Goal: Task Accomplishment & Management: Use online tool/utility

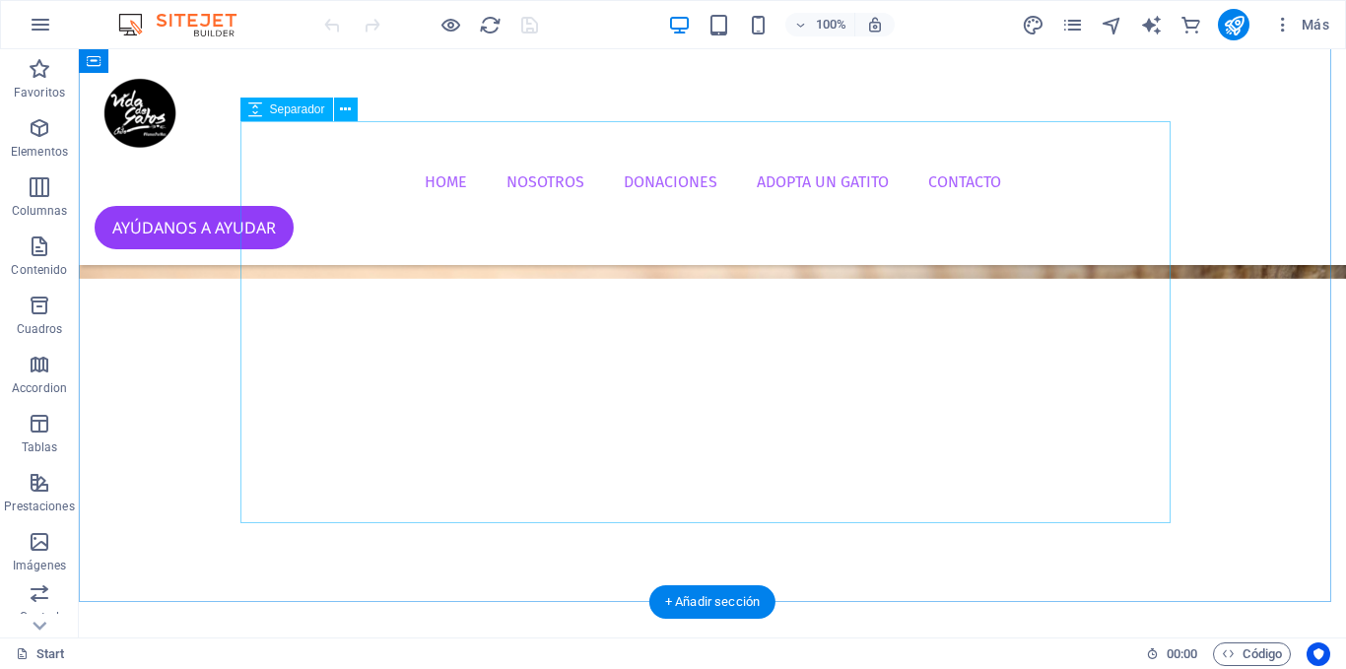
scroll to position [591, 0]
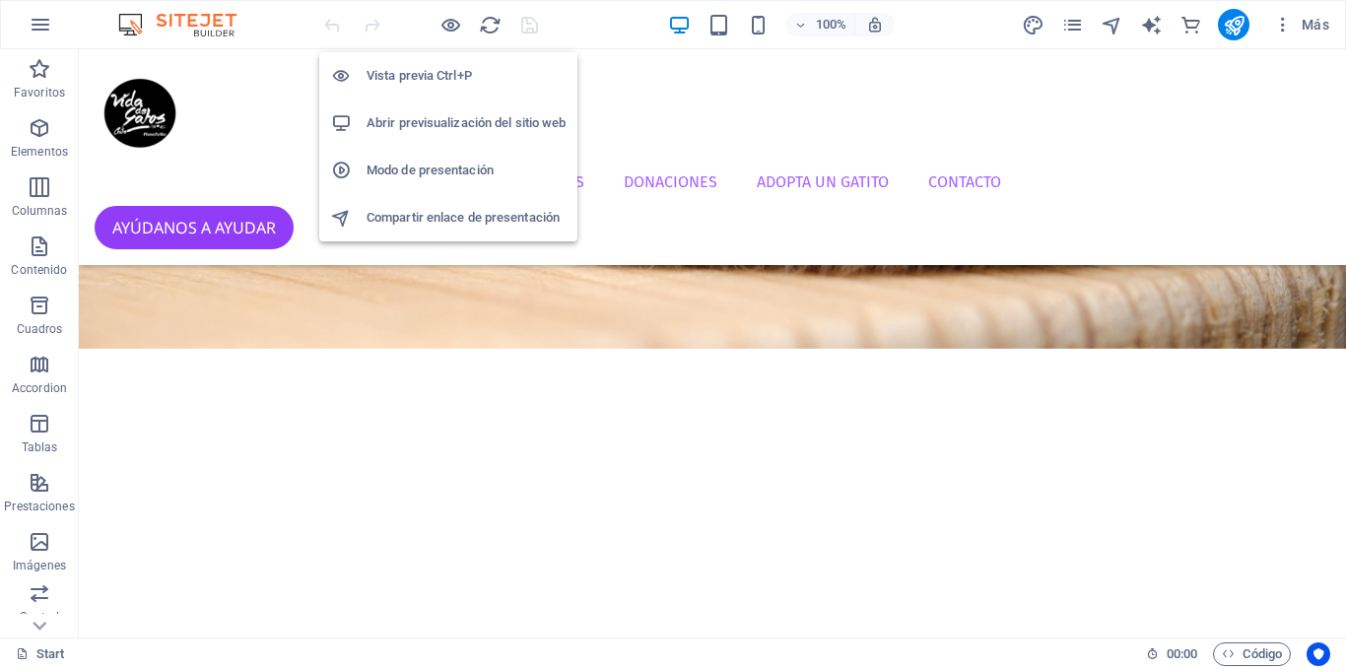
click at [442, 112] on h6 "Abrir previsualización del sitio web" at bounding box center [465, 123] width 199 height 24
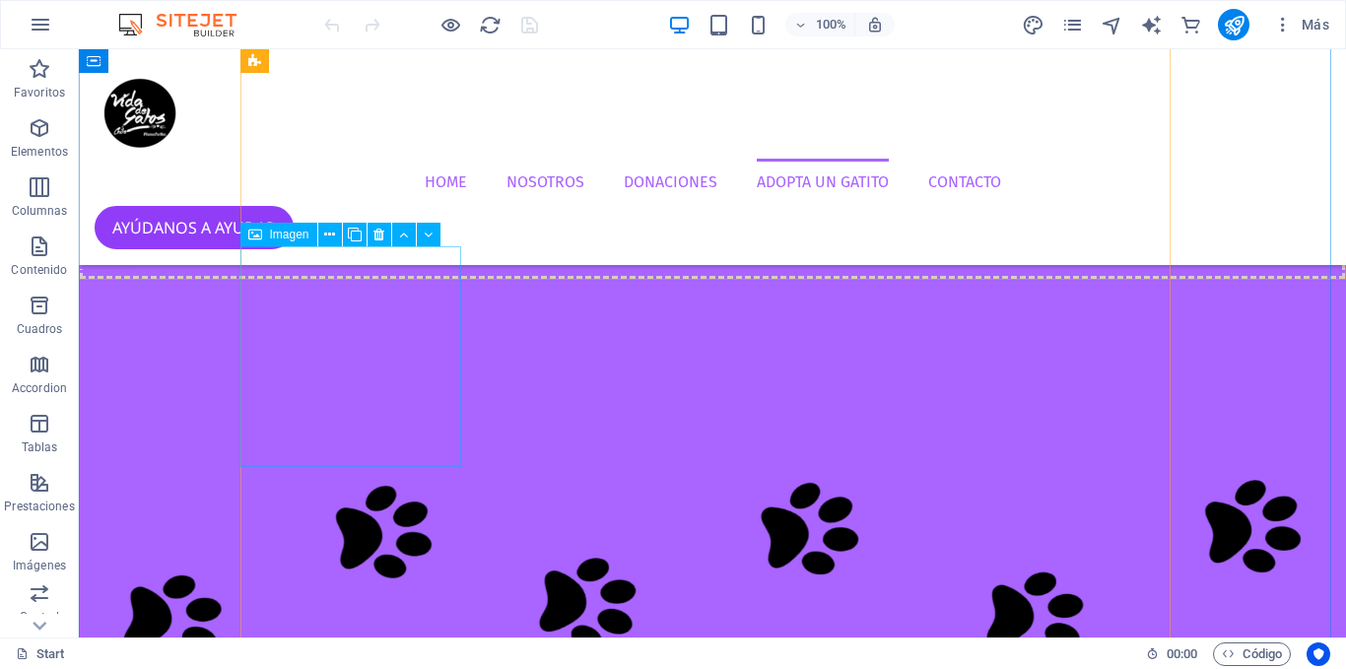
scroll to position [4236, 0]
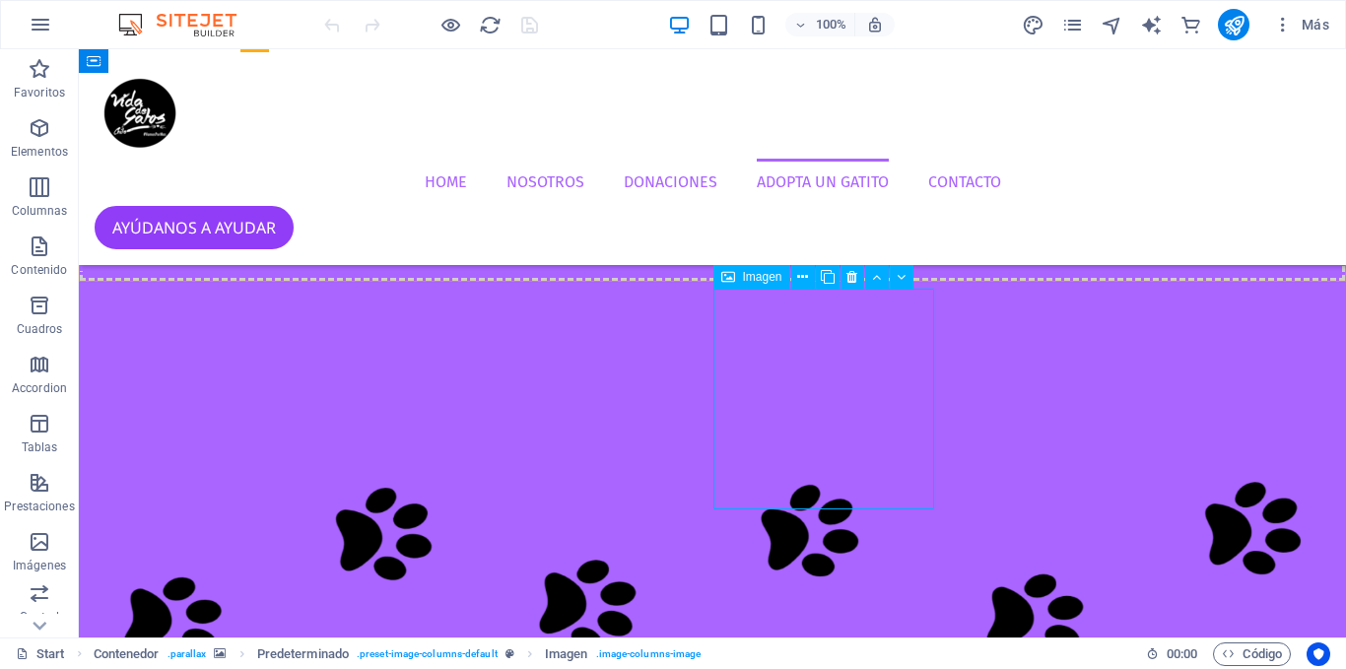
select select "px"
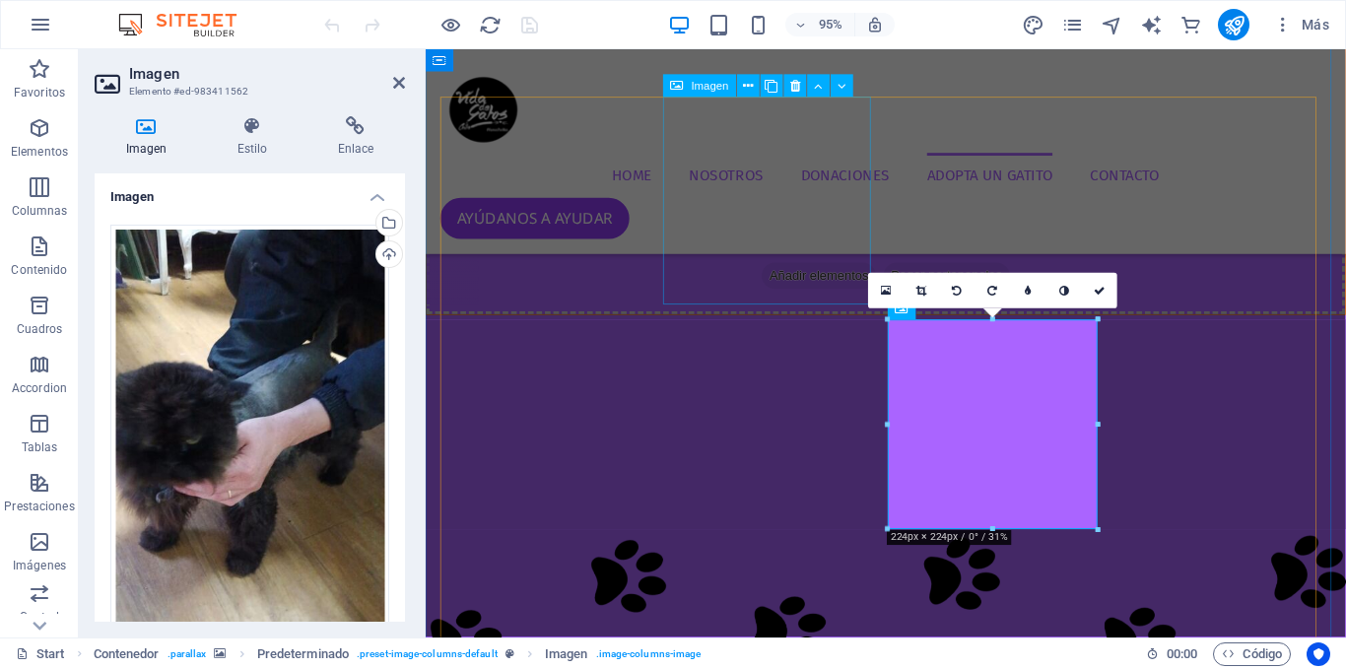
drag, startPoint x: 778, startPoint y: 257, endPoint x: 463, endPoint y: 295, distance: 317.5
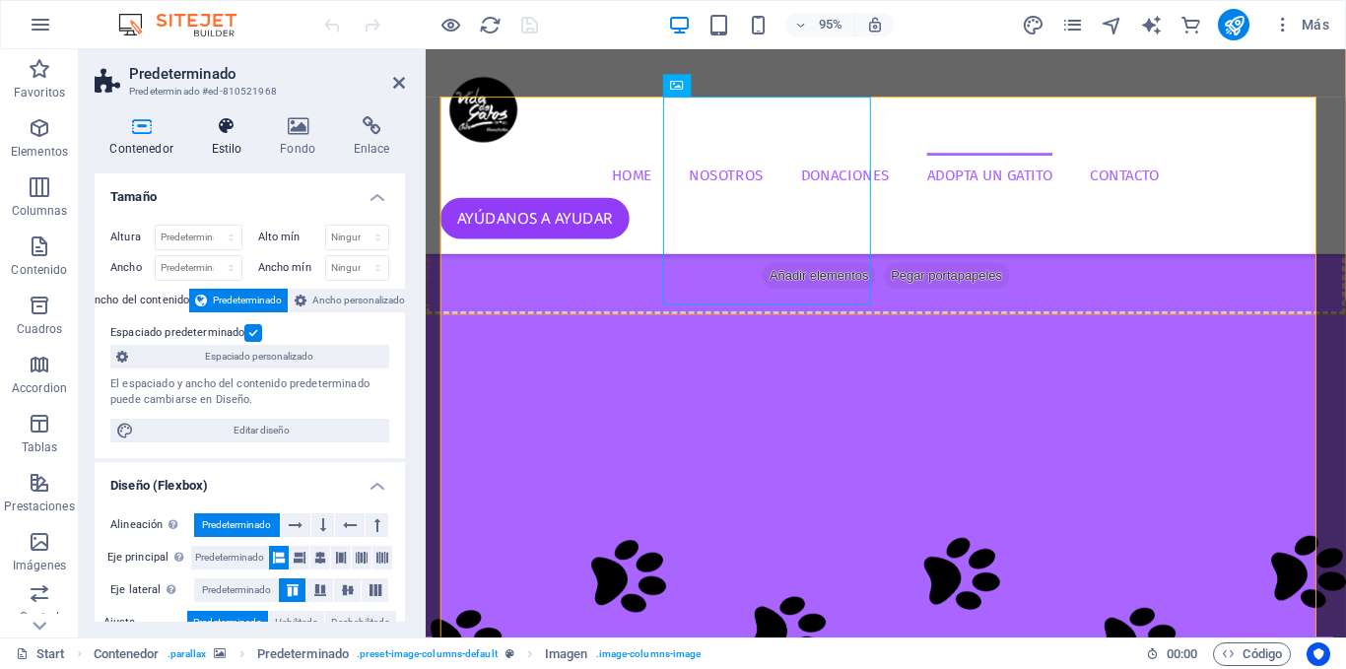
click at [250, 141] on h4 "Estilo" at bounding box center [230, 136] width 69 height 41
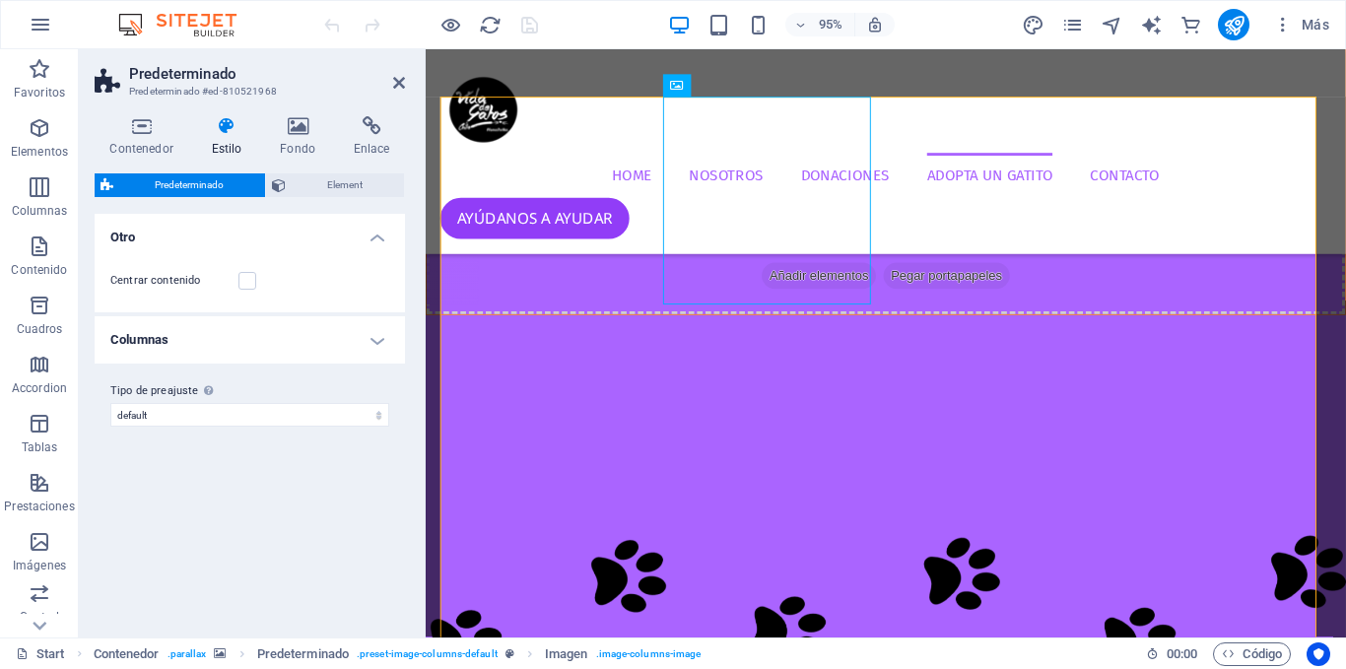
click at [260, 207] on div "Predeterminado Element Diseño La forma en la que este elemento se expande en la…" at bounding box center [250, 397] width 310 height 448
click at [275, 135] on icon at bounding box center [298, 126] width 66 height 20
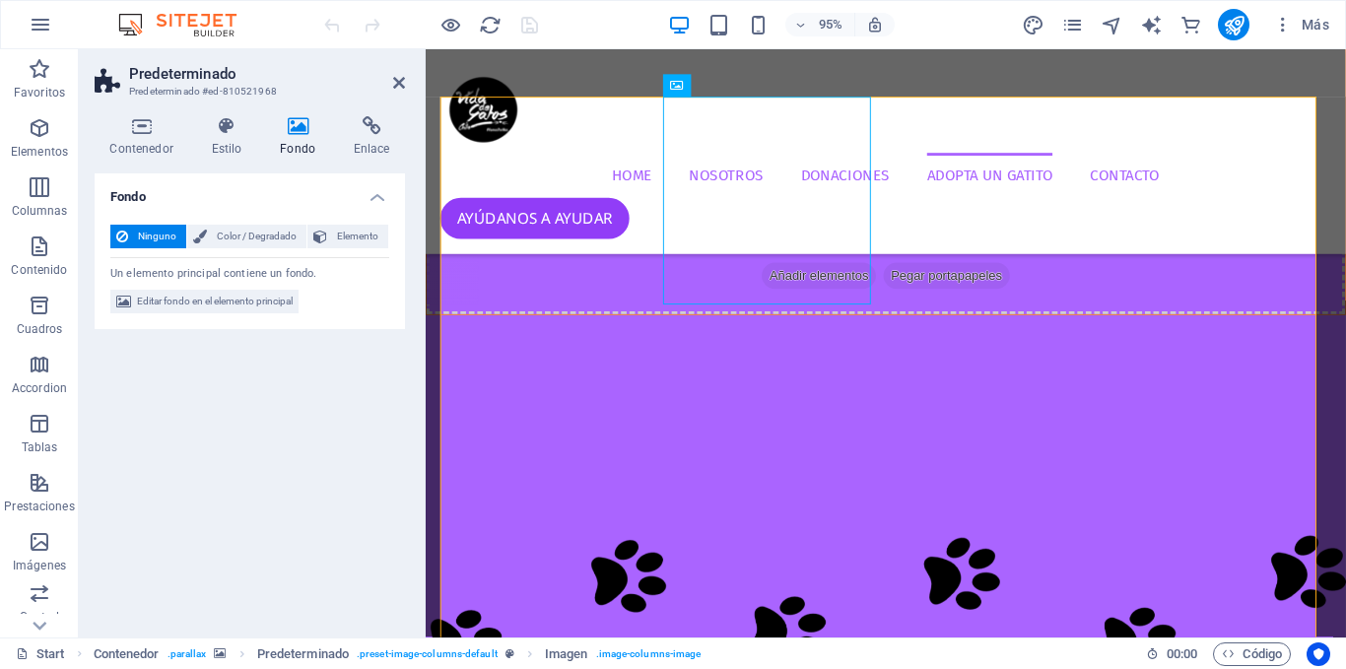
click at [325, 146] on h4 "Fondo" at bounding box center [302, 136] width 74 height 41
click at [140, 145] on h4 "Contenedor" at bounding box center [145, 136] width 101 height 41
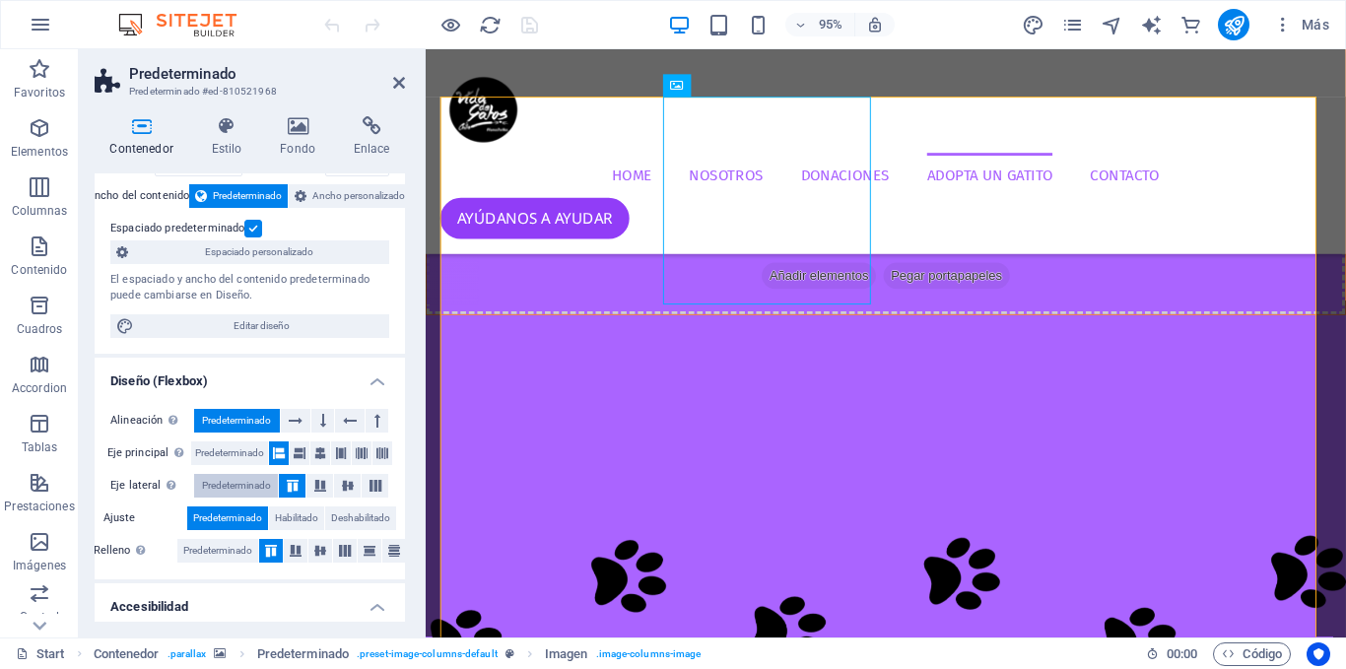
scroll to position [0, 0]
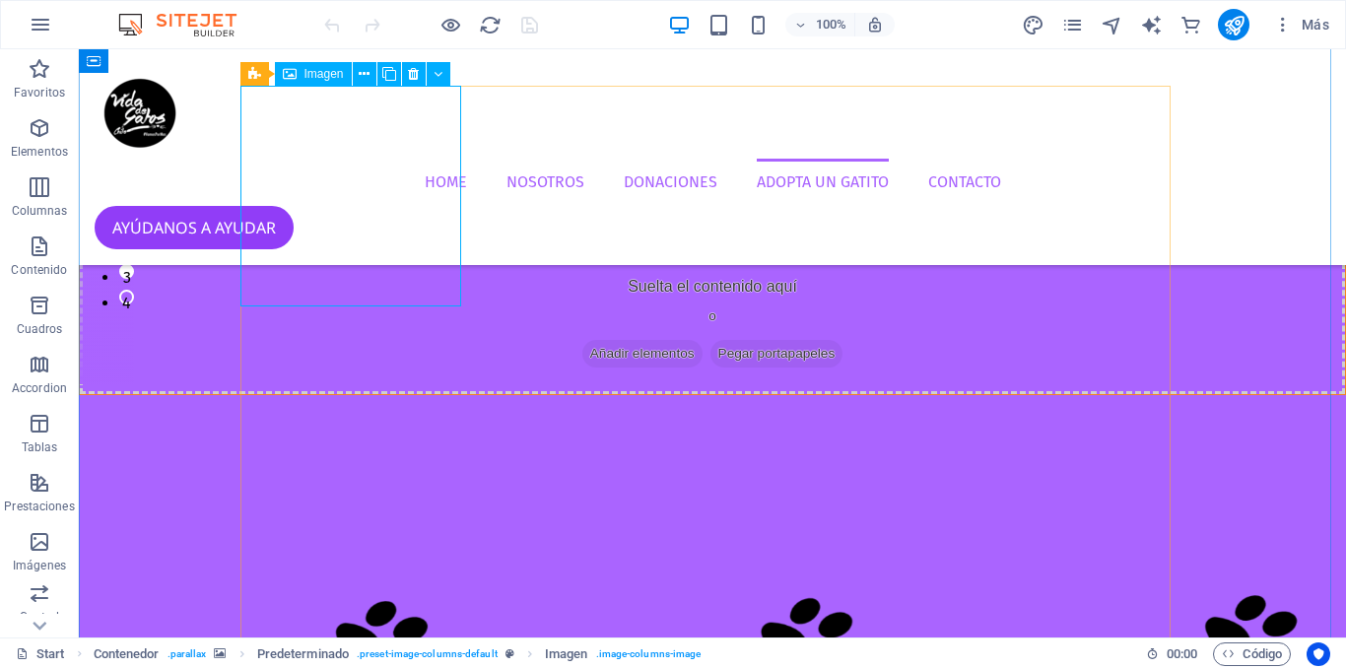
scroll to position [4039, 0]
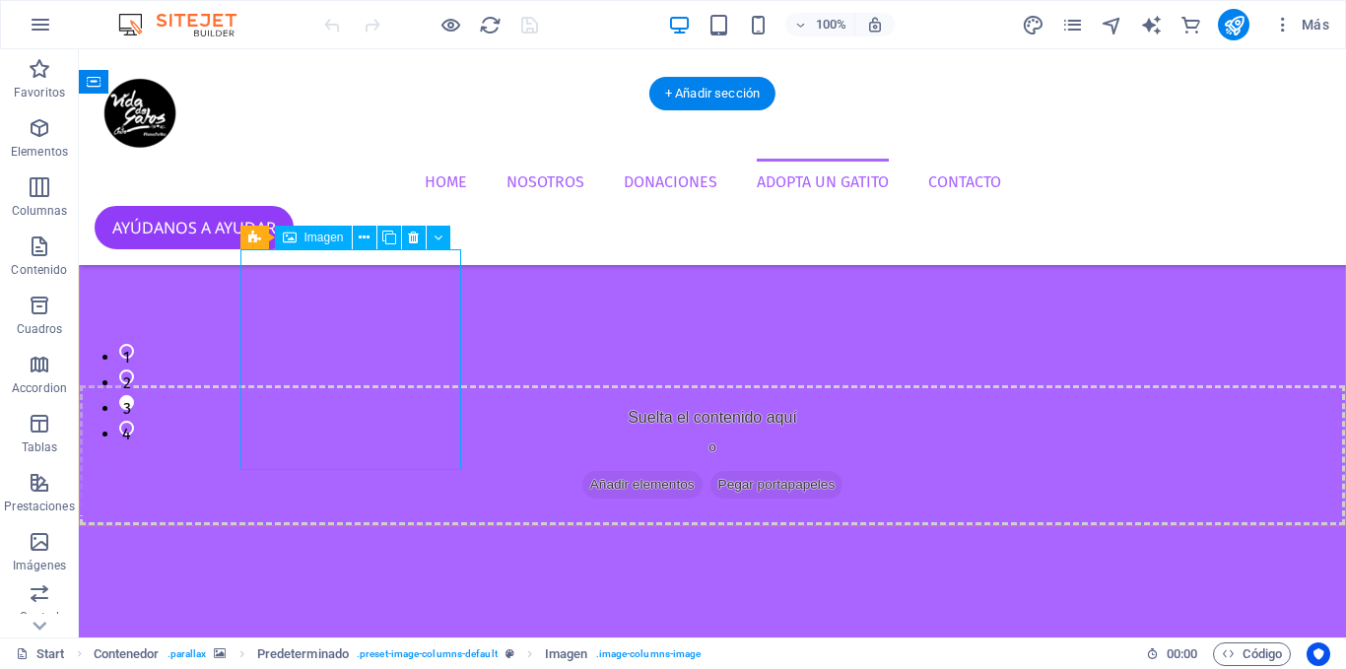
select select "%"
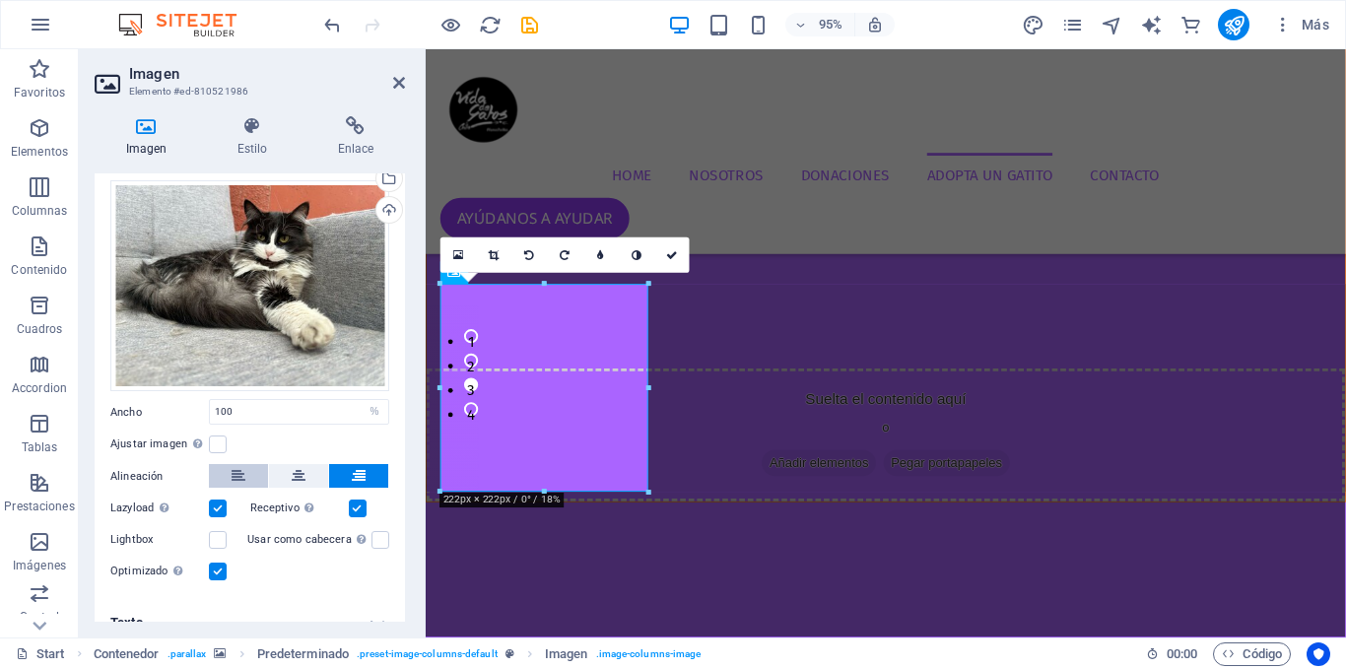
scroll to position [66, 0]
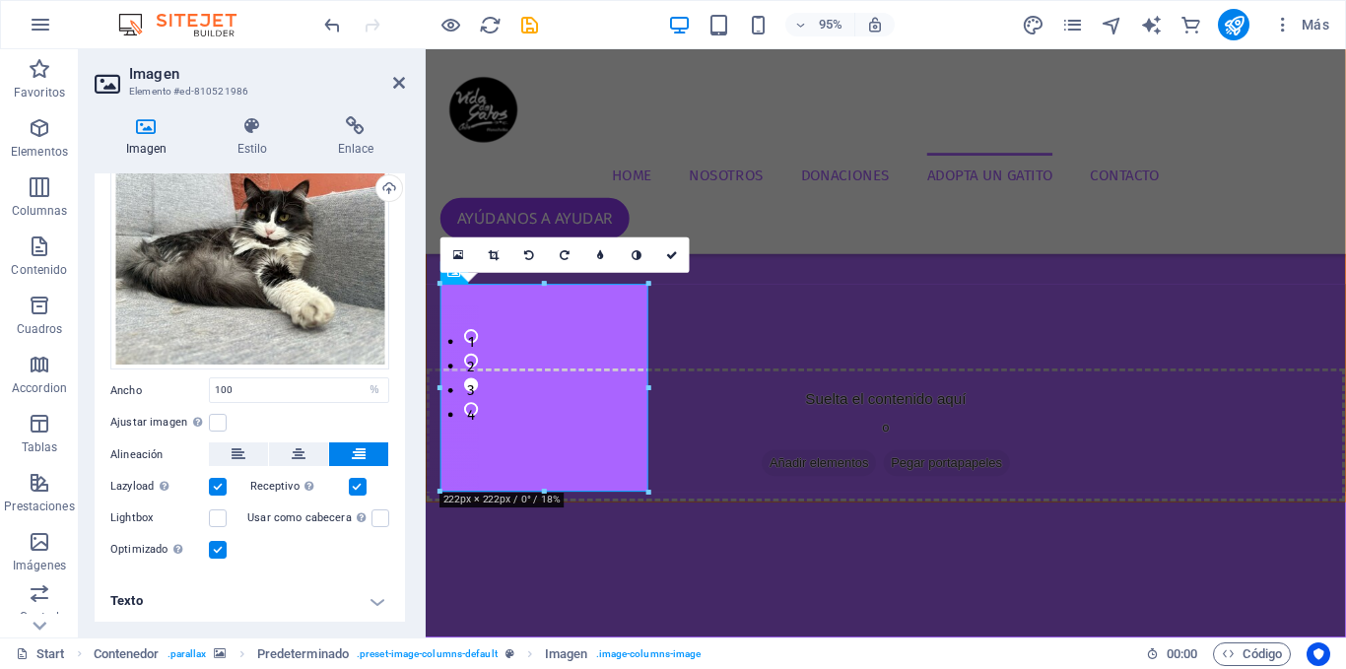
click at [177, 587] on h4 "Texto" at bounding box center [250, 600] width 310 height 47
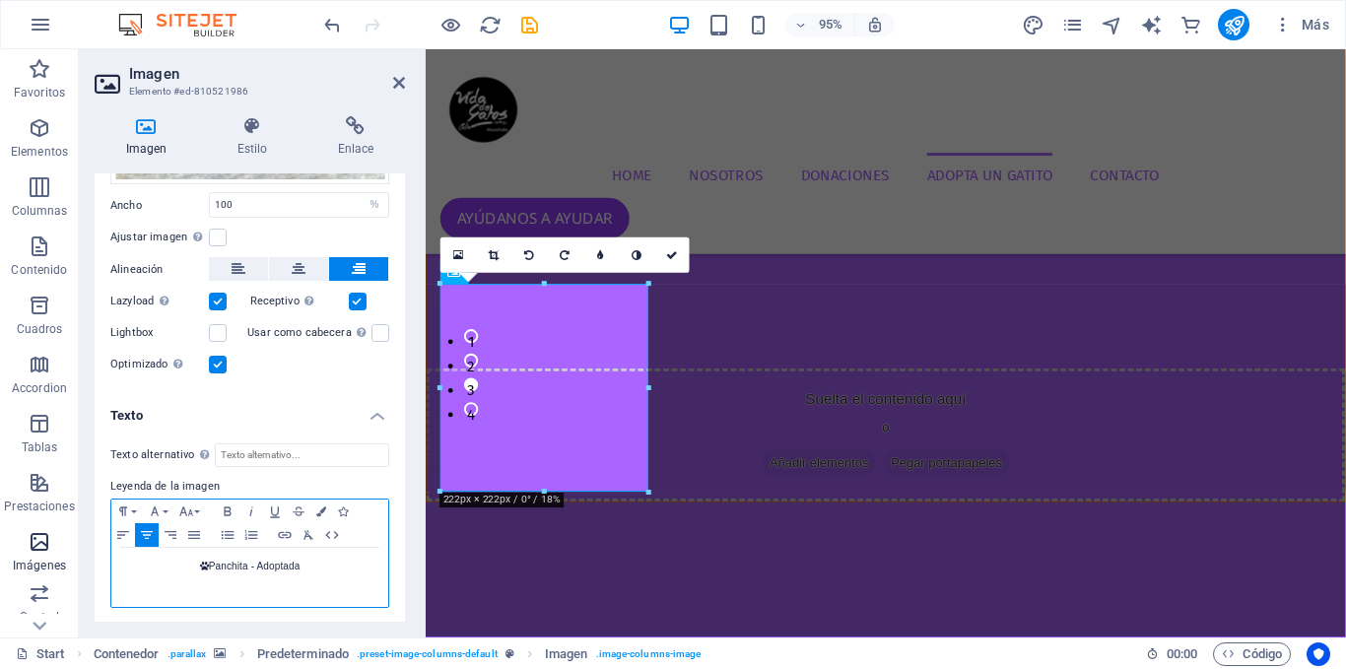
drag, startPoint x: 321, startPoint y: 568, endPoint x: 69, endPoint y: 549, distance: 253.0
click at [69, 549] on section "Favoritos Elementos Columnas Contenido [PERSON_NAME] Accordion Tablas Prestacio…" at bounding box center [673, 343] width 1346 height 588
click at [323, 563] on p " Panchita - Adoptada" at bounding box center [249, 567] width 257 height 18
drag, startPoint x: 313, startPoint y: 562, endPoint x: 253, endPoint y: 569, distance: 60.6
click at [253, 569] on p " Panchita - Adoptada" at bounding box center [249, 567] width 257 height 18
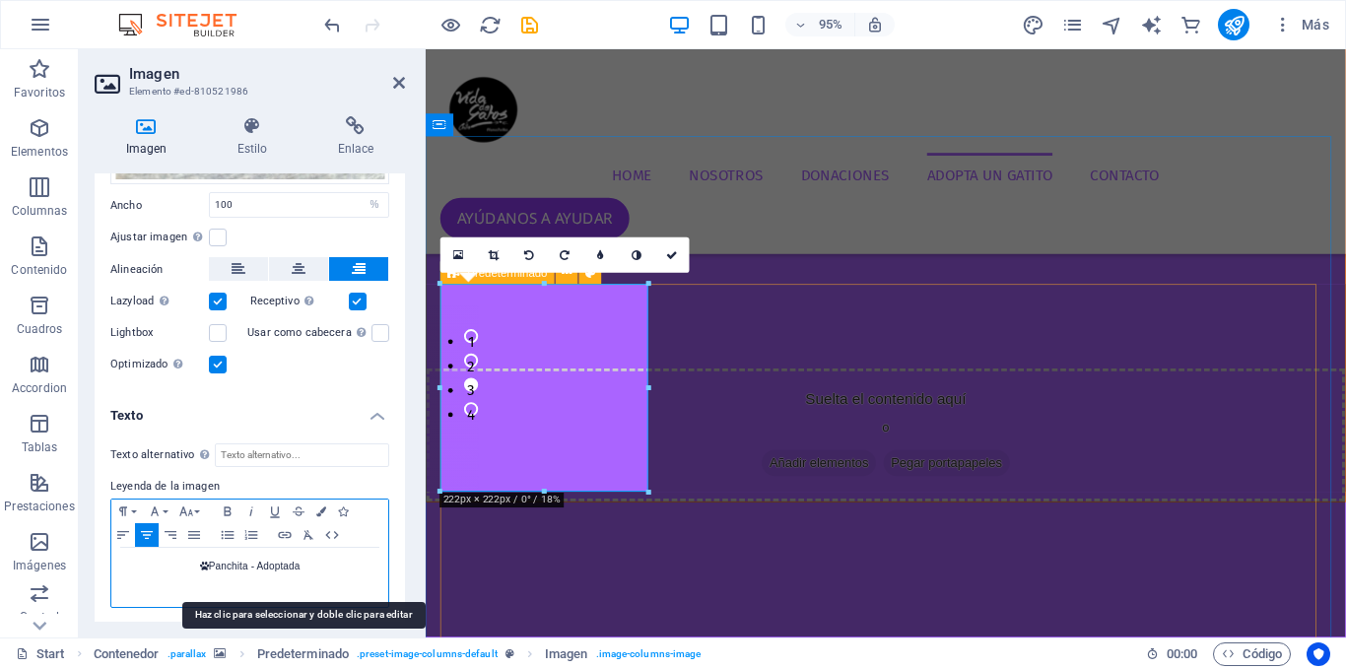
copy p "Adoptada"
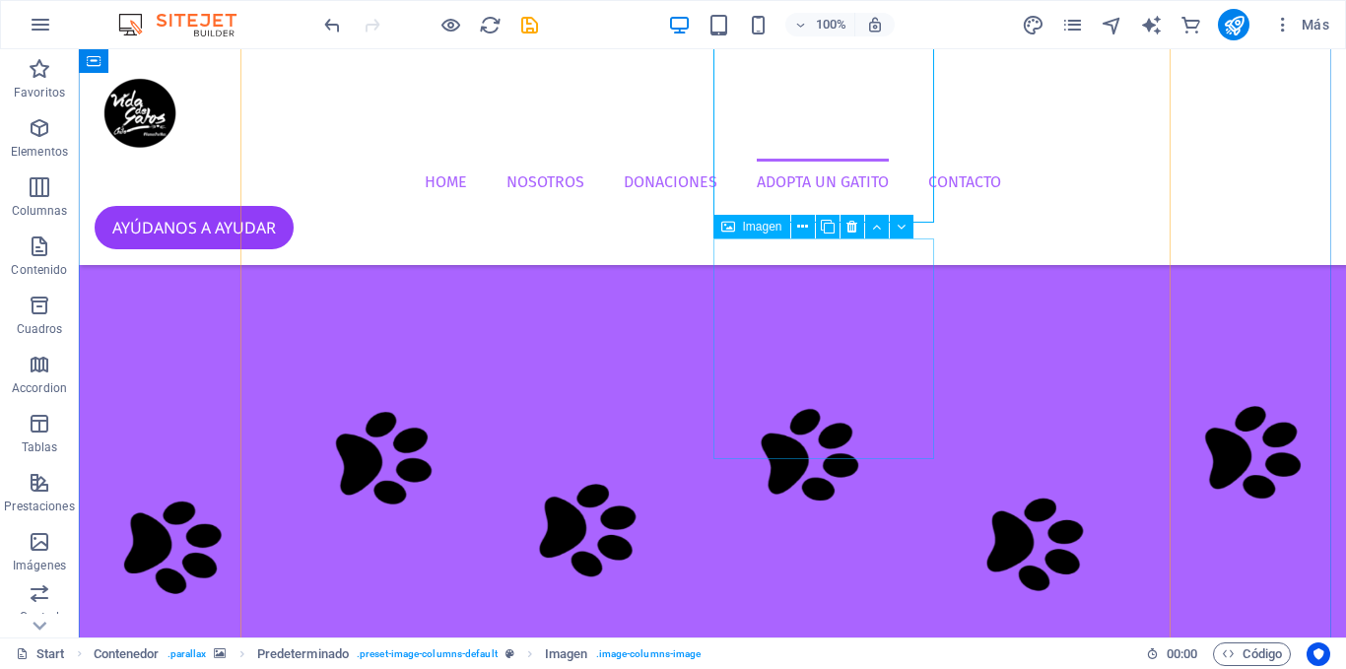
scroll to position [4335, 0]
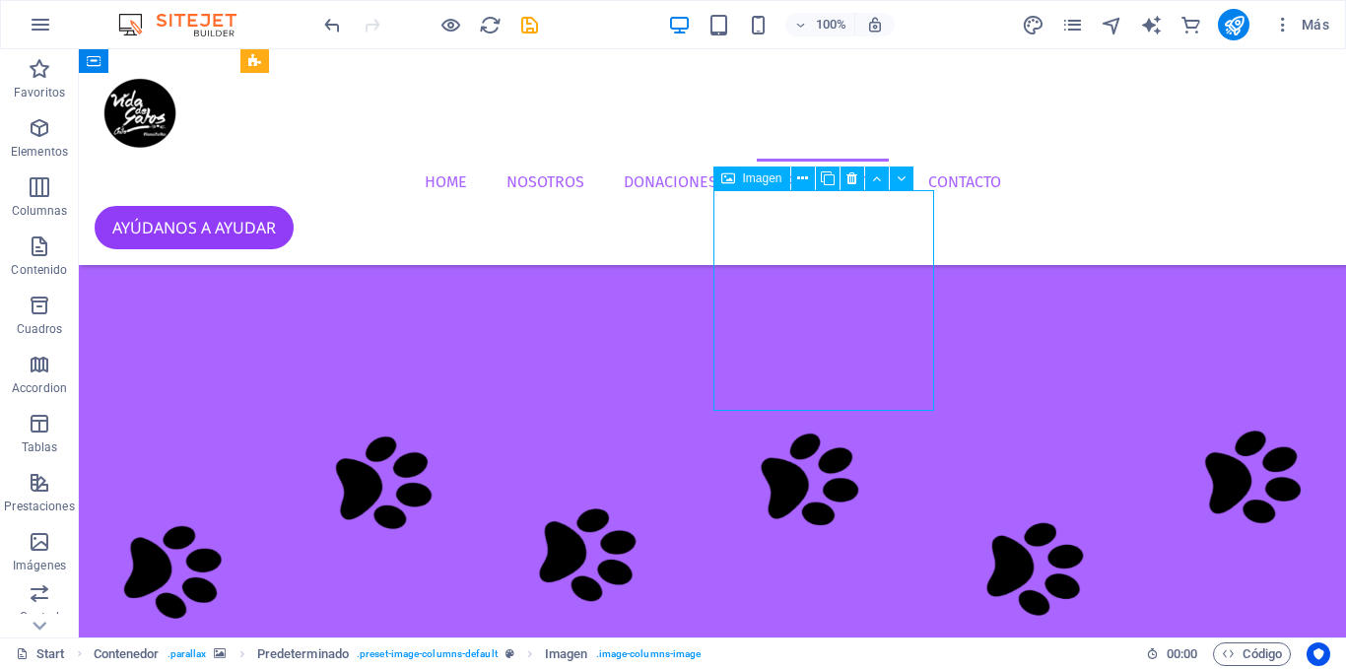
select select "px"
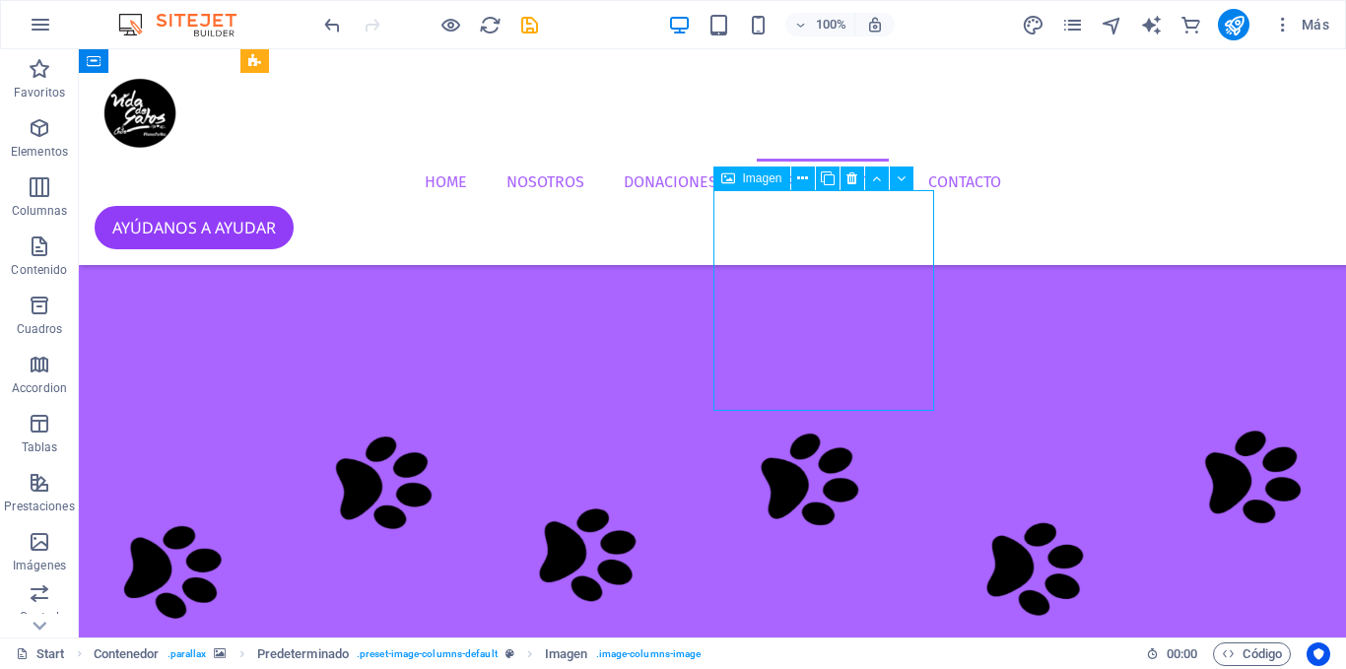
select select "px"
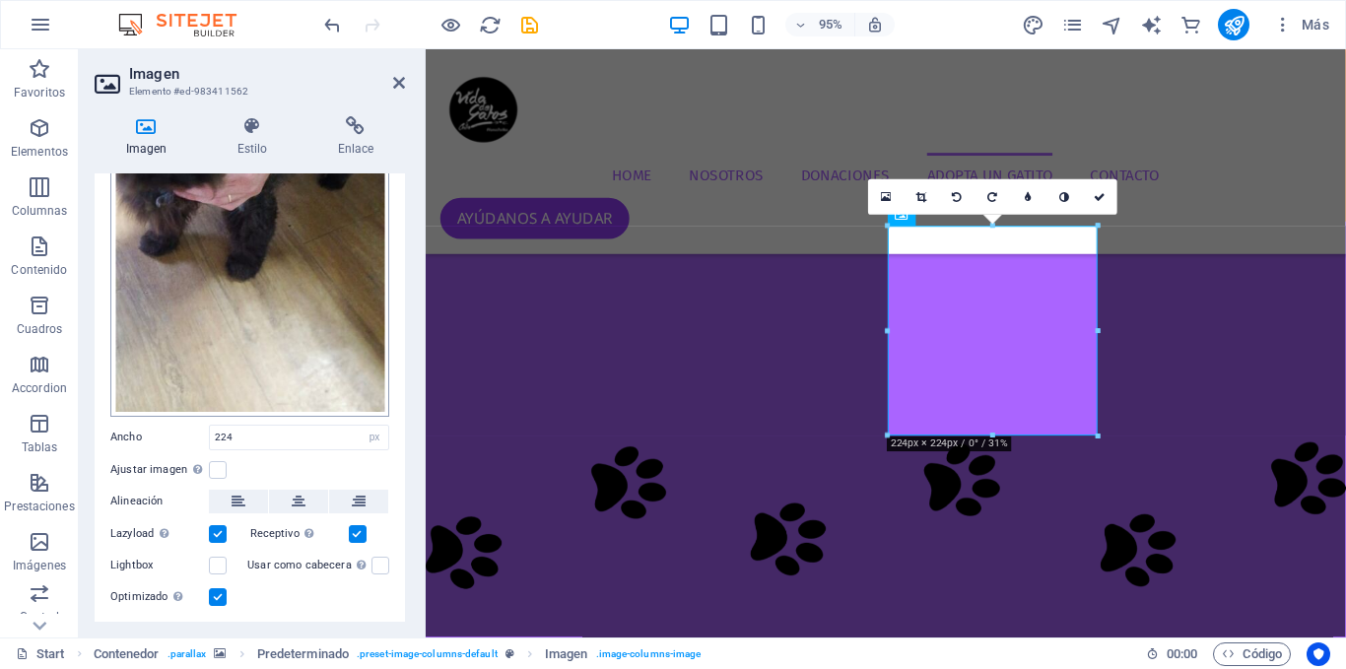
scroll to position [339, 0]
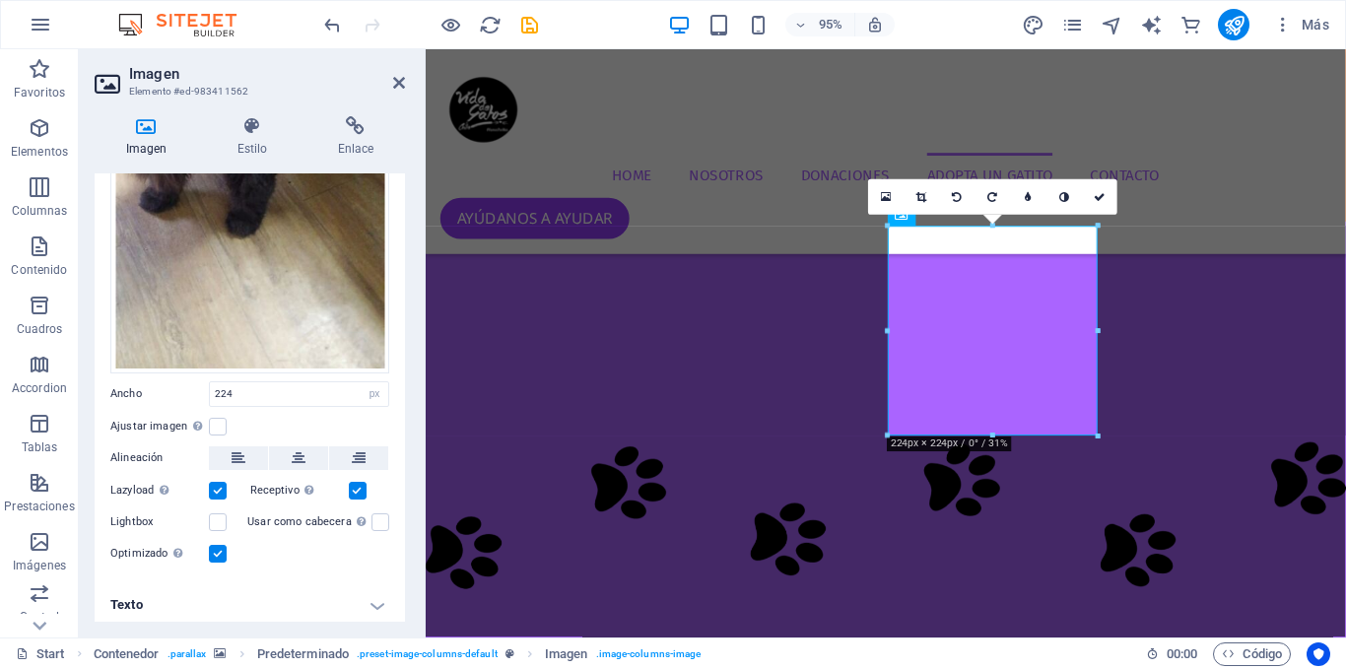
click at [225, 605] on h4 "Texto" at bounding box center [250, 604] width 310 height 47
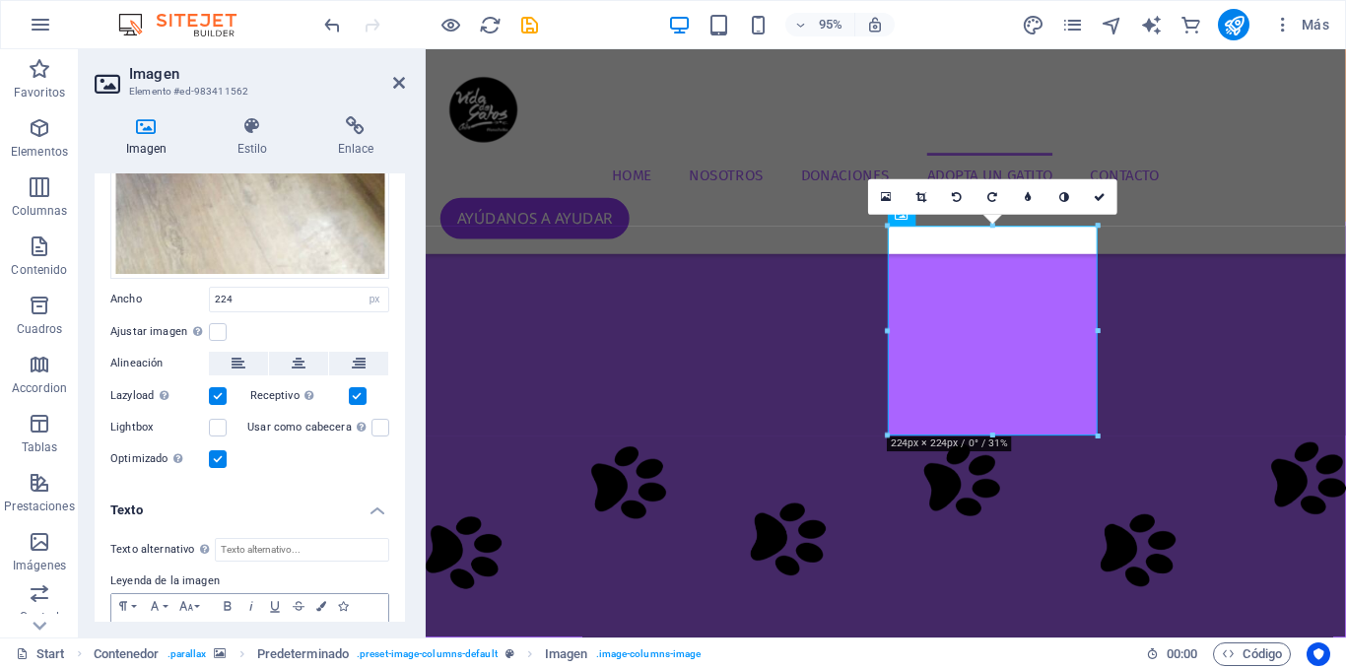
scroll to position [524, 0]
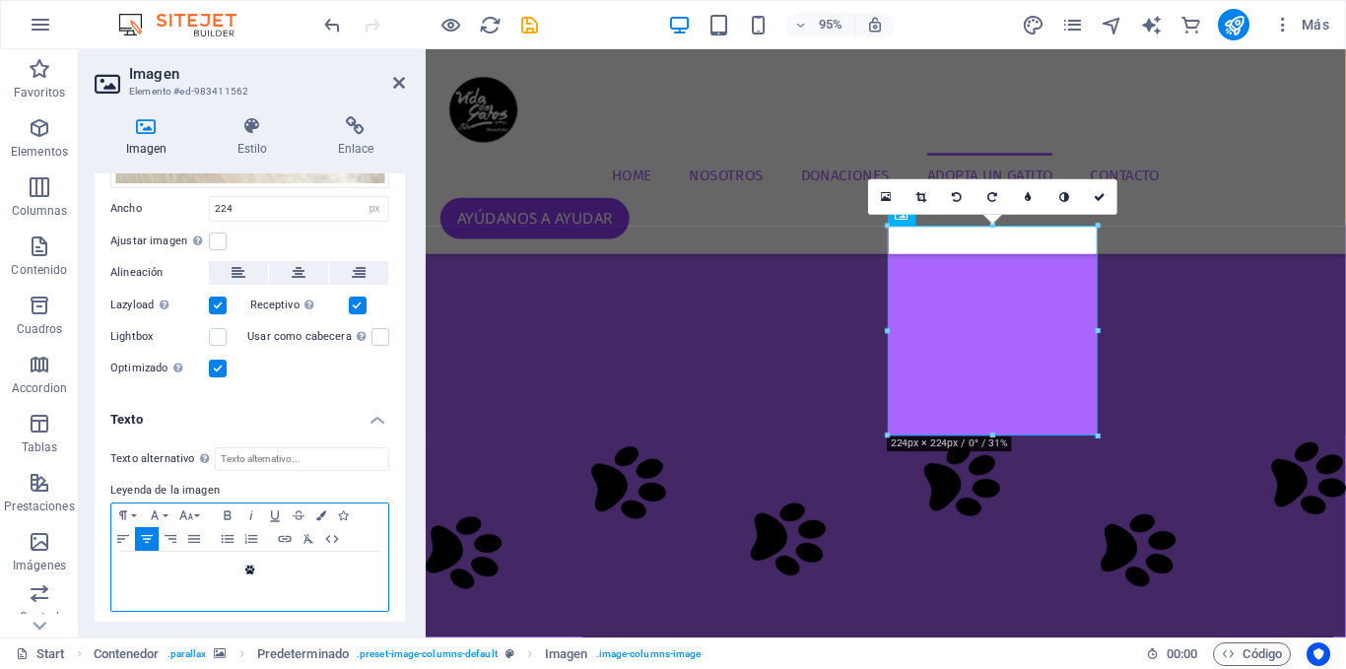
drag, startPoint x: 277, startPoint y: 575, endPoint x: 214, endPoint y: 557, distance: 65.8
click at [214, 562] on p "" at bounding box center [249, 571] width 257 height 18
click at [253, 562] on p "" at bounding box center [249, 571] width 257 height 18
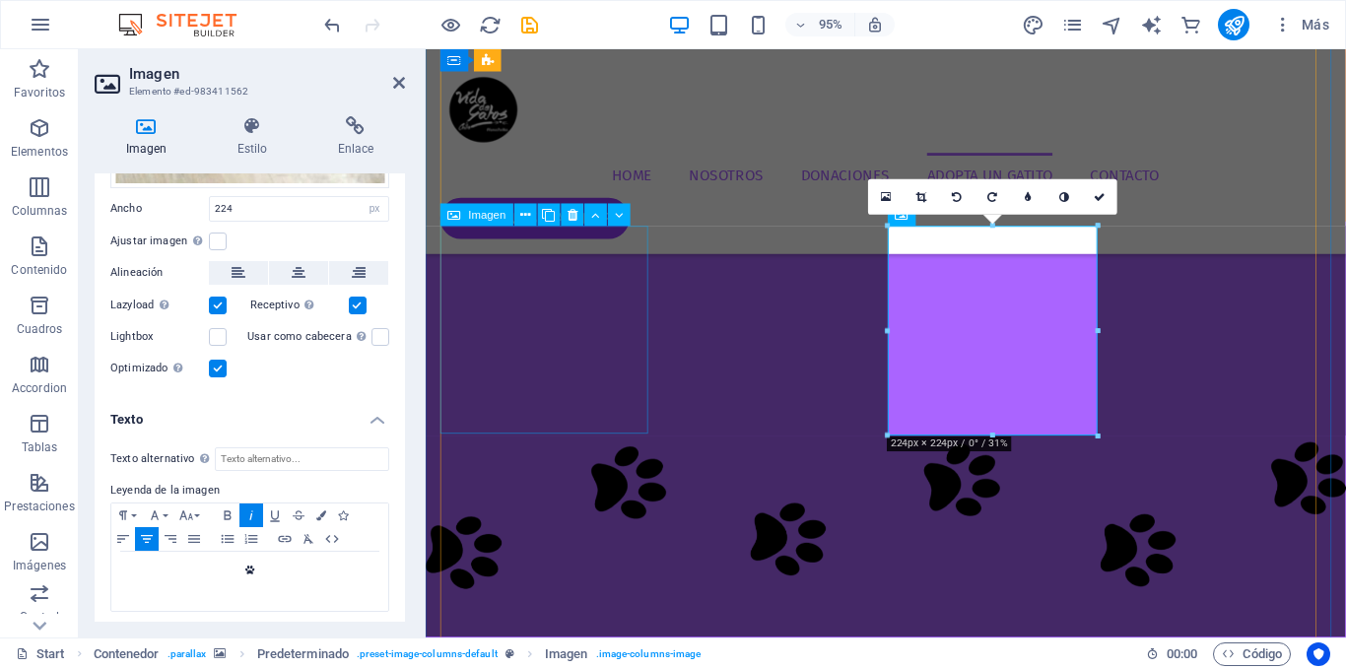
select select "%"
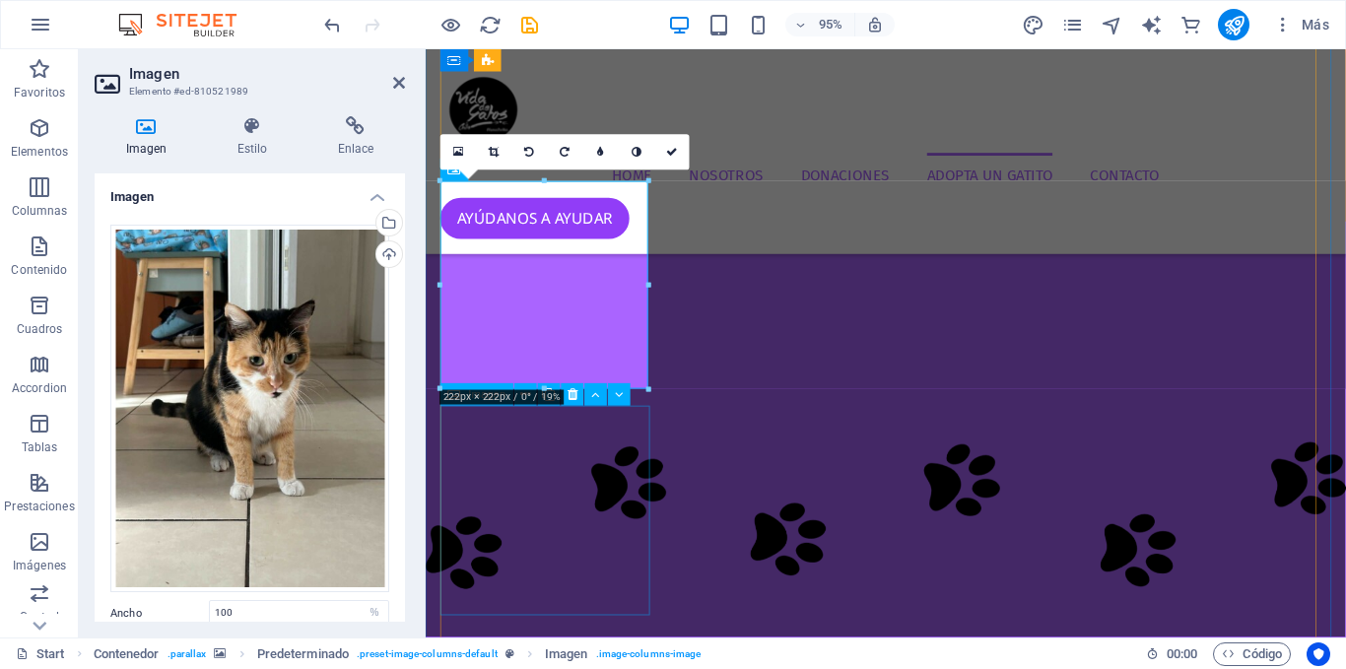
scroll to position [4382, 0]
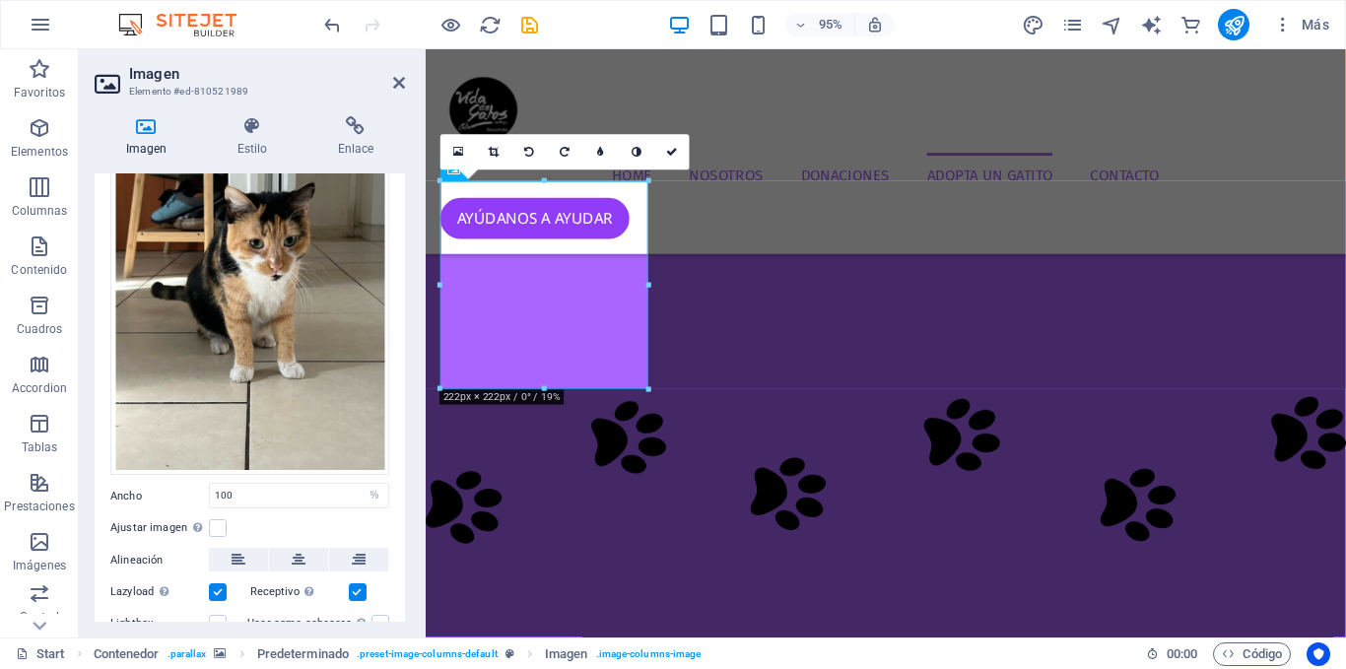
scroll to position [122, 0]
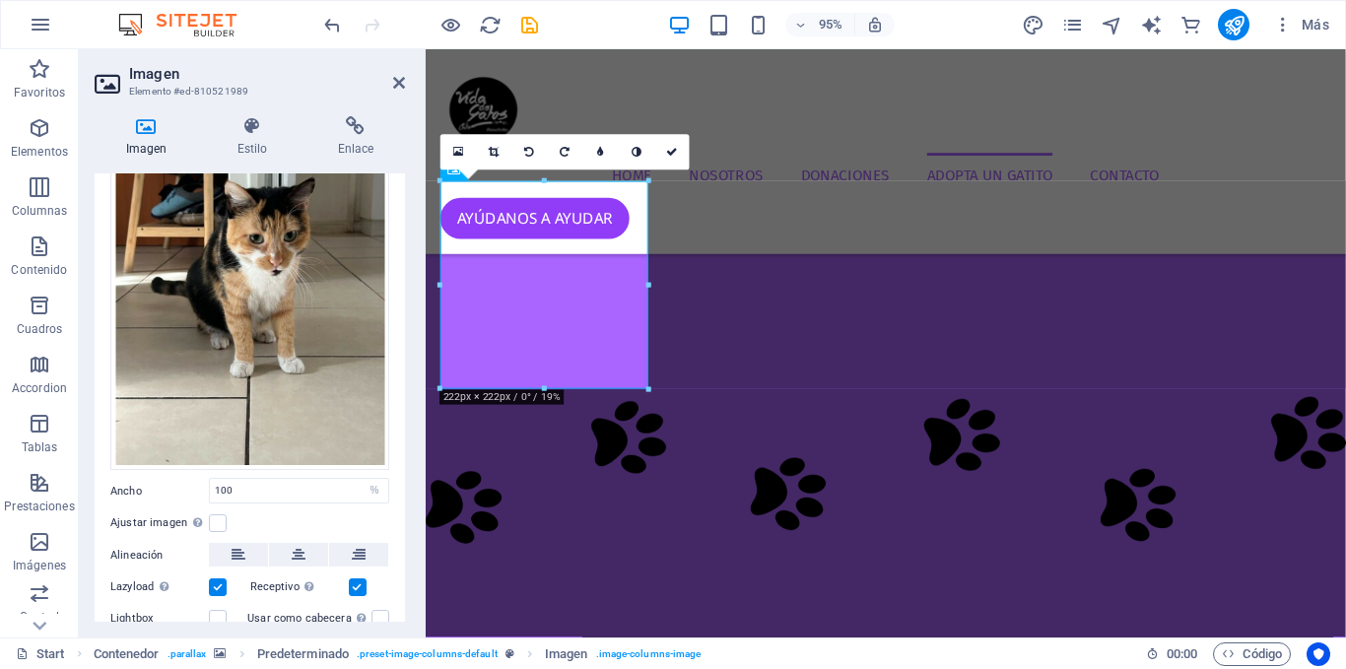
drag, startPoint x: 334, startPoint y: 567, endPoint x: 238, endPoint y: 568, distance: 95.6
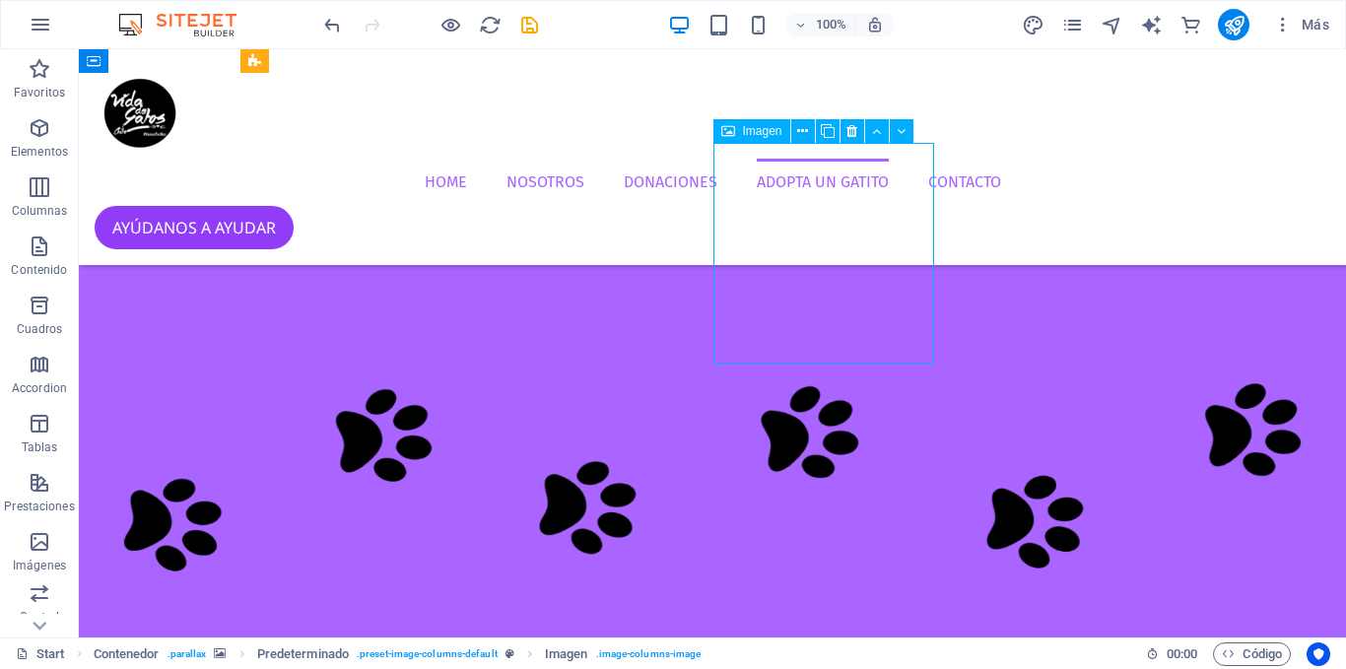
select select "px"
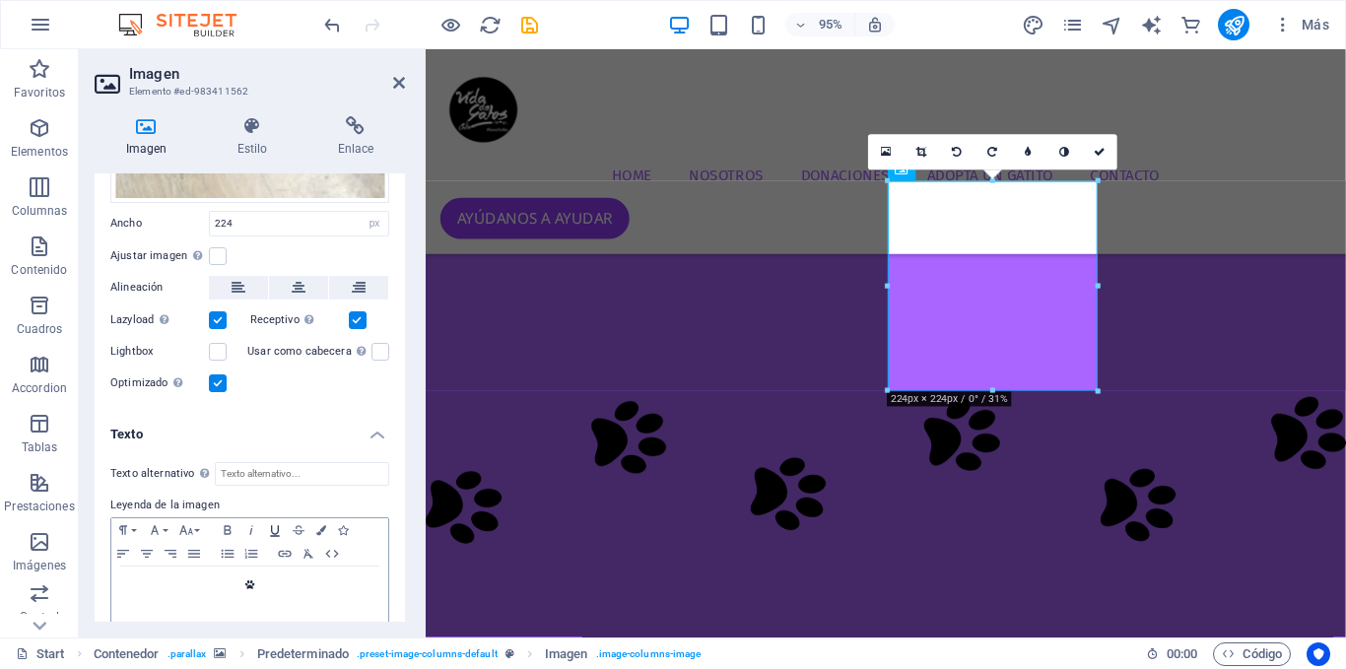
scroll to position [524, 0]
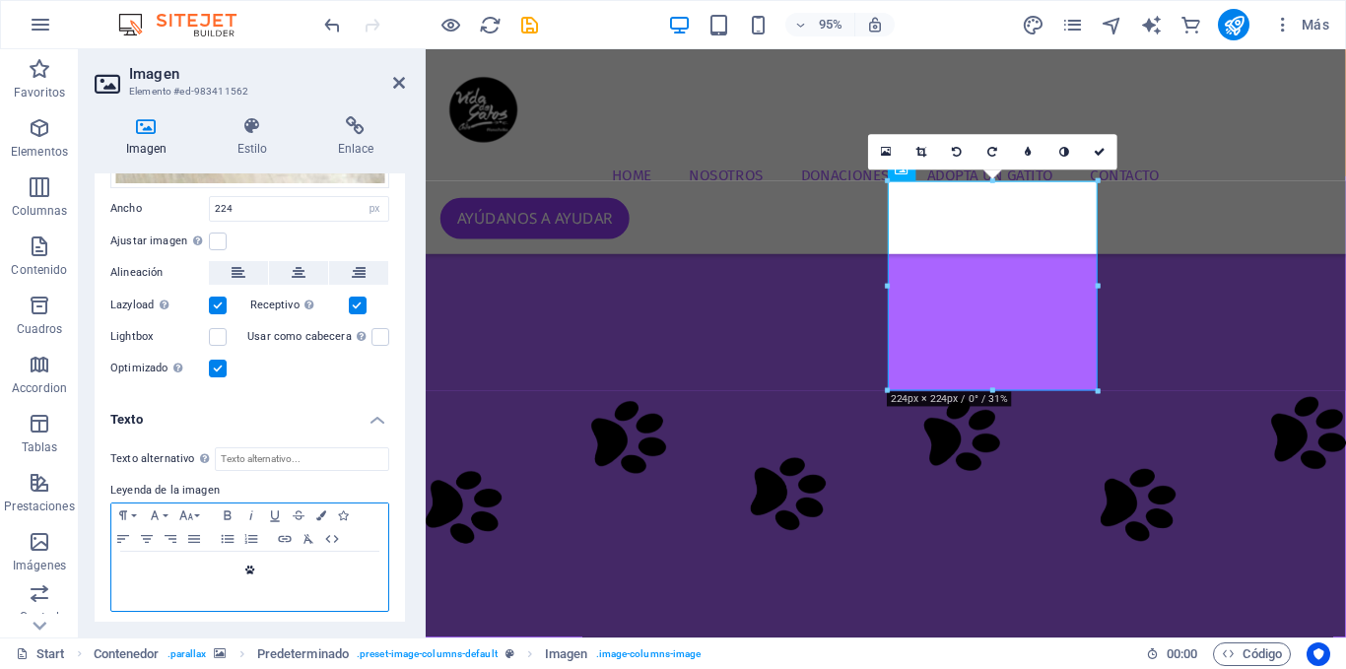
click at [280, 562] on p "" at bounding box center [249, 571] width 257 height 18
drag, startPoint x: 291, startPoint y: 580, endPoint x: 155, endPoint y: 564, distance: 136.9
click at [156, 564] on div " - Adoptadx" at bounding box center [249, 581] width 277 height 59
copy icon " - Adoptadx"
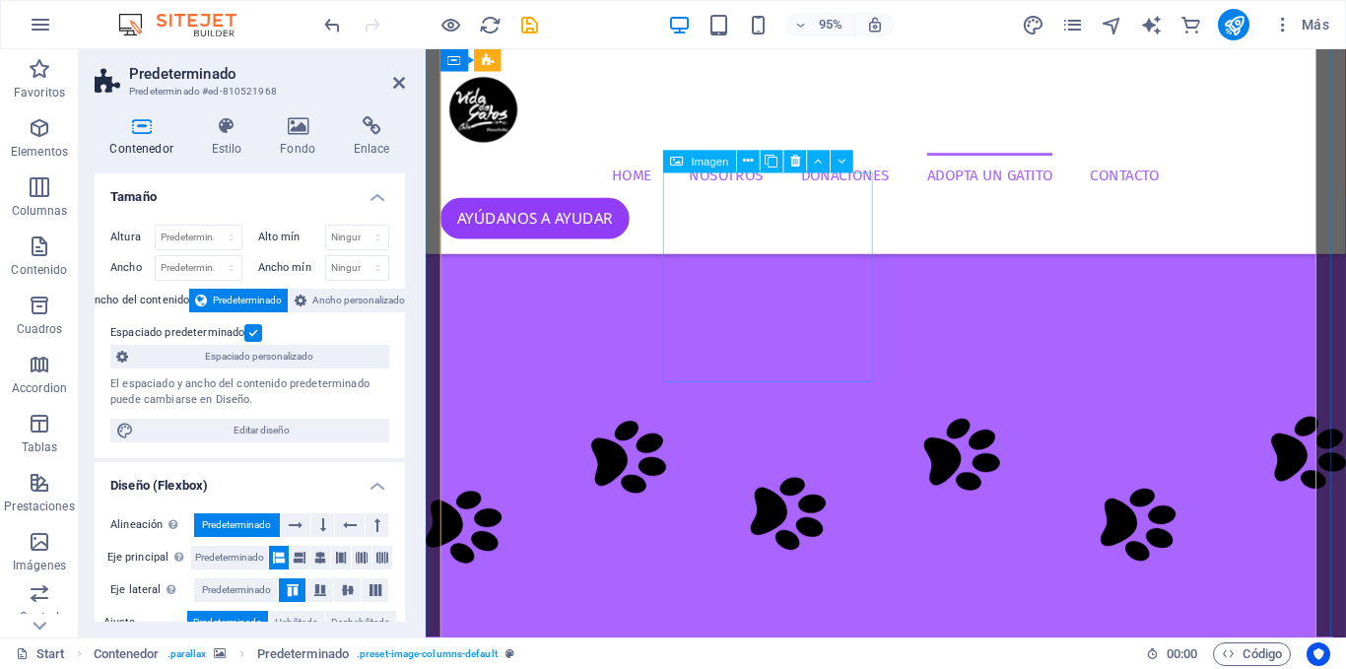
scroll to position [4331, 0]
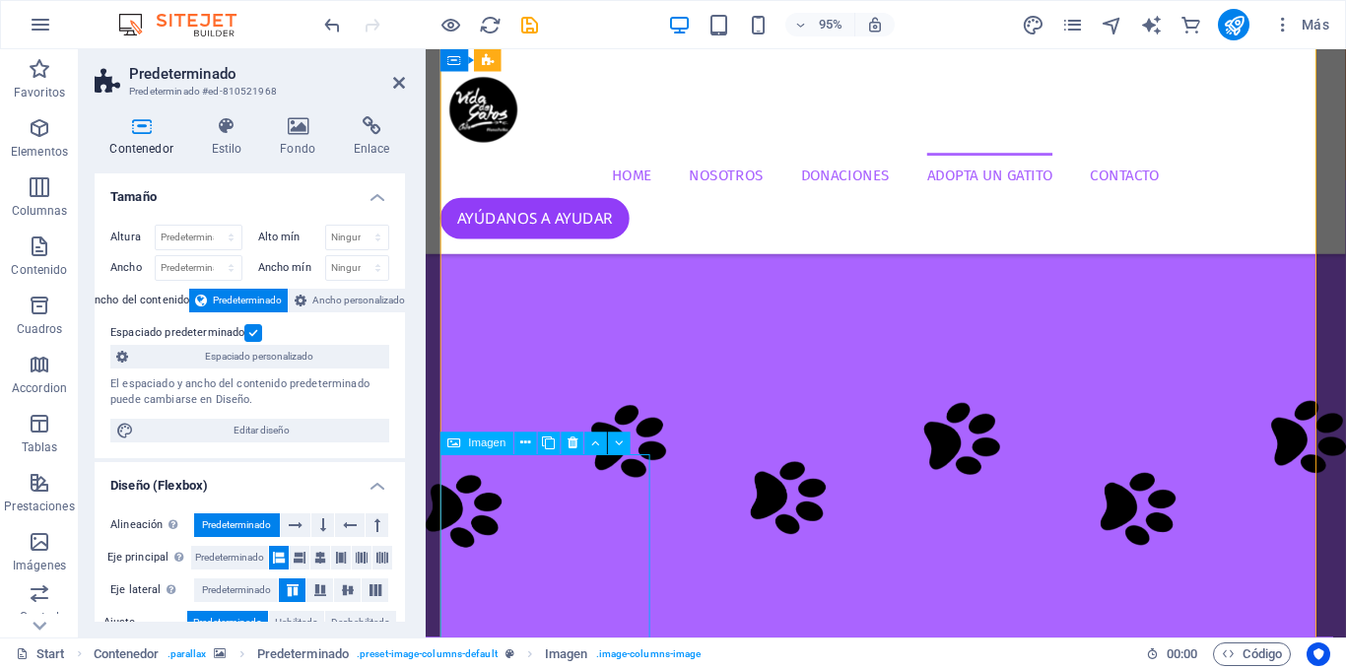
select select "px"
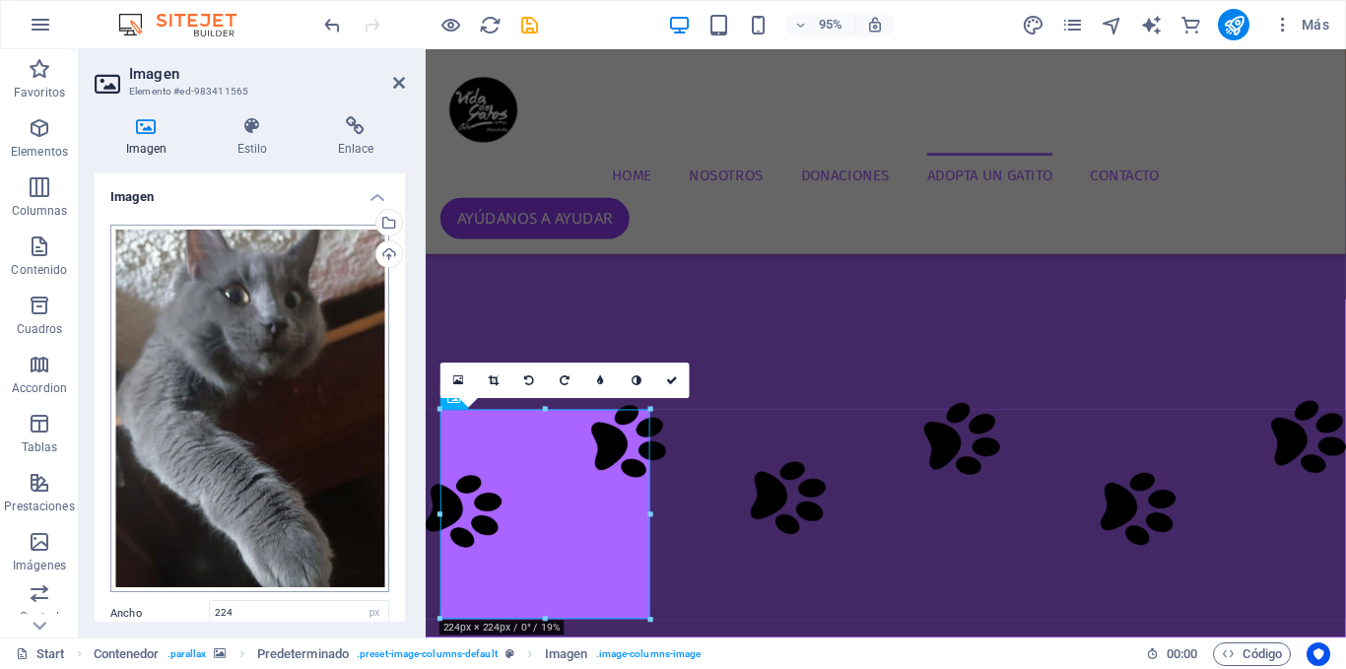
scroll to position [221, 0]
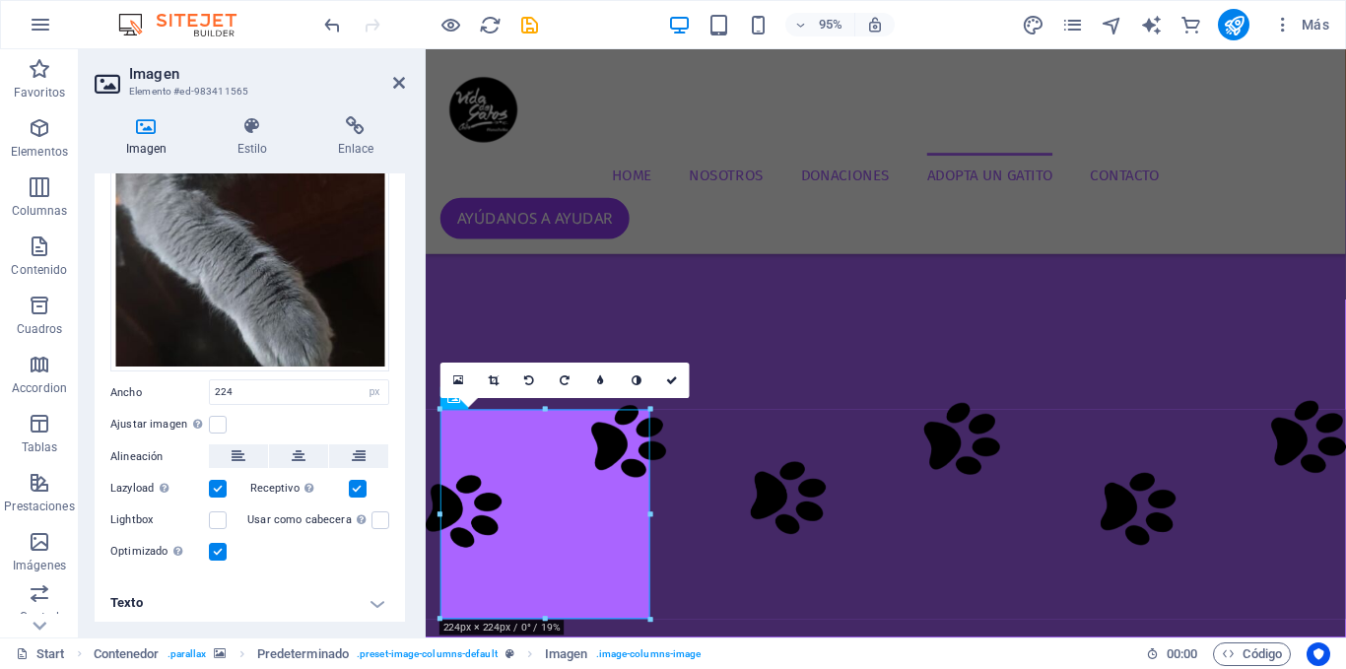
click at [196, 589] on h4 "Texto" at bounding box center [250, 602] width 310 height 47
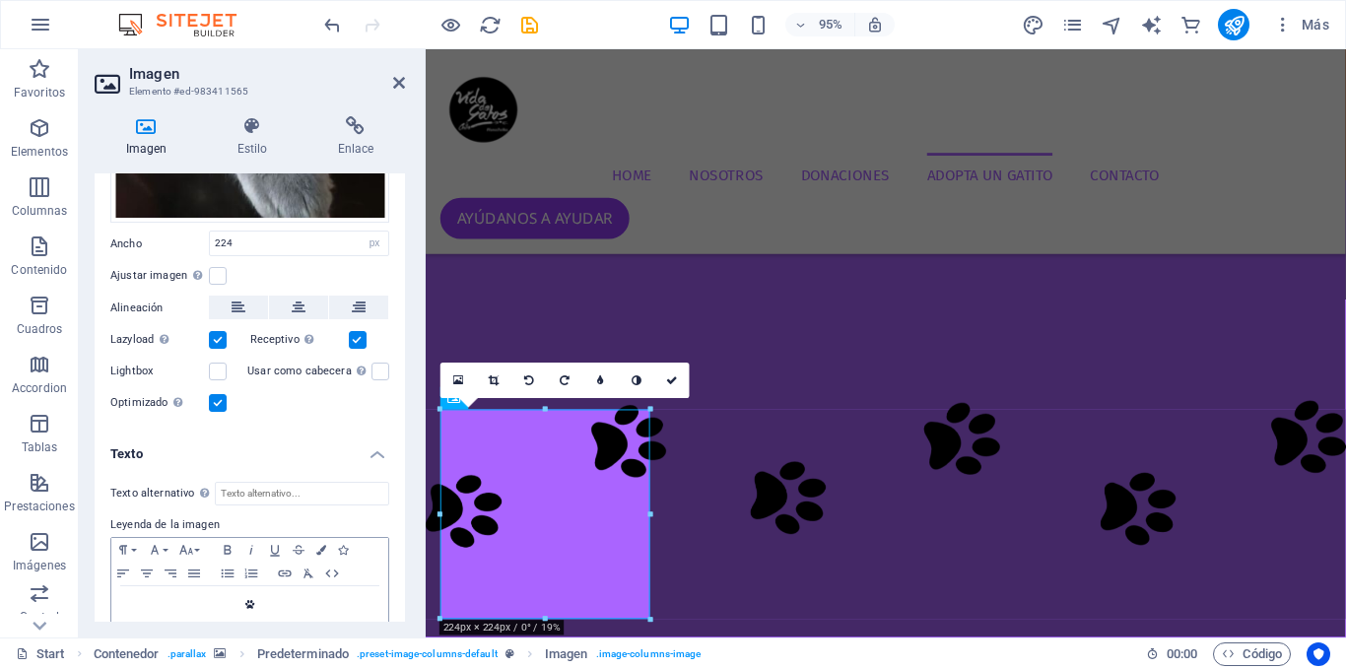
scroll to position [406, 0]
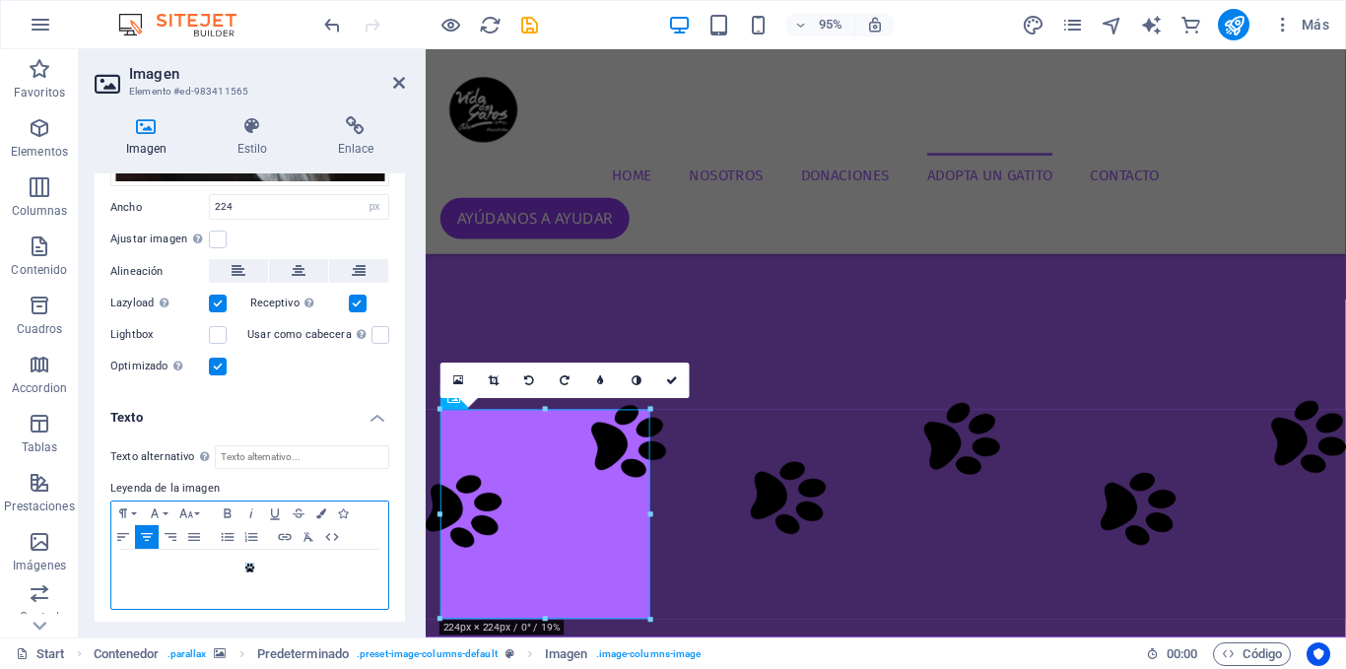
drag, startPoint x: 288, startPoint y: 569, endPoint x: 123, endPoint y: 572, distance: 164.5
click at [161, 569] on p "" at bounding box center [249, 569] width 257 height 18
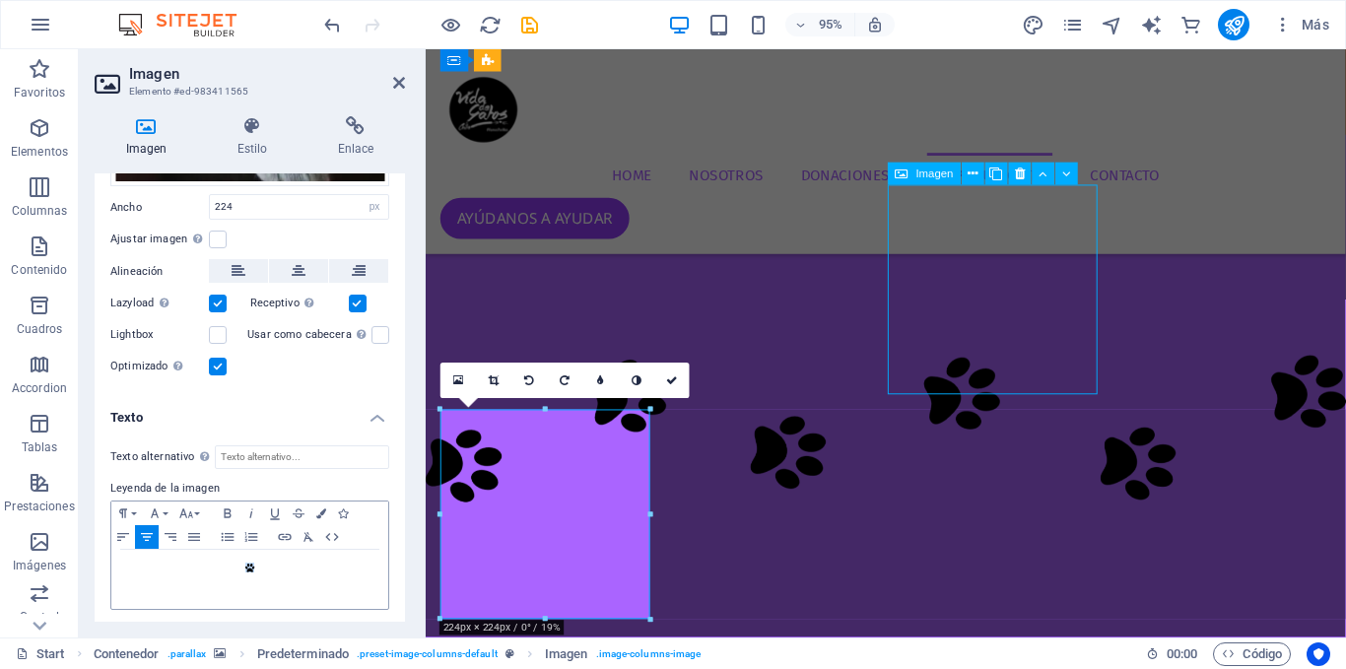
select select "px"
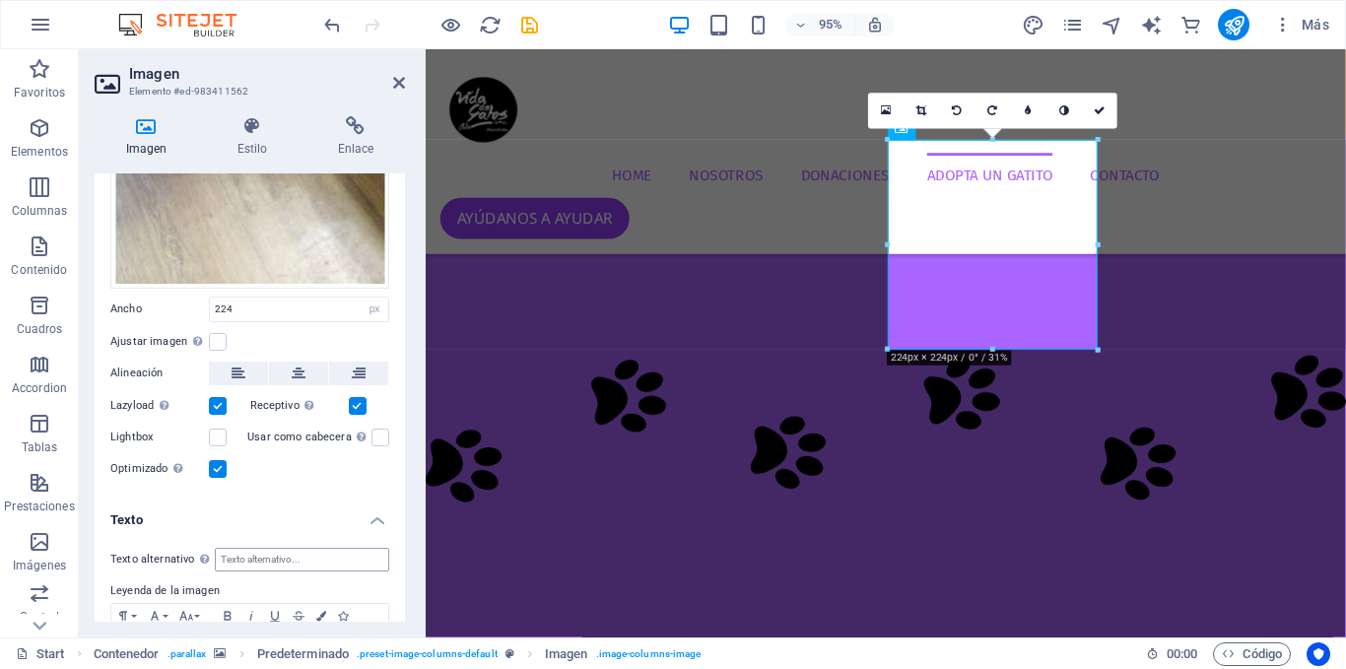
scroll to position [524, 0]
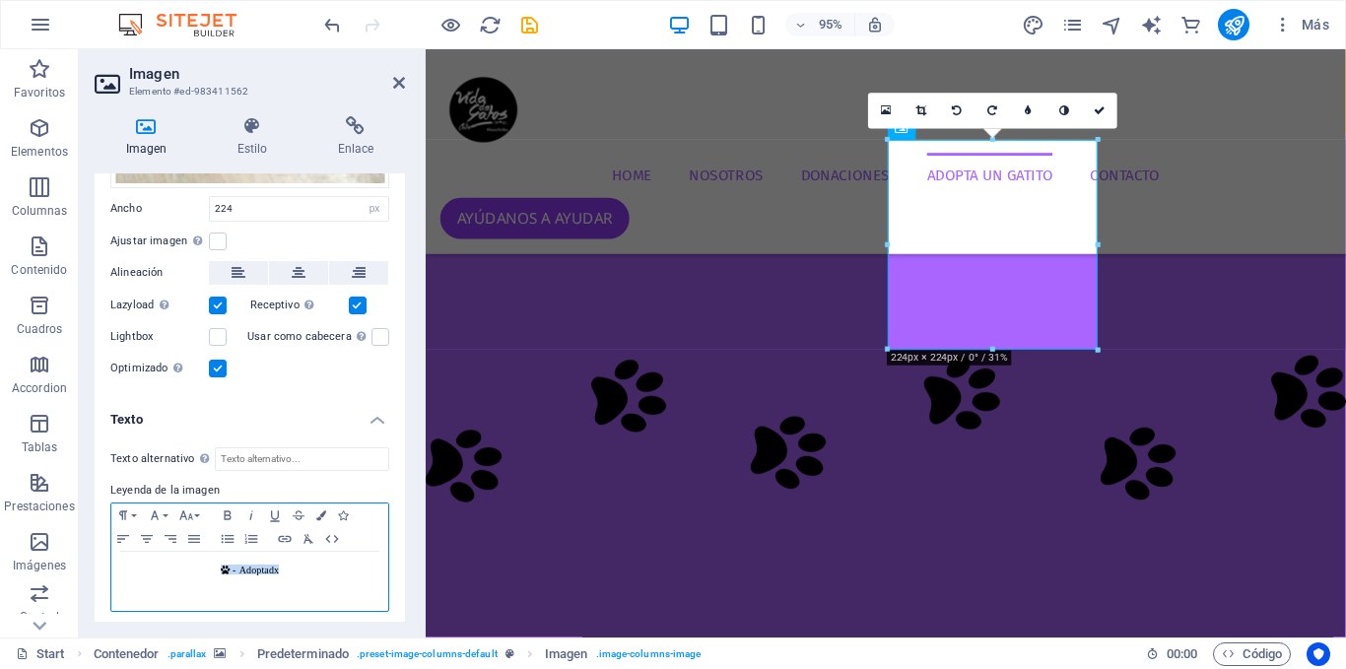
drag, startPoint x: 288, startPoint y: 565, endPoint x: 103, endPoint y: 567, distance: 184.2
click at [103, 567] on div "Texto alternativo El texto alternativo es usado por aquellos dispositivos que n…" at bounding box center [250, 529] width 310 height 197
copy icon " - Adoptadx"
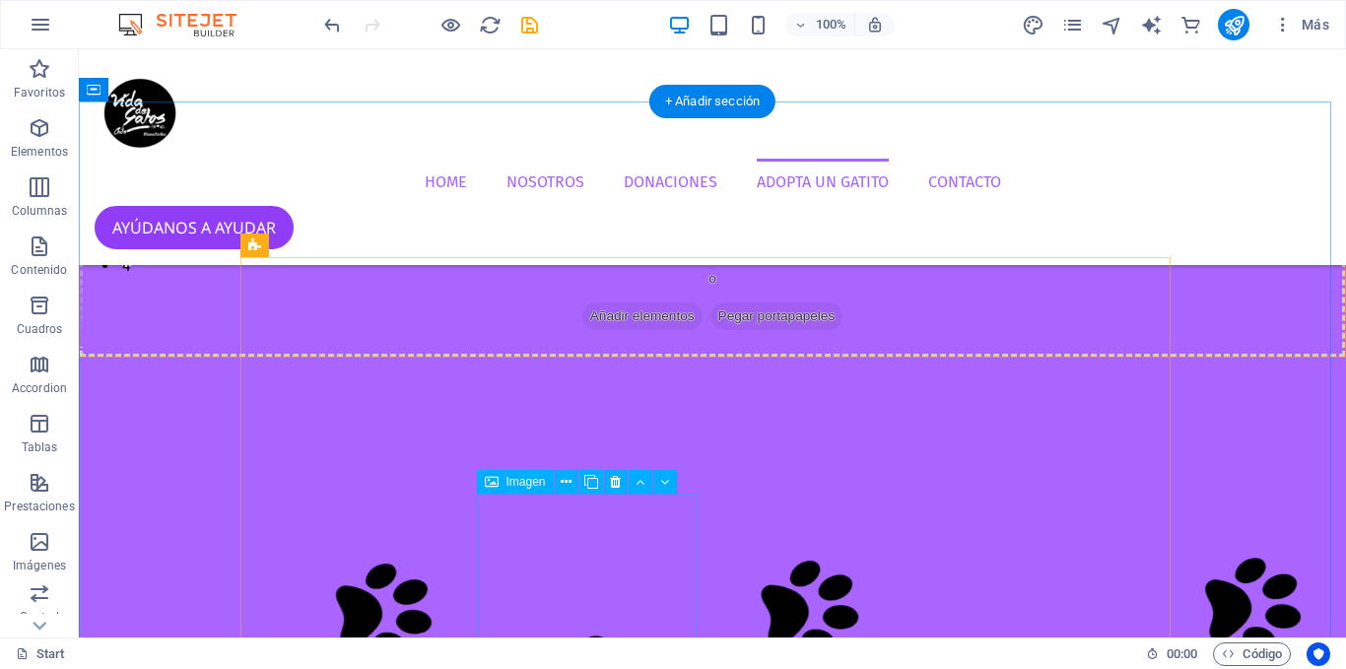
scroll to position [4228, 0]
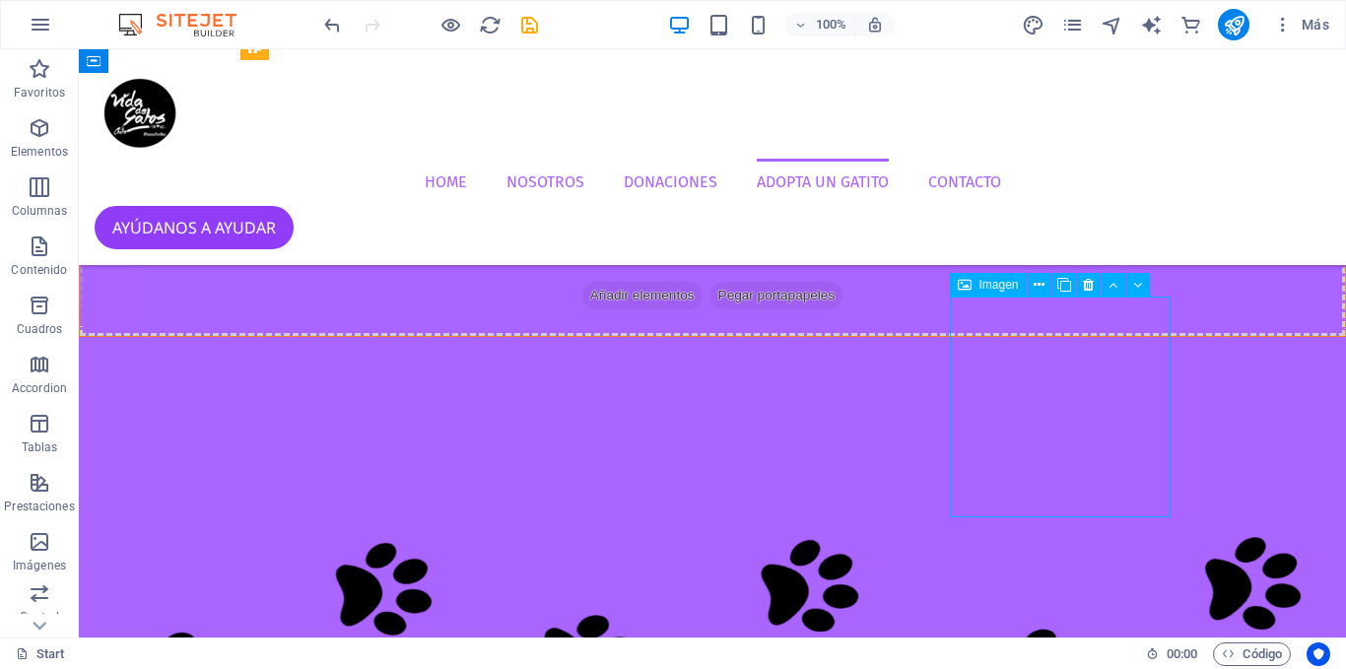
select select "px"
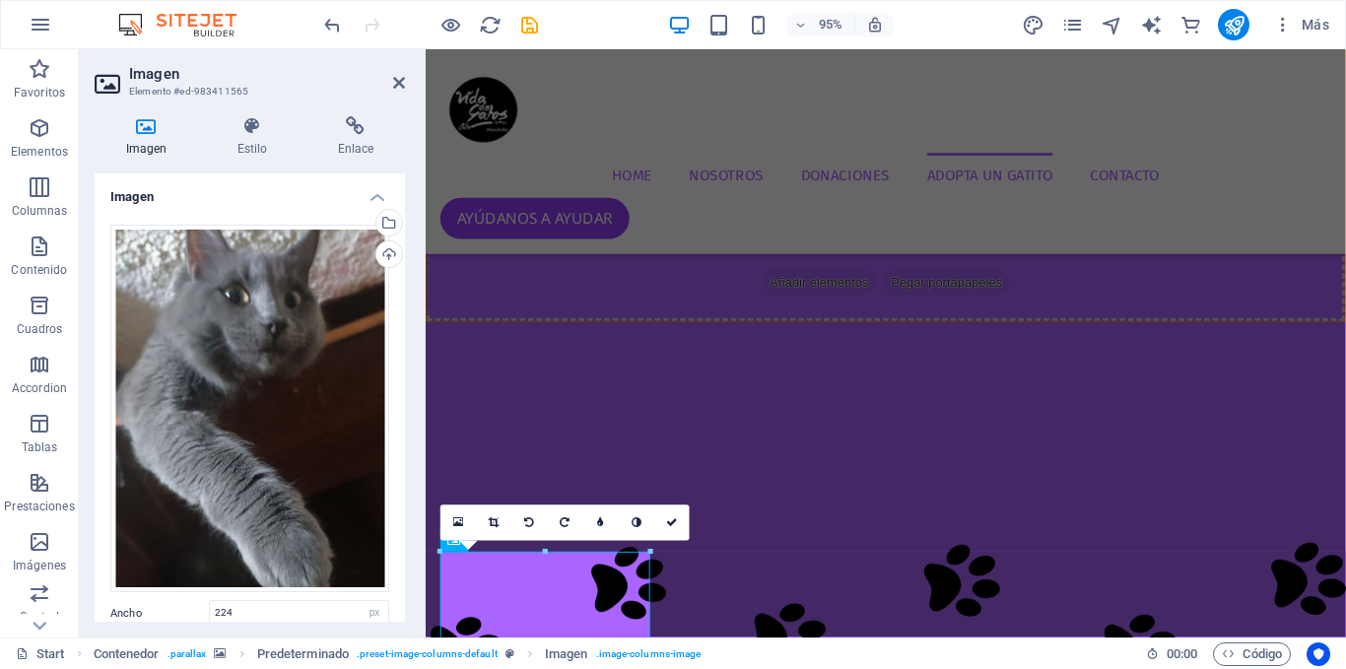
scroll to position [406, 0]
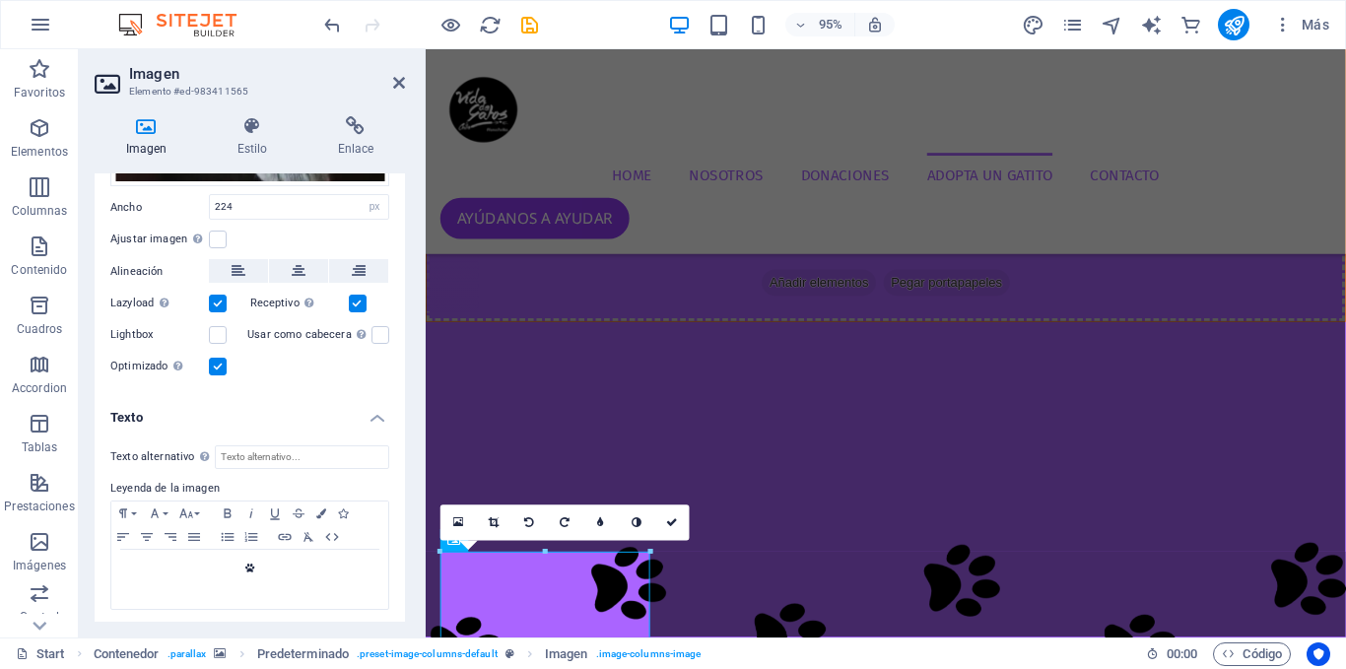
click at [231, 413] on h4 "Texto" at bounding box center [250, 411] width 310 height 35
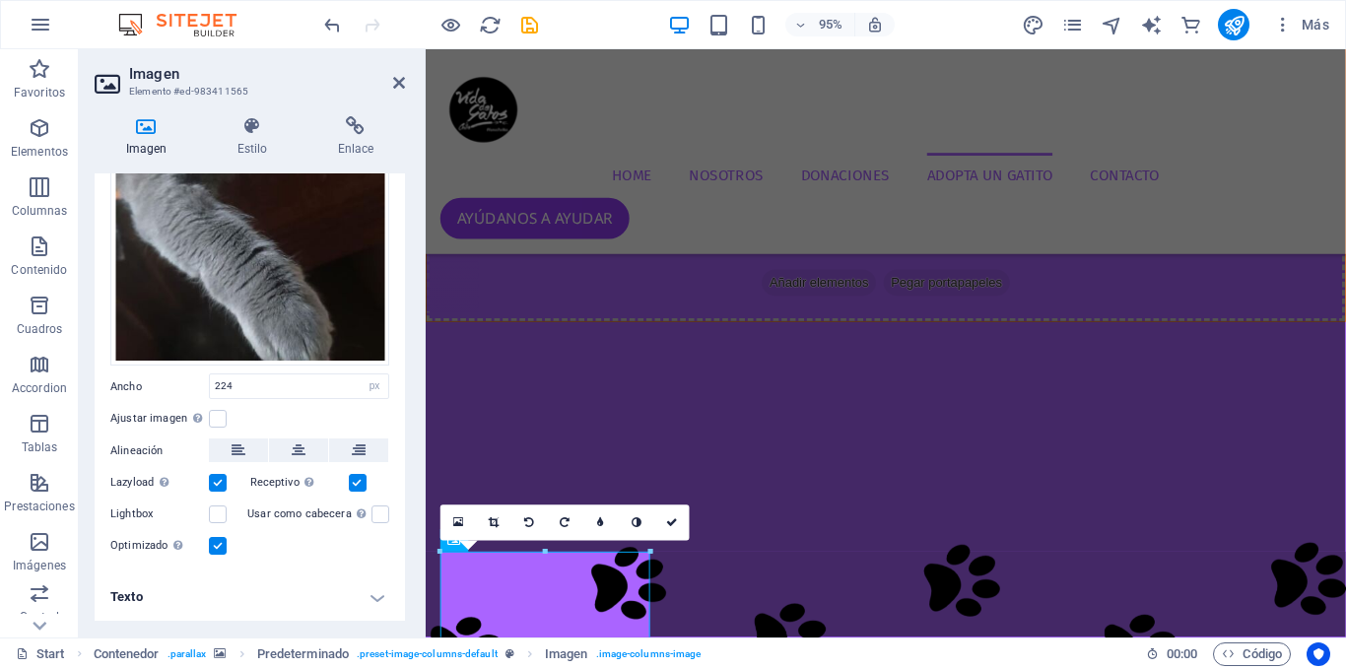
scroll to position [221, 0]
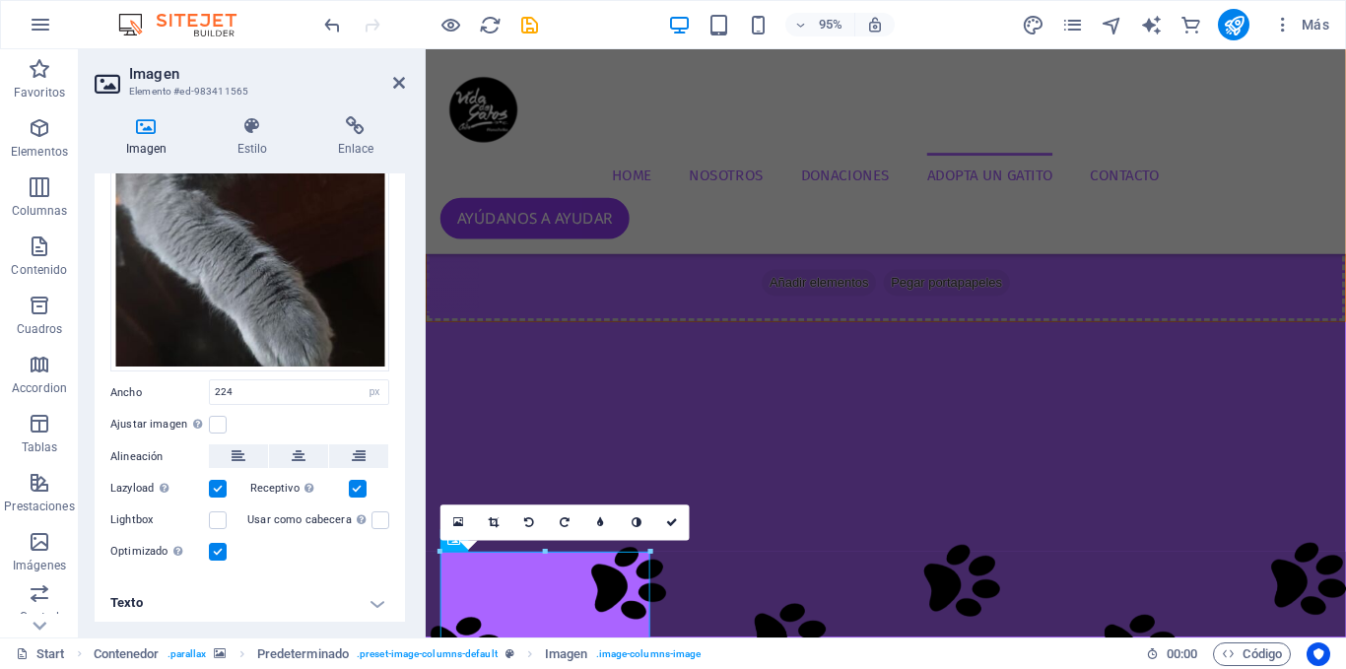
click at [238, 598] on h4 "Texto" at bounding box center [250, 602] width 310 height 47
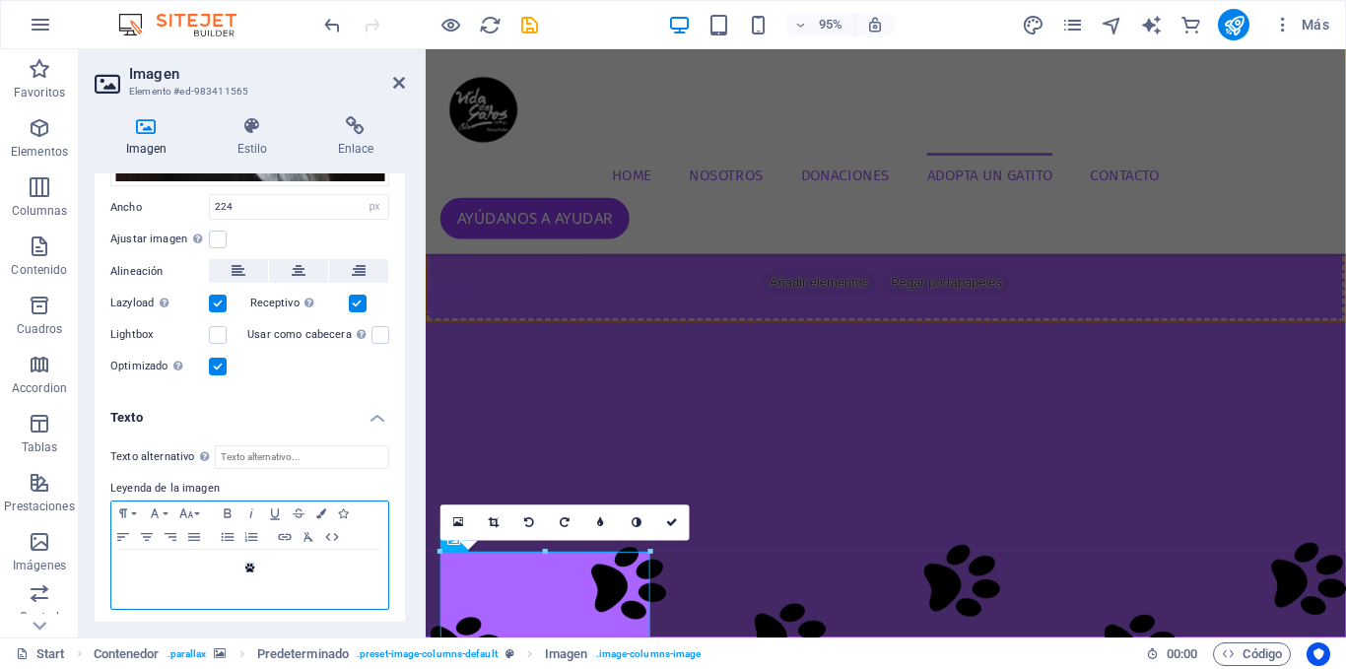
drag, startPoint x: 260, startPoint y: 560, endPoint x: 200, endPoint y: 550, distance: 60.9
click at [200, 550] on div "" at bounding box center [249, 579] width 277 height 59
click at [260, 564] on p "" at bounding box center [249, 569] width 257 height 18
drag, startPoint x: 233, startPoint y: 583, endPoint x: 216, endPoint y: 587, distance: 18.2
click at [216, 587] on p " - Adoptadx" at bounding box center [249, 586] width 257 height 18
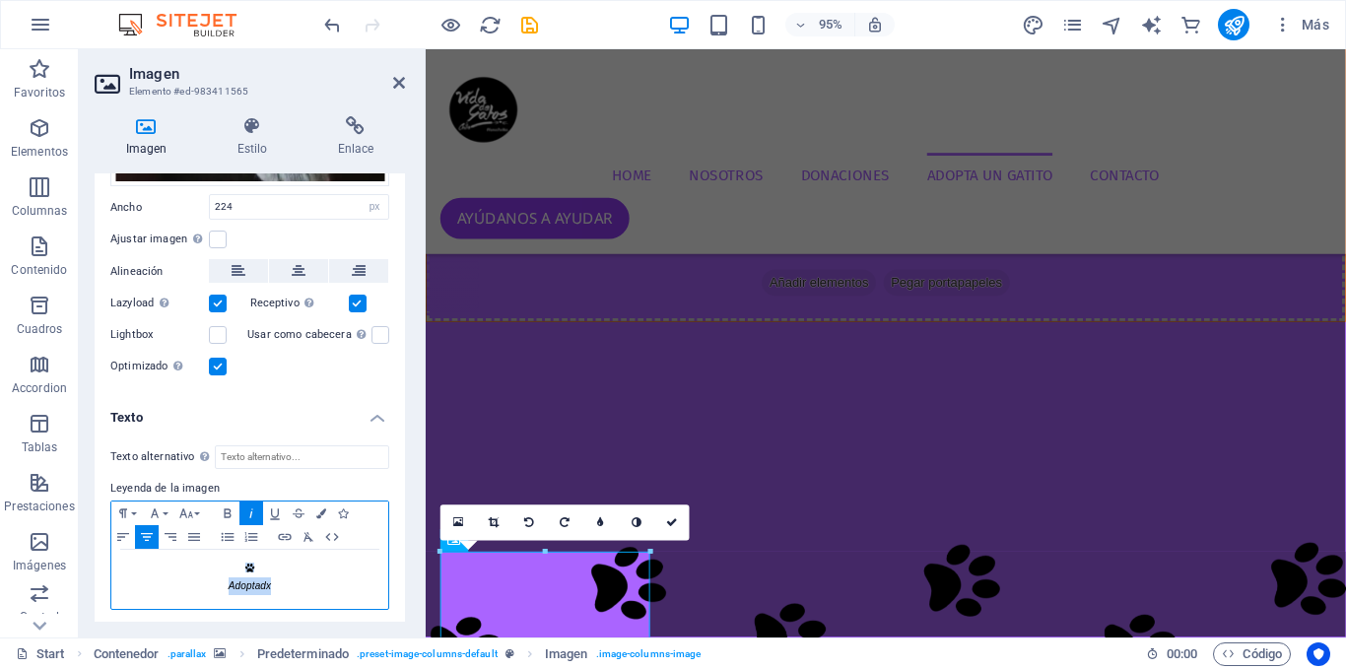
drag, startPoint x: 256, startPoint y: 595, endPoint x: 242, endPoint y: 561, distance: 37.1
click at [243, 562] on div " Adoptadx" at bounding box center [249, 579] width 277 height 59
drag, startPoint x: 238, startPoint y: 560, endPoint x: 277, endPoint y: 576, distance: 41.9
click at [277, 576] on div " Adoptadx" at bounding box center [249, 579] width 277 height 59
copy div " Adoptadx"
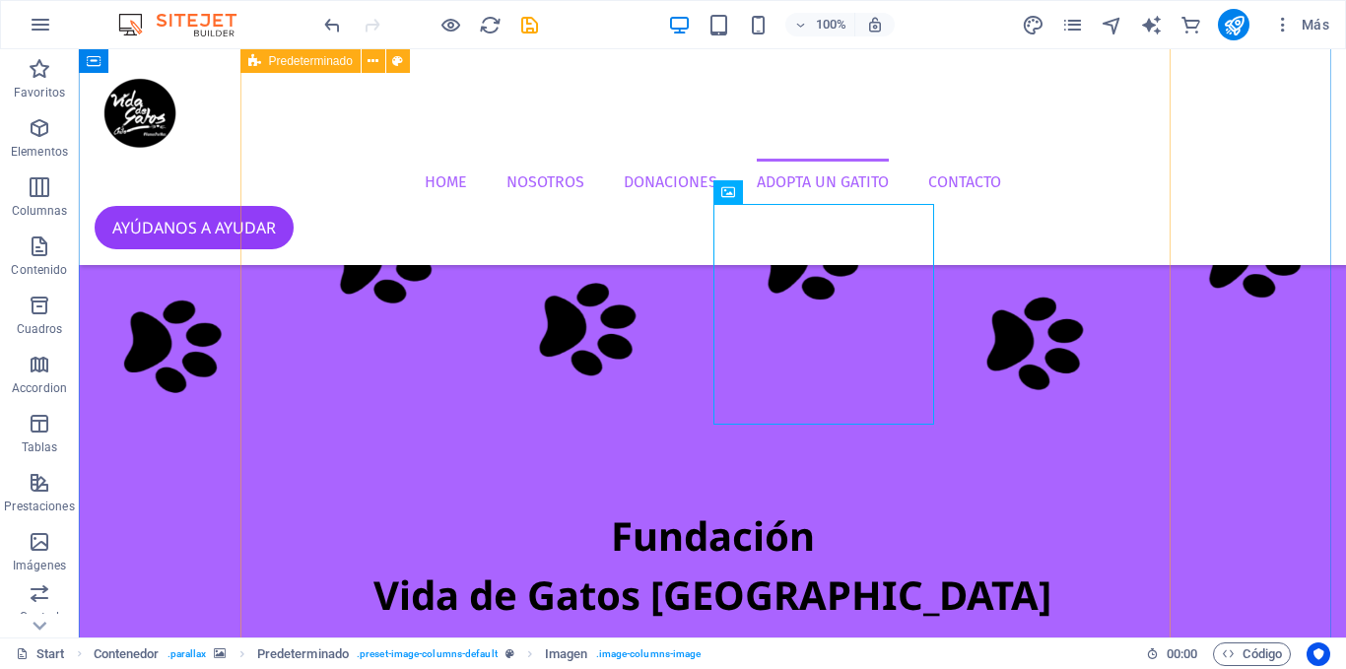
scroll to position [4524, 0]
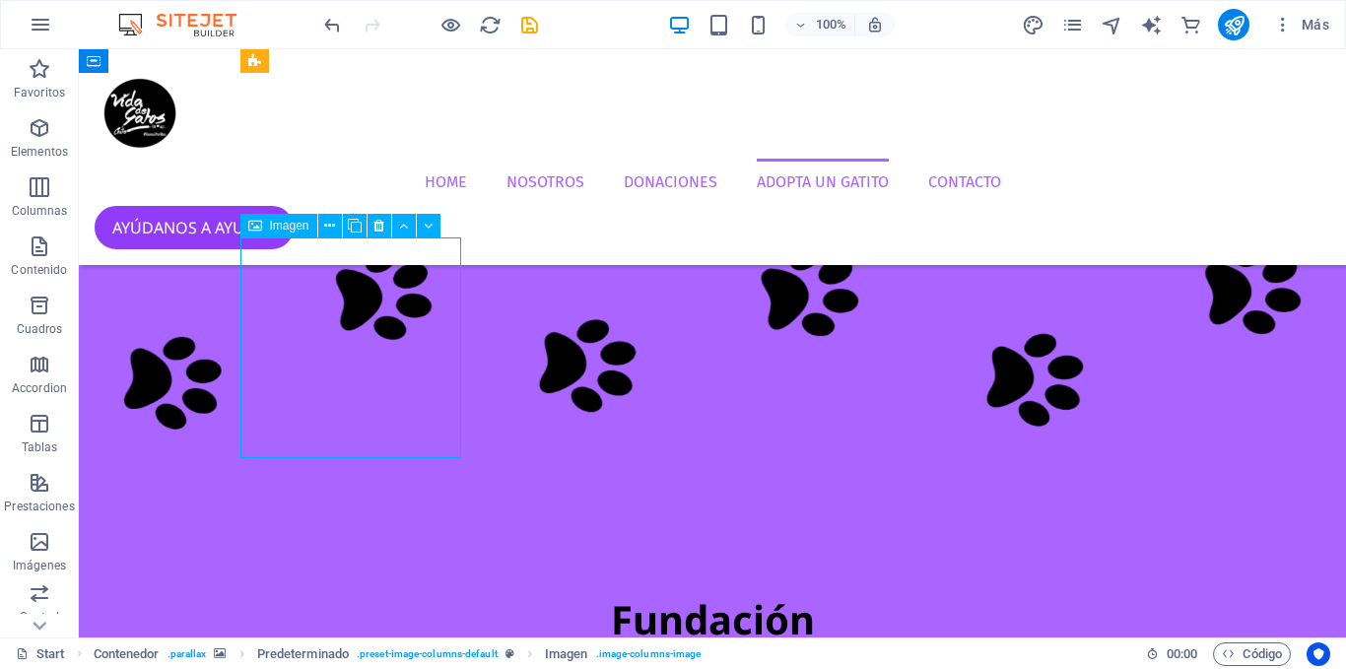
select select "px"
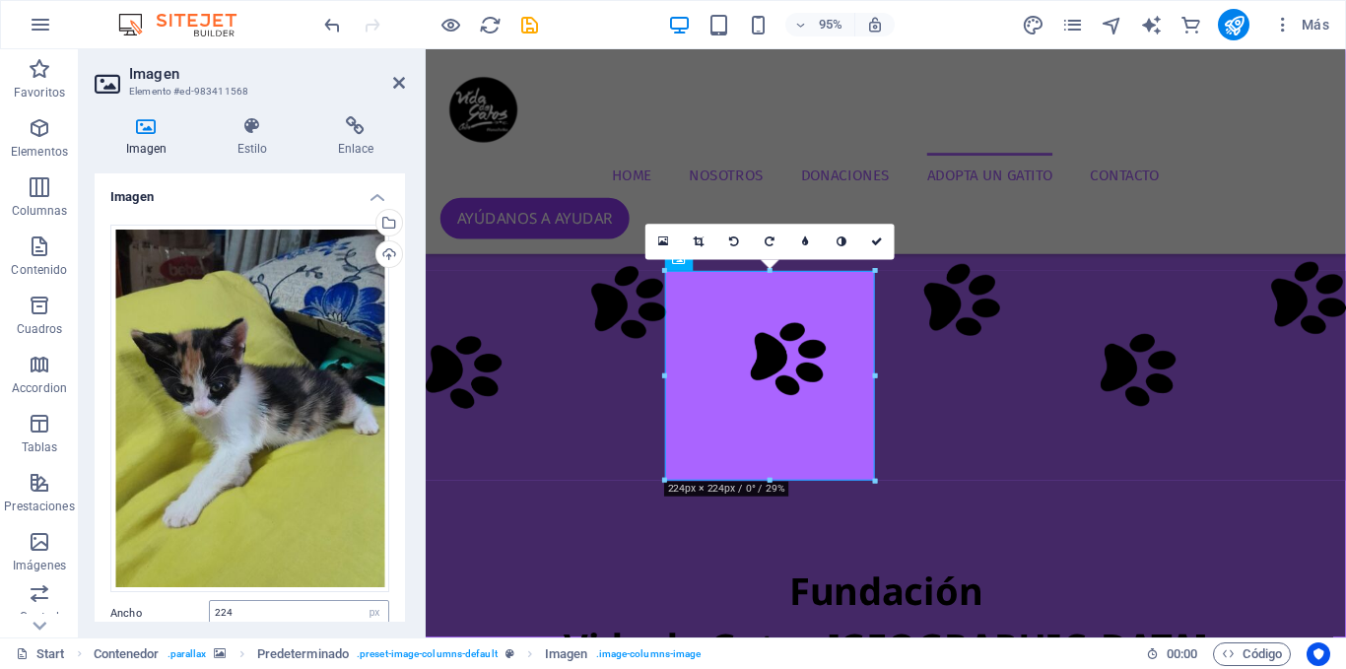
scroll to position [221, 0]
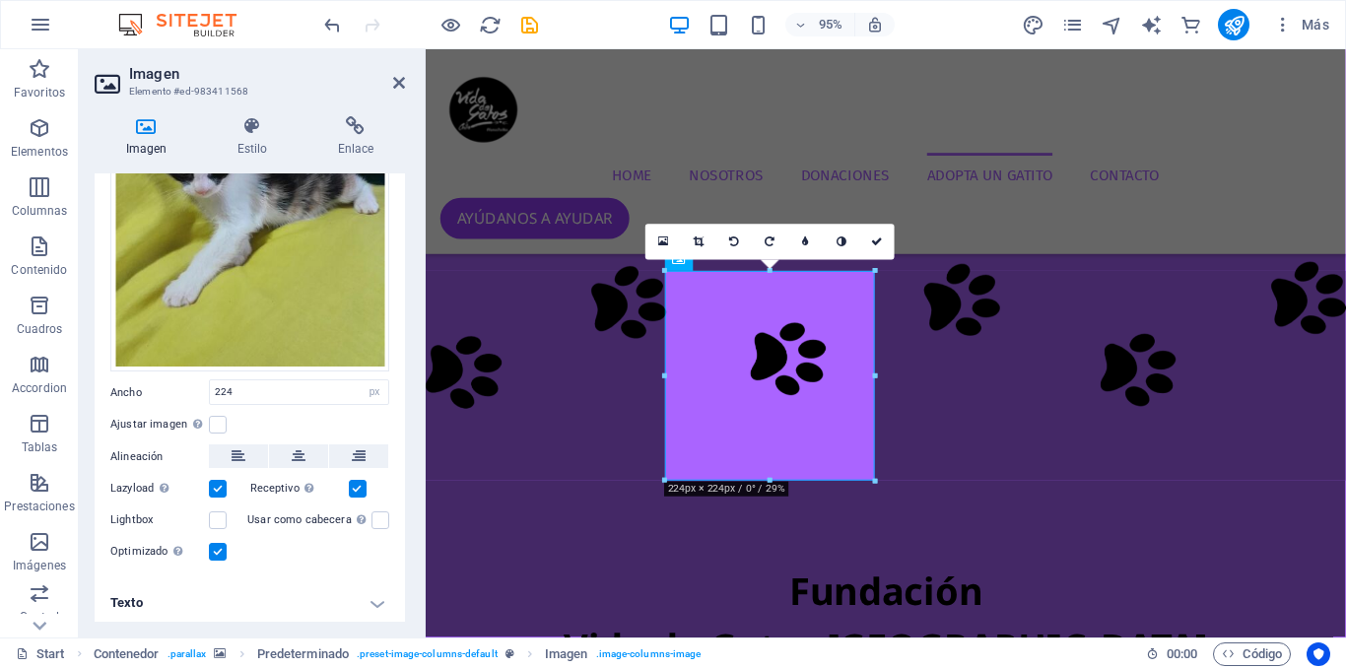
click at [251, 598] on h4 "Texto" at bounding box center [250, 602] width 310 height 47
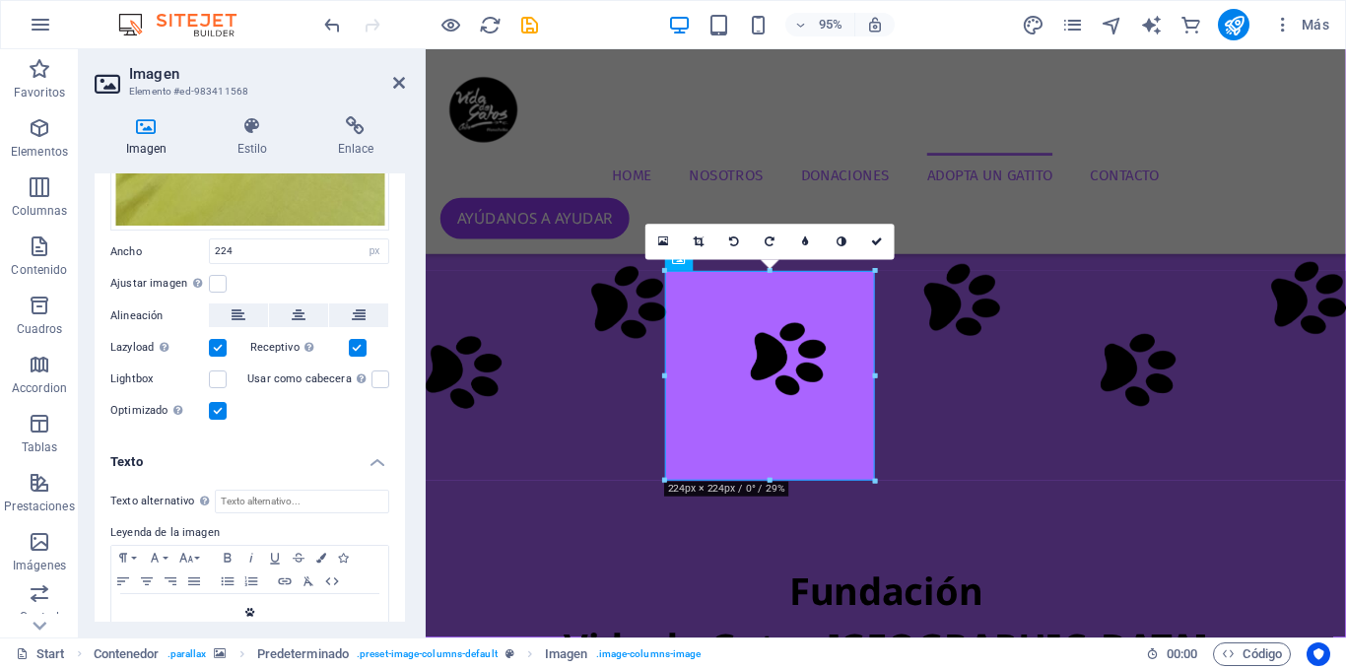
scroll to position [406, 0]
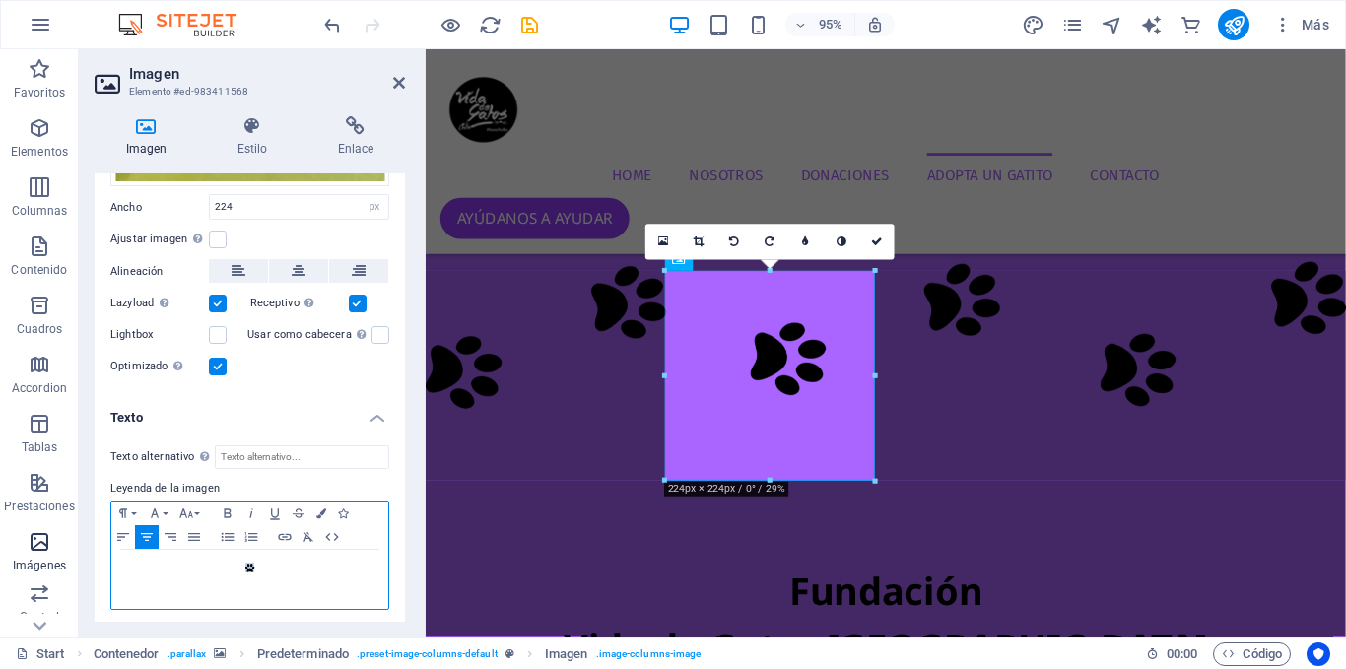
drag, startPoint x: 138, startPoint y: 553, endPoint x: 61, endPoint y: 537, distance: 78.4
click at [61, 537] on section "Favoritos Elementos Columnas Contenido [PERSON_NAME] Accordion Tablas Prestacio…" at bounding box center [673, 343] width 1346 height 588
click at [398, 87] on icon at bounding box center [399, 83] width 12 height 16
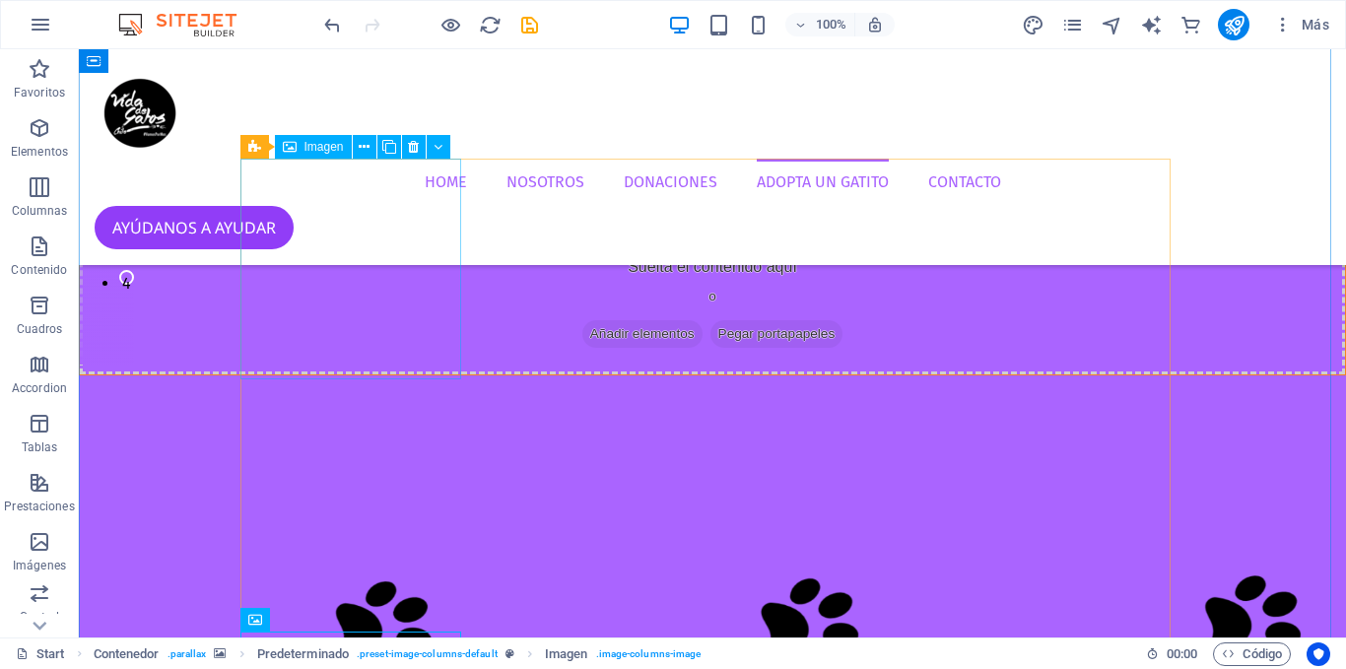
scroll to position [4130, 0]
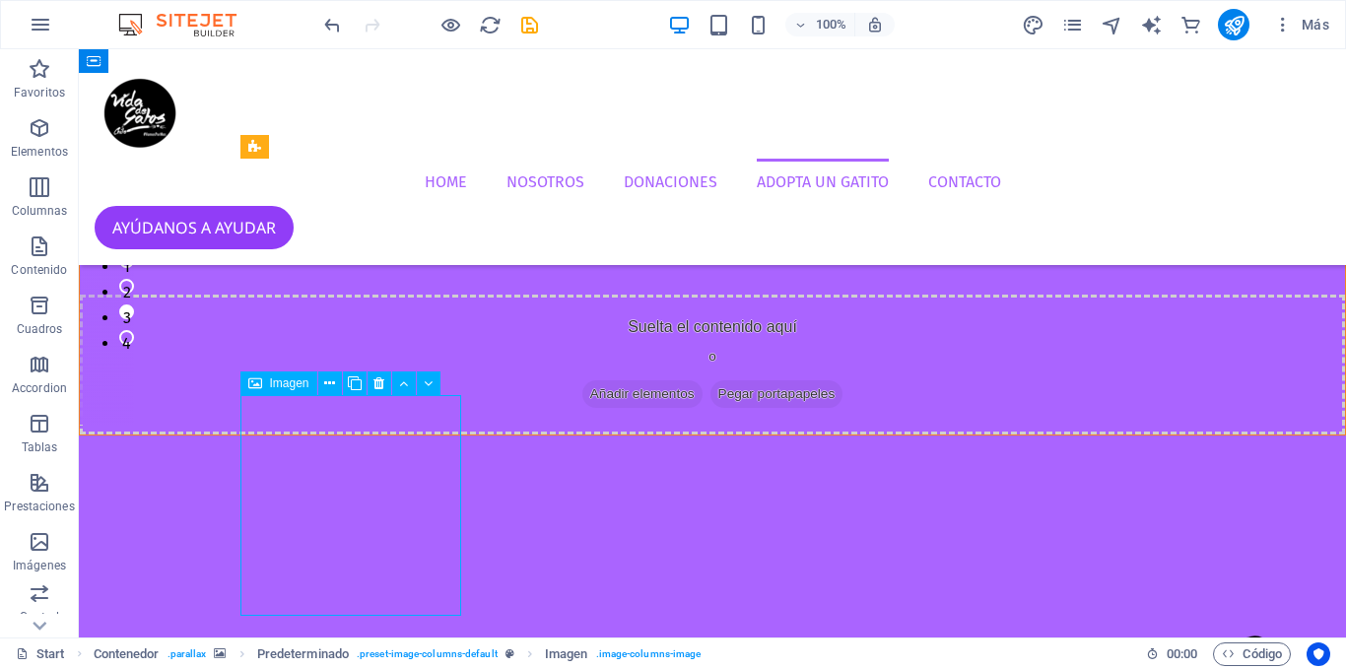
select select "%"
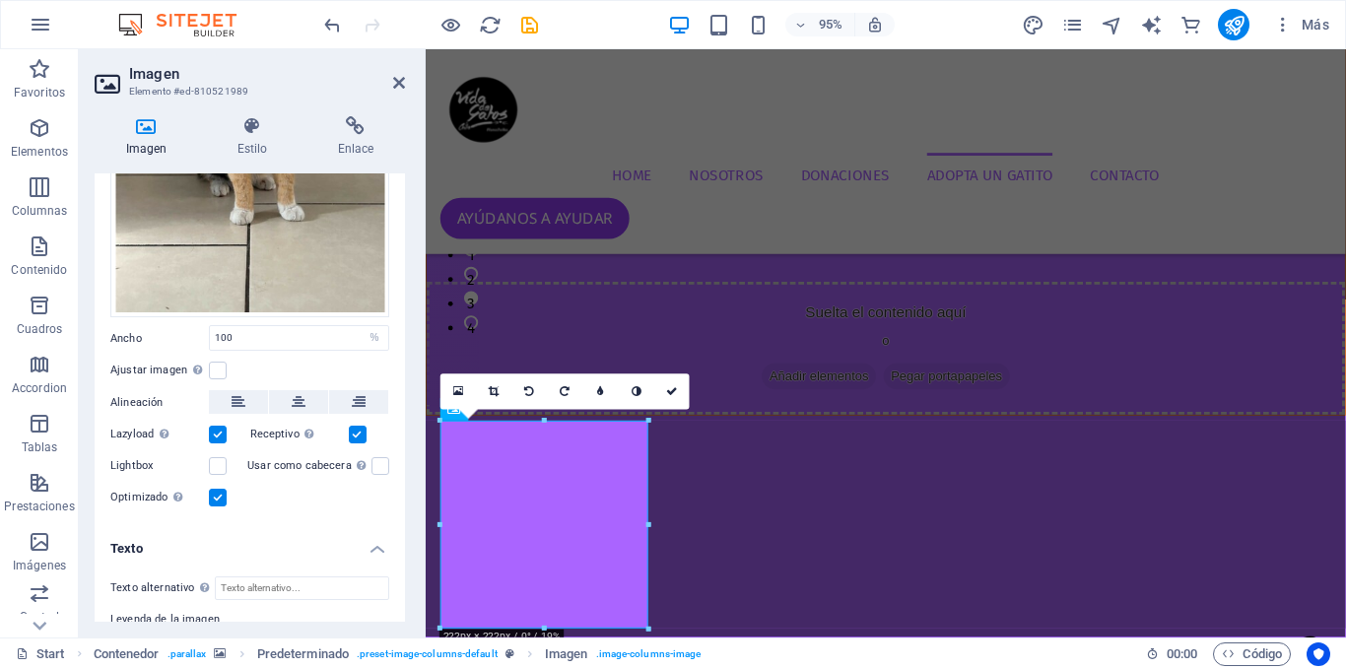
scroll to position [406, 0]
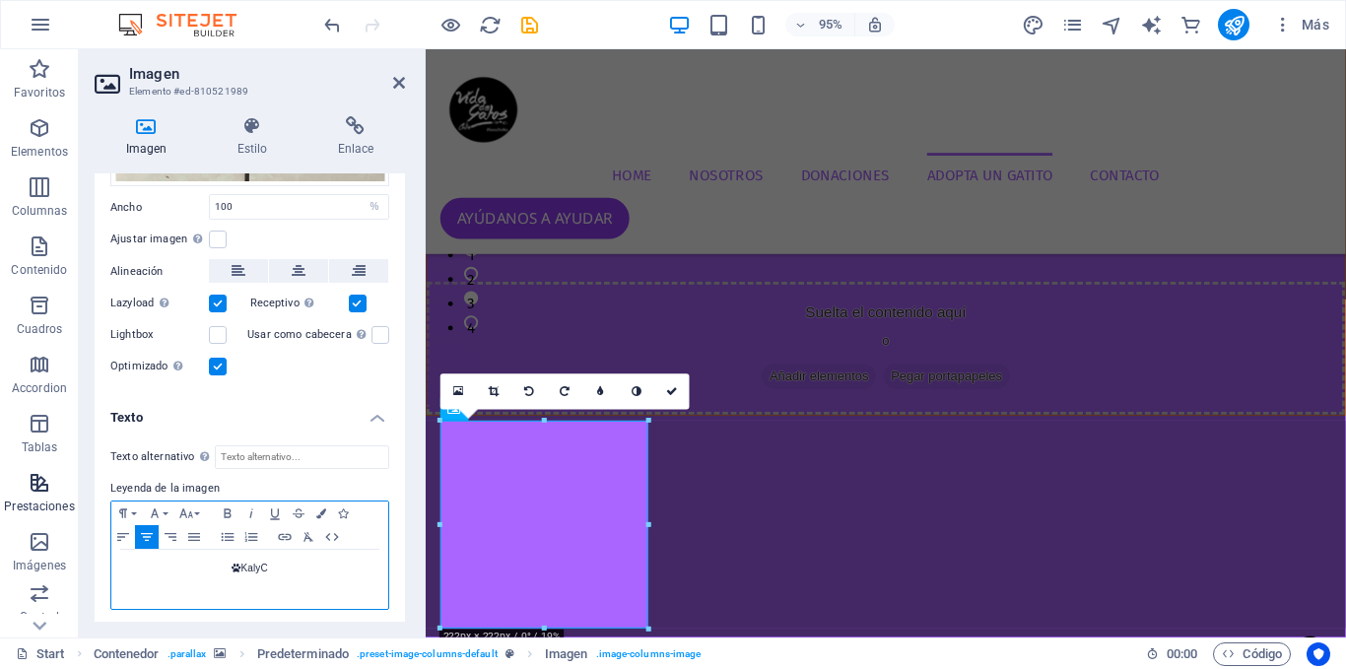
drag, startPoint x: 286, startPoint y: 558, endPoint x: 2, endPoint y: 495, distance: 290.6
click at [1, 495] on section "Favoritos Elementos Columnas Contenido [PERSON_NAME] Accordion Tablas Prestacio…" at bounding box center [673, 343] width 1346 height 588
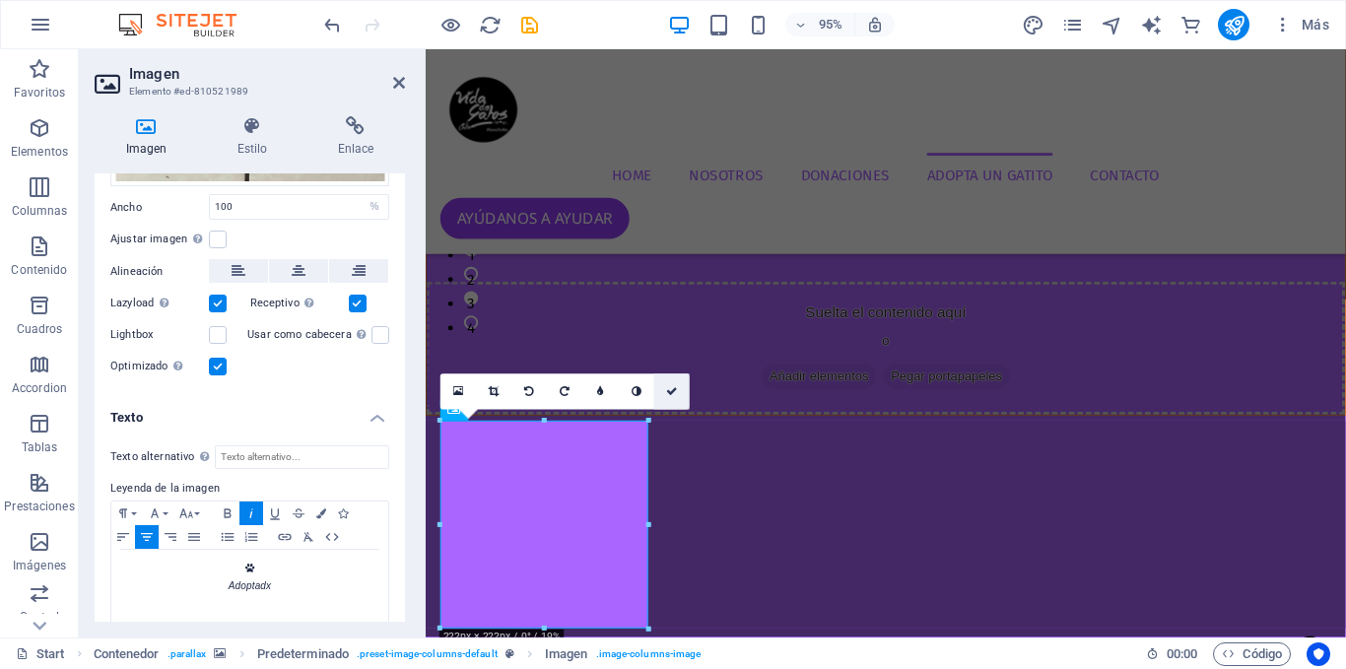
click at [668, 391] on icon at bounding box center [672, 391] width 12 height 11
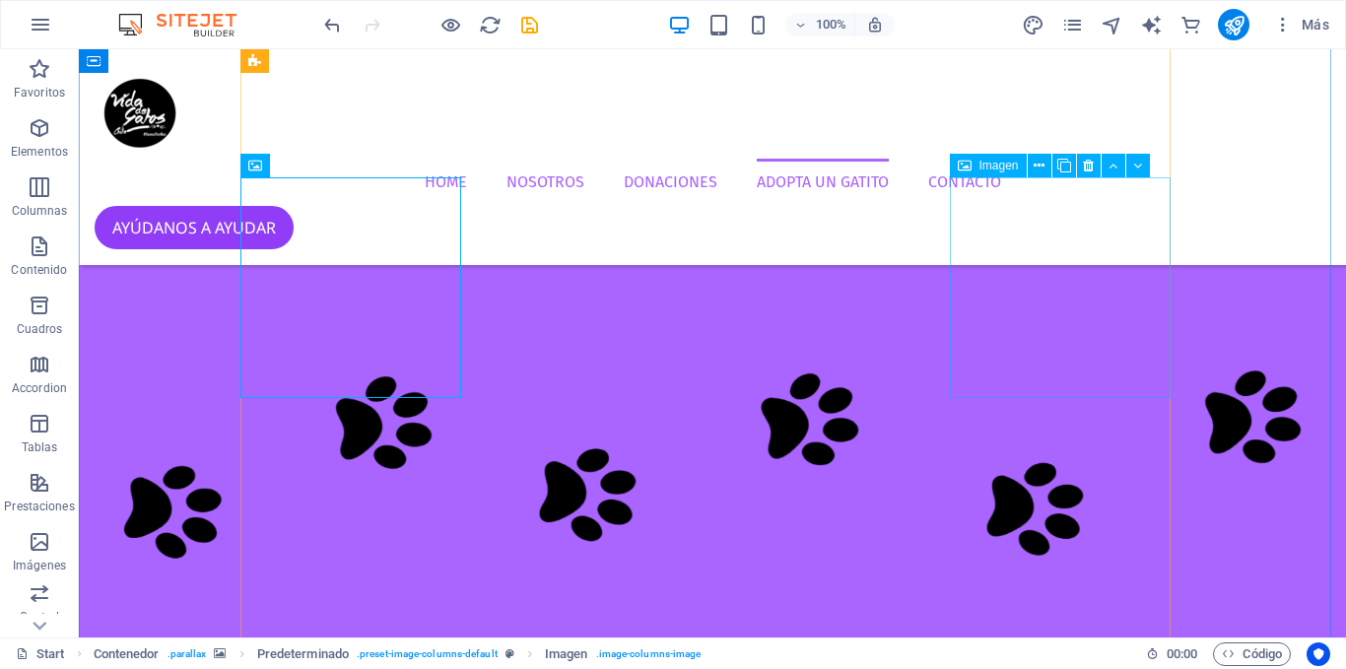
scroll to position [4378, 0]
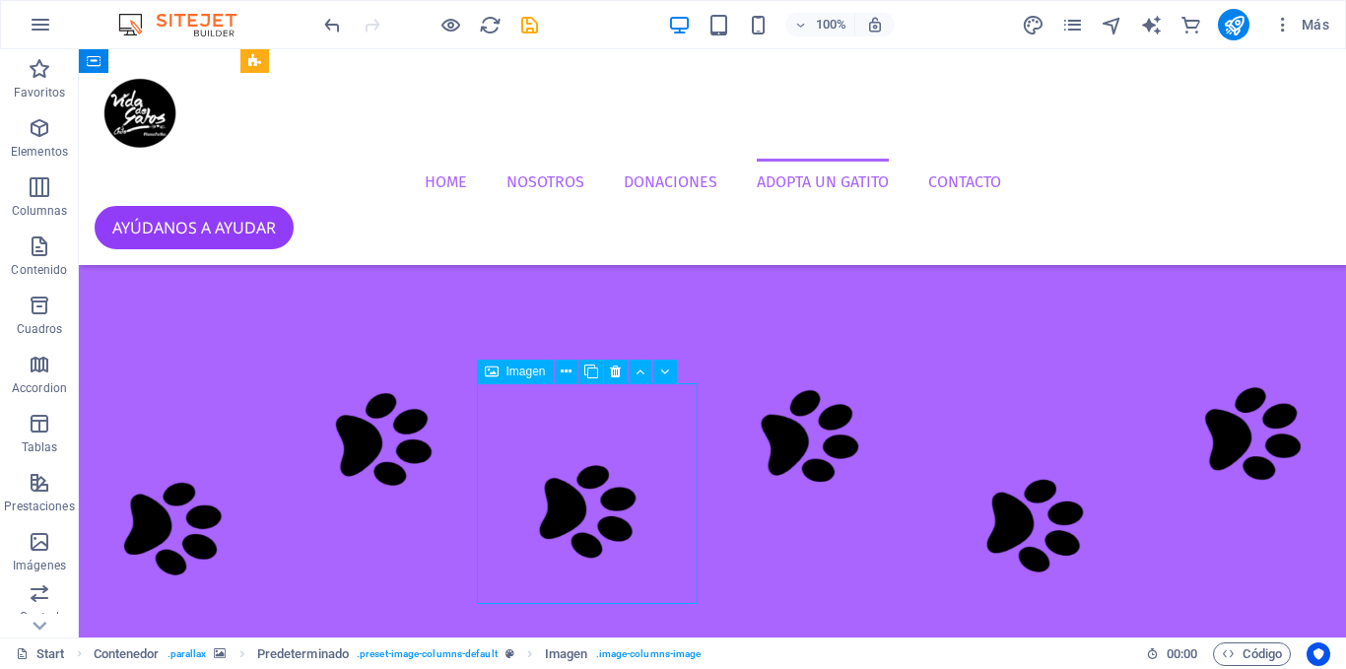
select select "px"
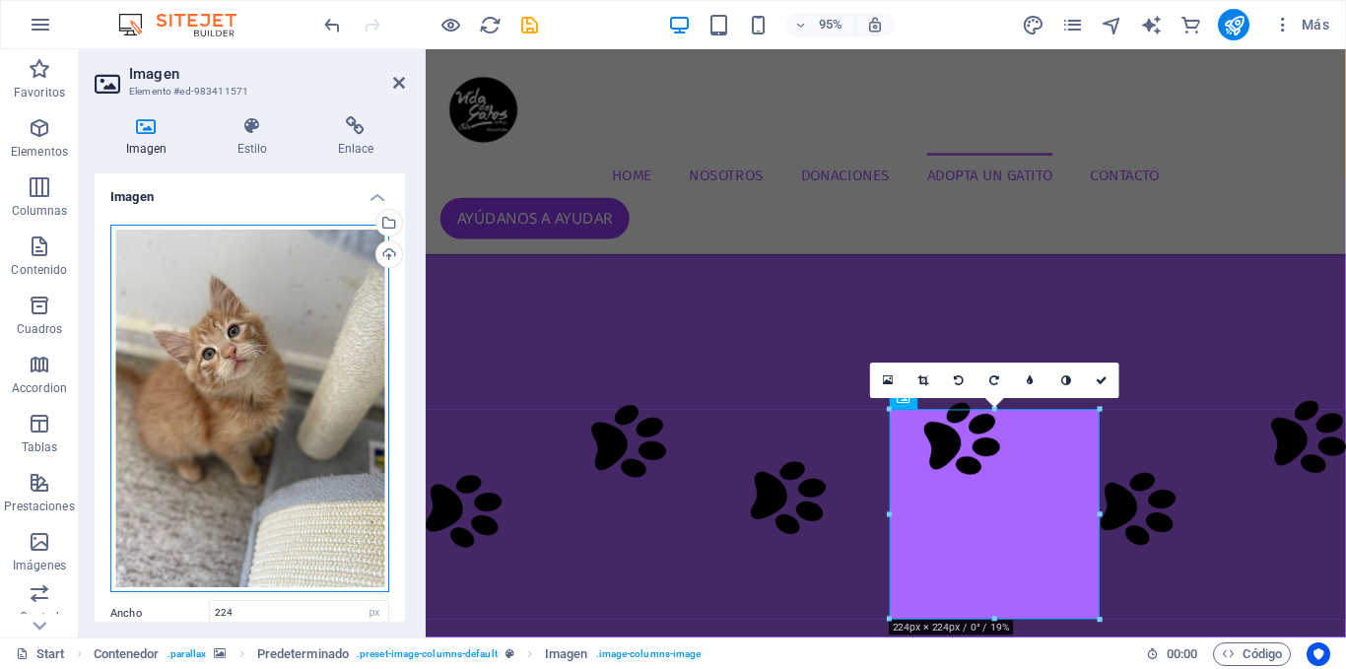
click at [330, 546] on div "Arrastra archivos aquí, haz clic para escoger archivos o selecciona archivos de…" at bounding box center [249, 409] width 279 height 368
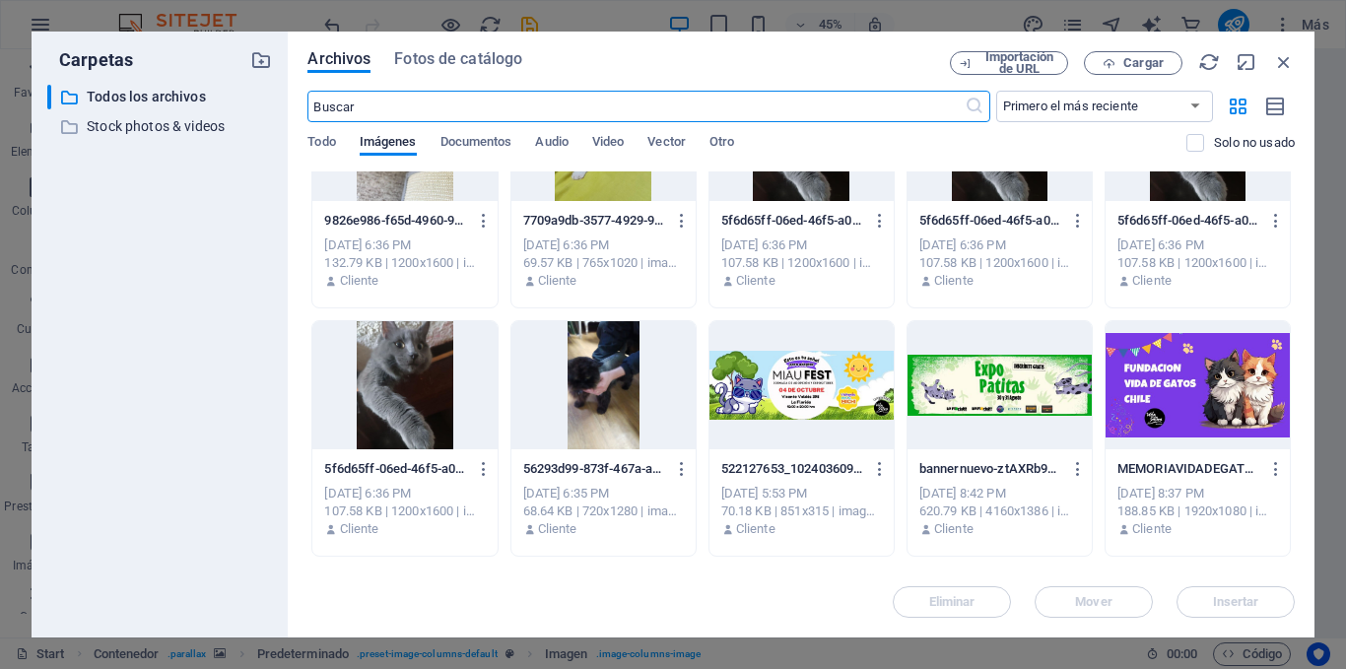
scroll to position [493, 0]
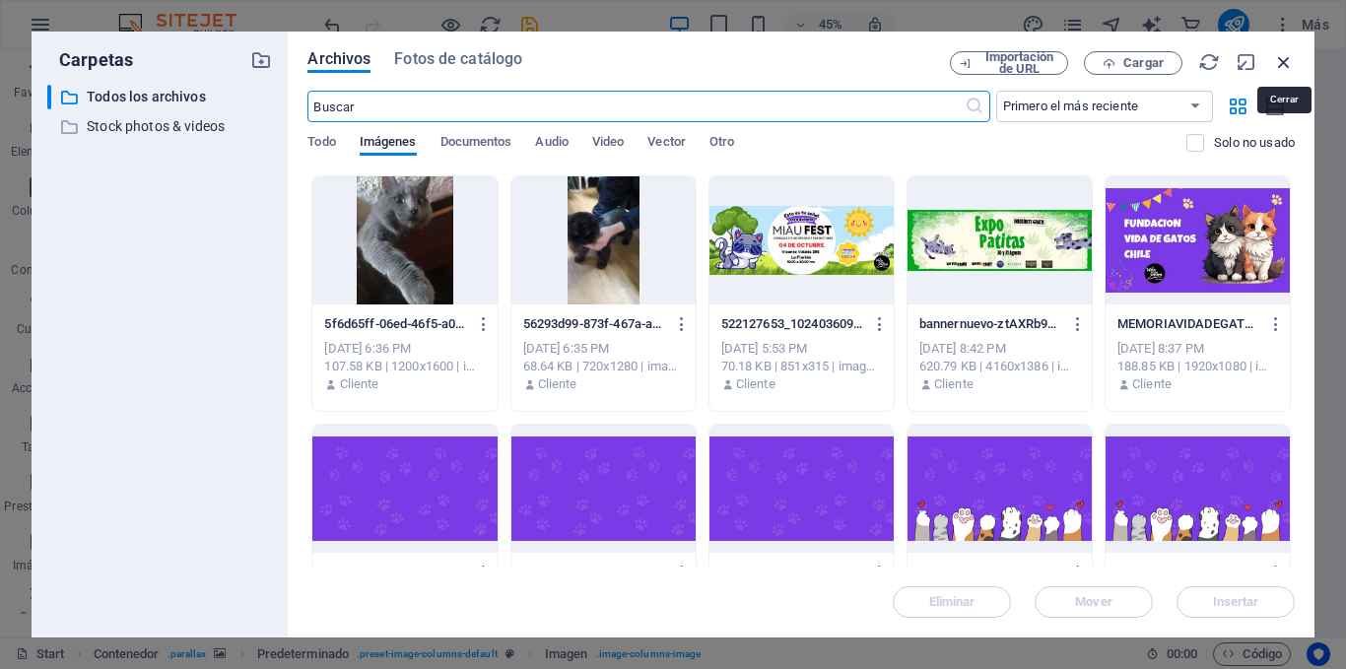
click at [1279, 58] on icon "button" at bounding box center [1284, 62] width 22 height 22
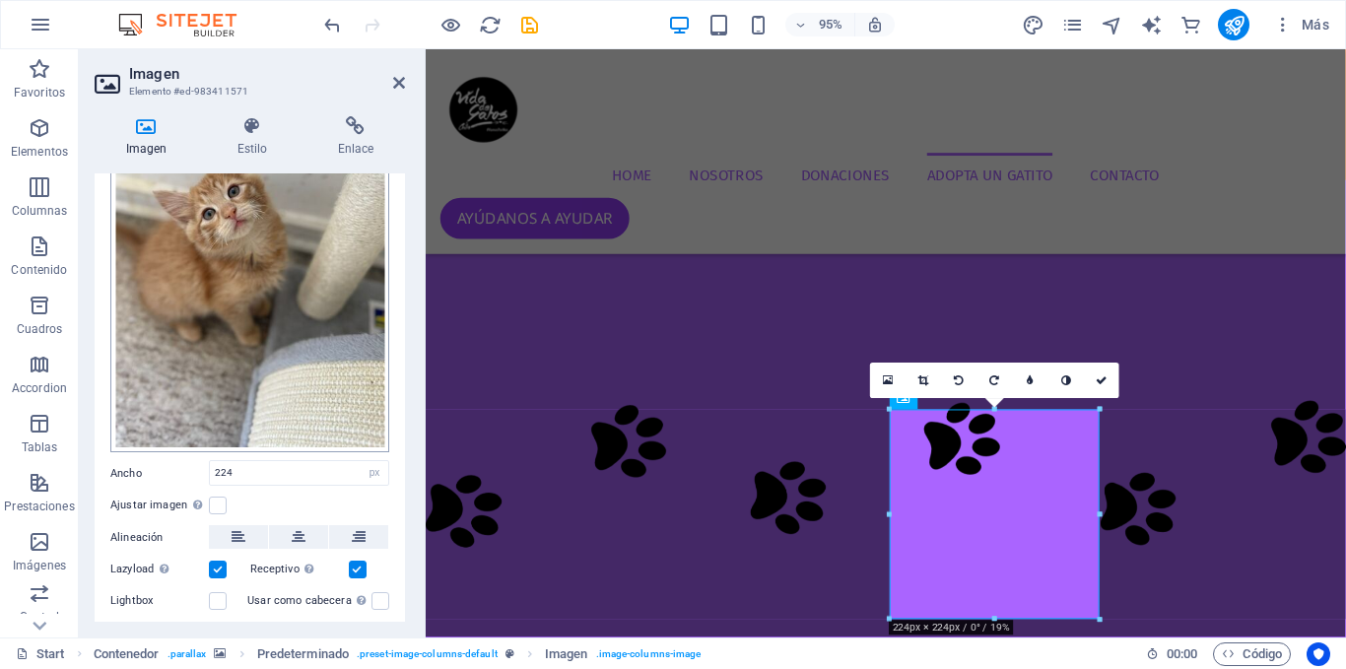
scroll to position [221, 0]
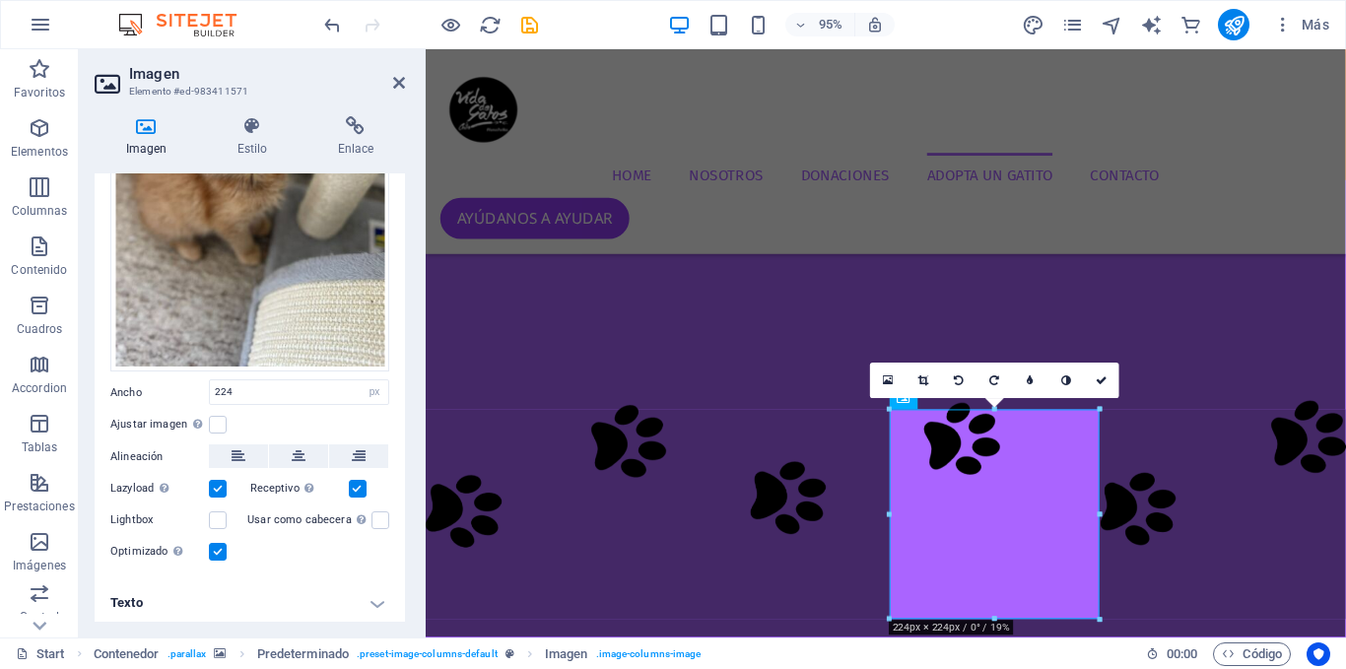
click at [257, 603] on h4 "Texto" at bounding box center [250, 602] width 310 height 47
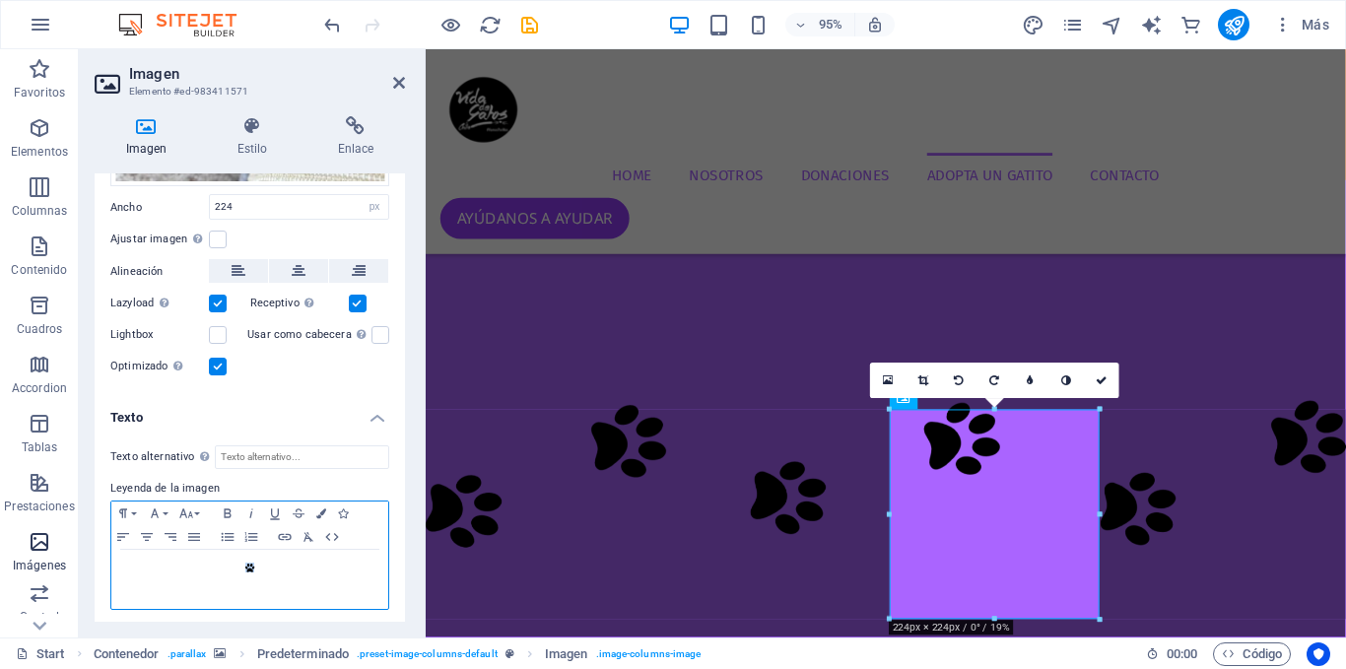
drag, startPoint x: 287, startPoint y: 560, endPoint x: 33, endPoint y: 549, distance: 254.4
click at [34, 549] on section "Favoritos Elementos Columnas Contenido [PERSON_NAME] Accordion Tablas Prestacio…" at bounding box center [673, 343] width 1346 height 588
click at [1098, 374] on link at bounding box center [1101, 380] width 35 height 35
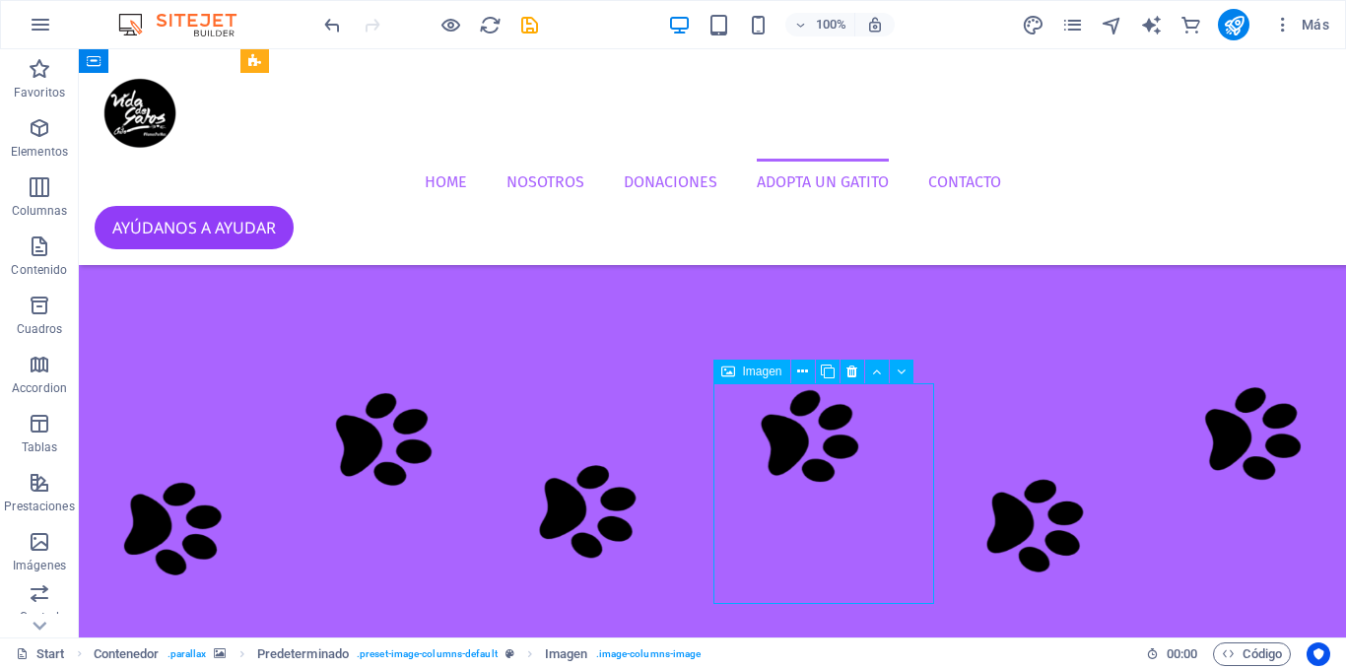
select select "px"
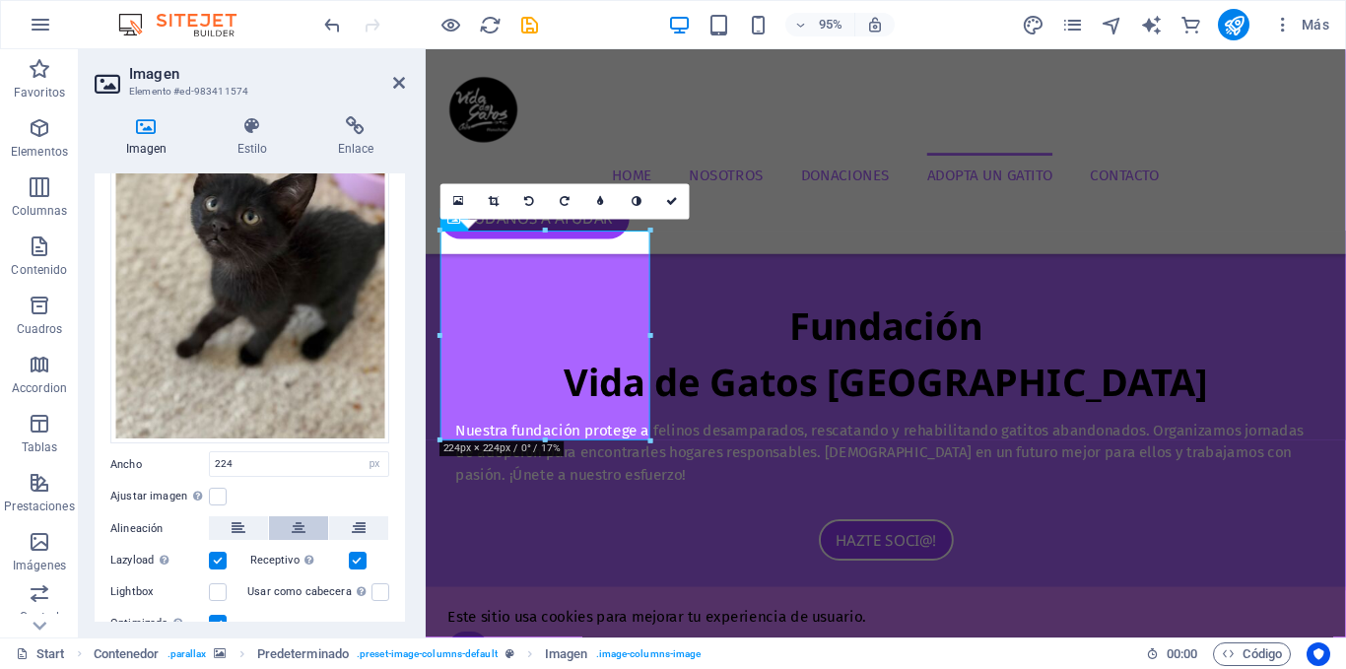
scroll to position [194, 0]
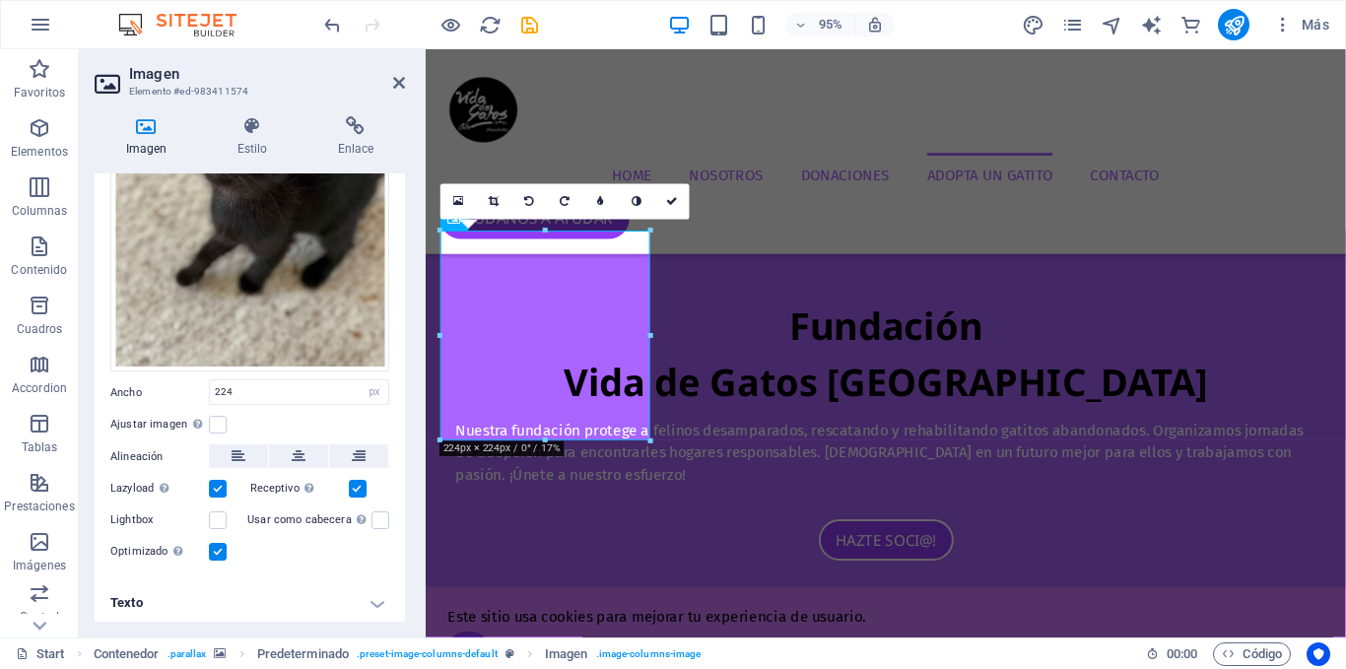
click at [247, 580] on h4 "Texto" at bounding box center [250, 602] width 310 height 47
click at [264, 596] on h4 "Texto" at bounding box center [250, 596] width 310 height 35
click at [267, 602] on h4 "Texto" at bounding box center [250, 602] width 310 height 47
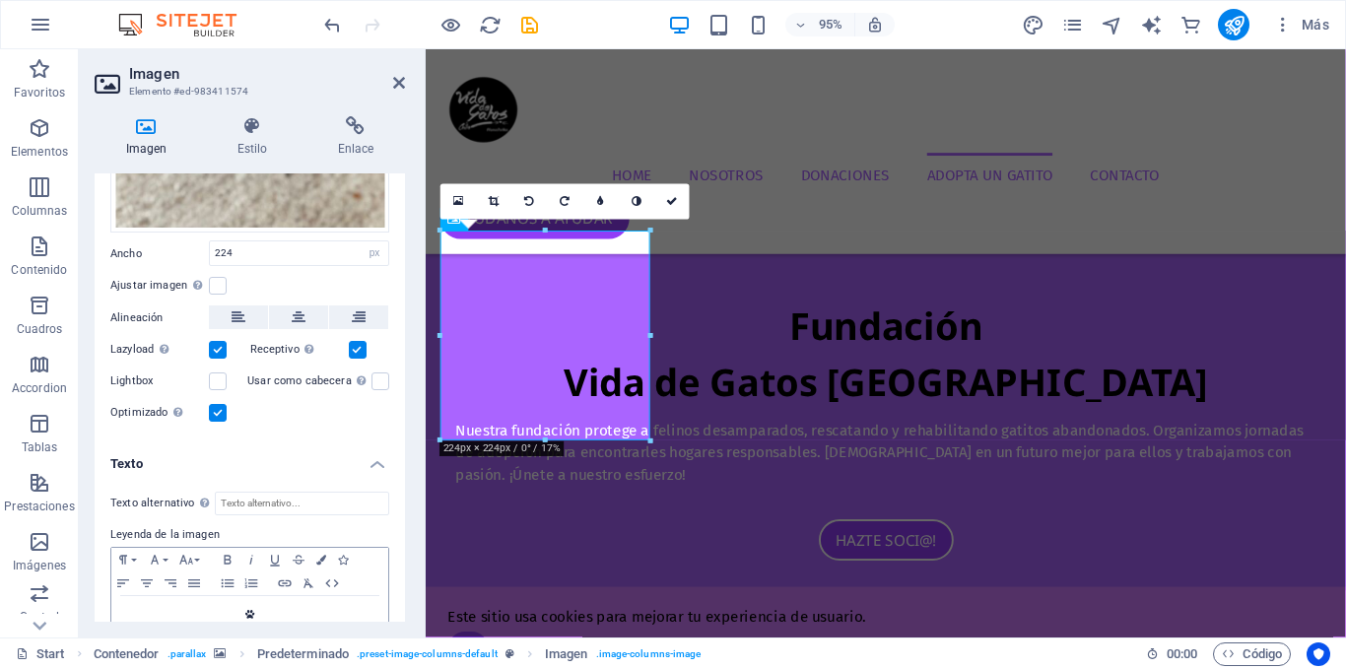
scroll to position [379, 0]
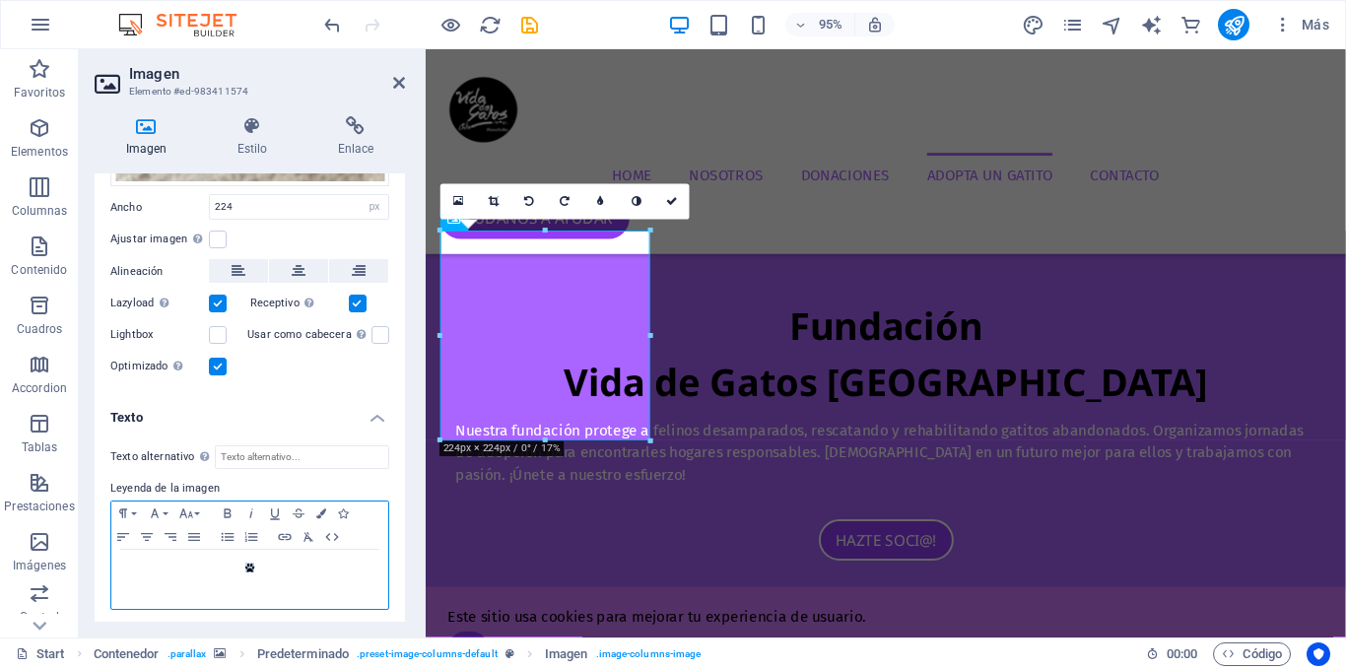
drag, startPoint x: 276, startPoint y: 564, endPoint x: 92, endPoint y: 542, distance: 185.5
click at [92, 542] on div "Imagen Estilo Enlace Imagen Arrastra archivos aquí, haz clic para escoger archi…" at bounding box center [250, 368] width 342 height 537
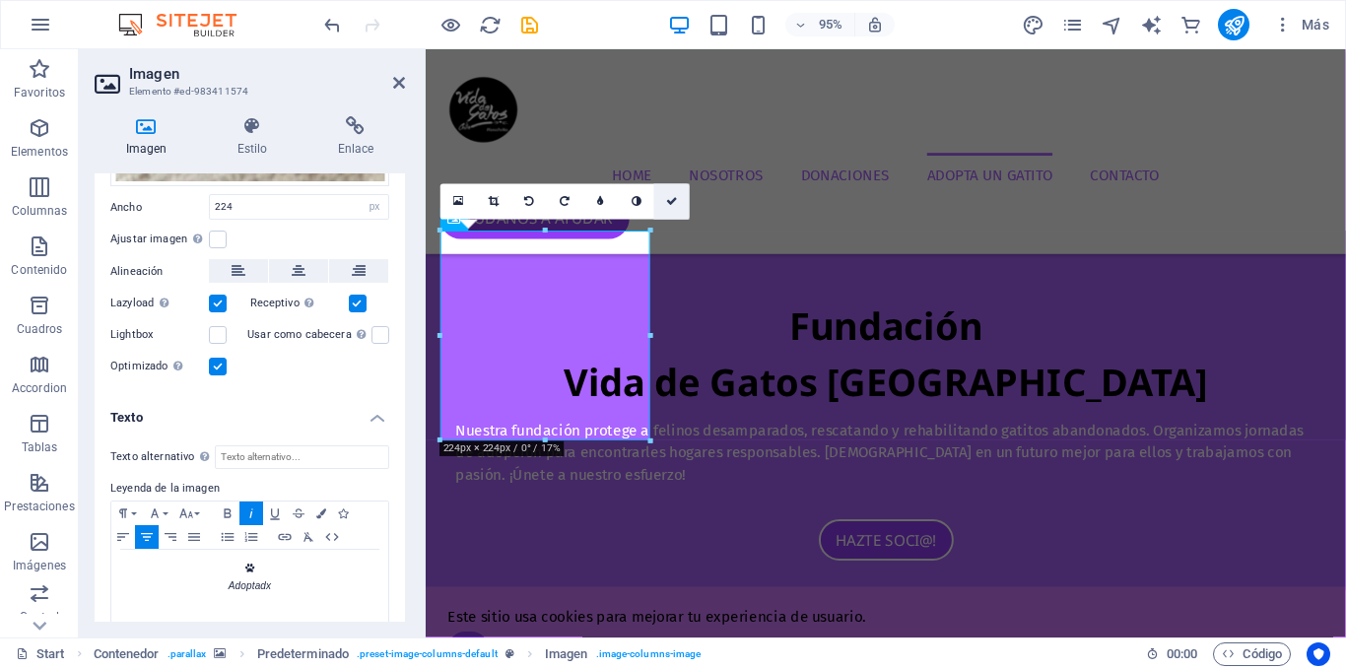
click at [664, 205] on link at bounding box center [671, 201] width 35 height 35
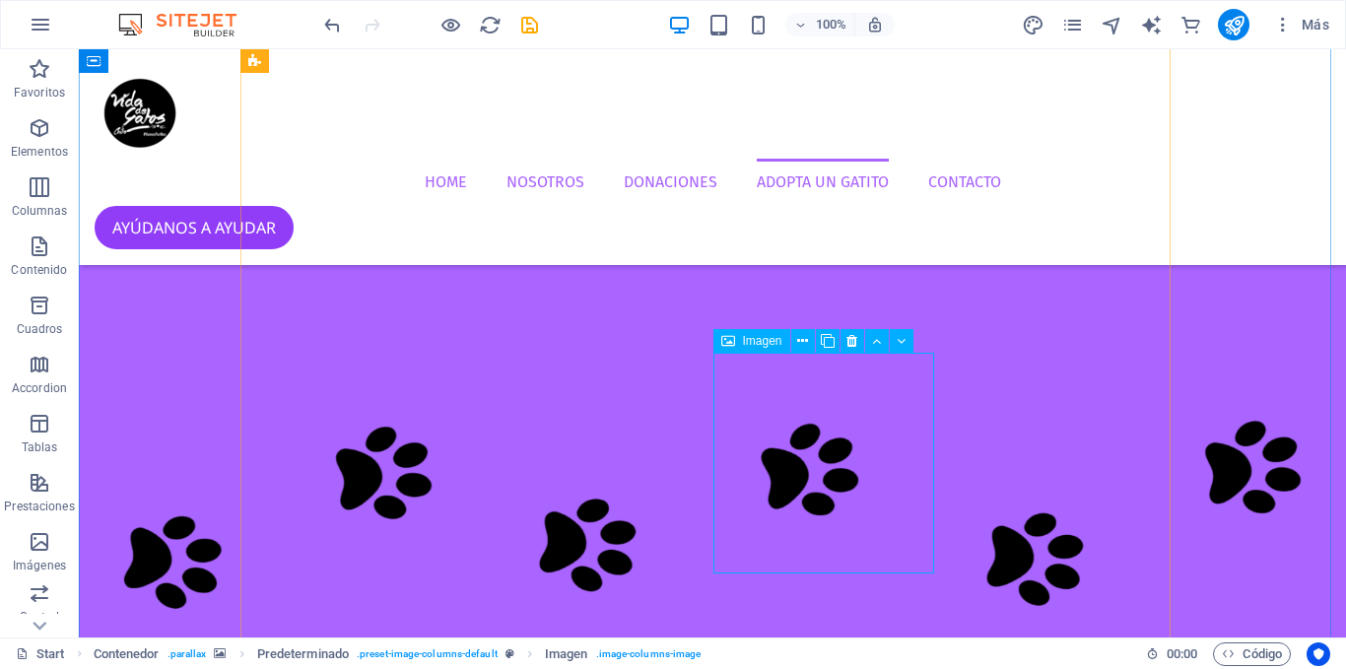
scroll to position [4409, 0]
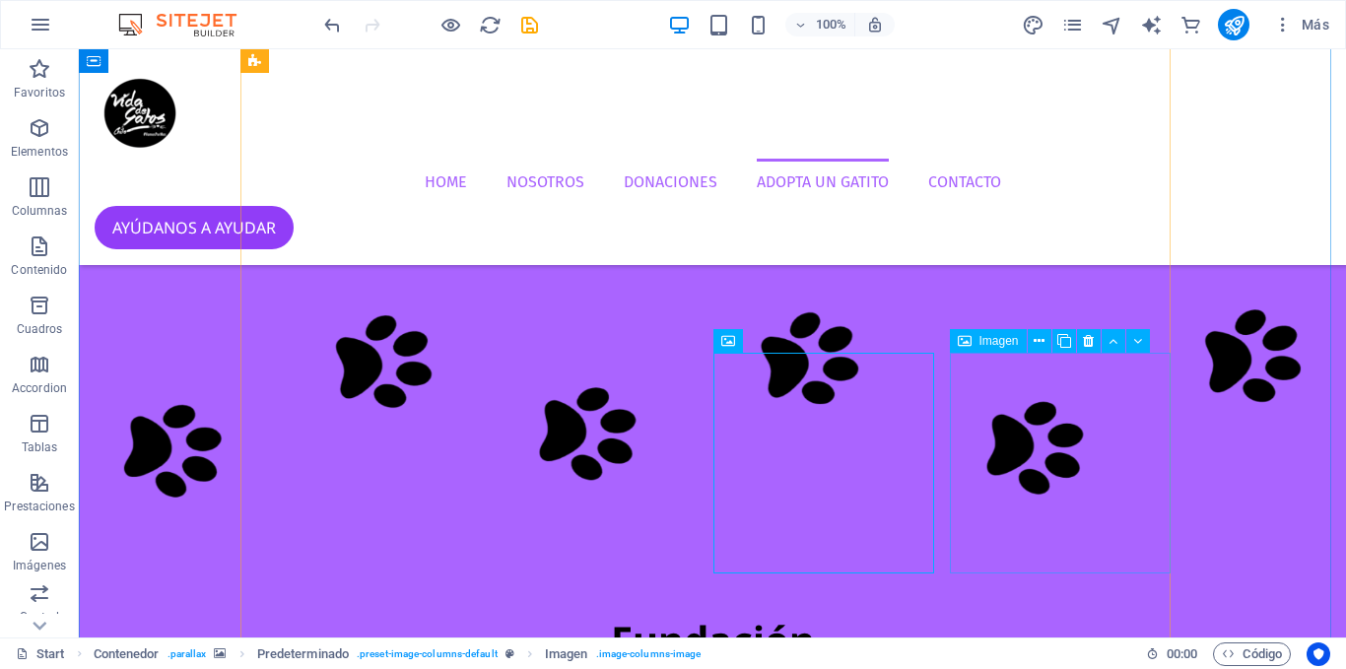
select select "px"
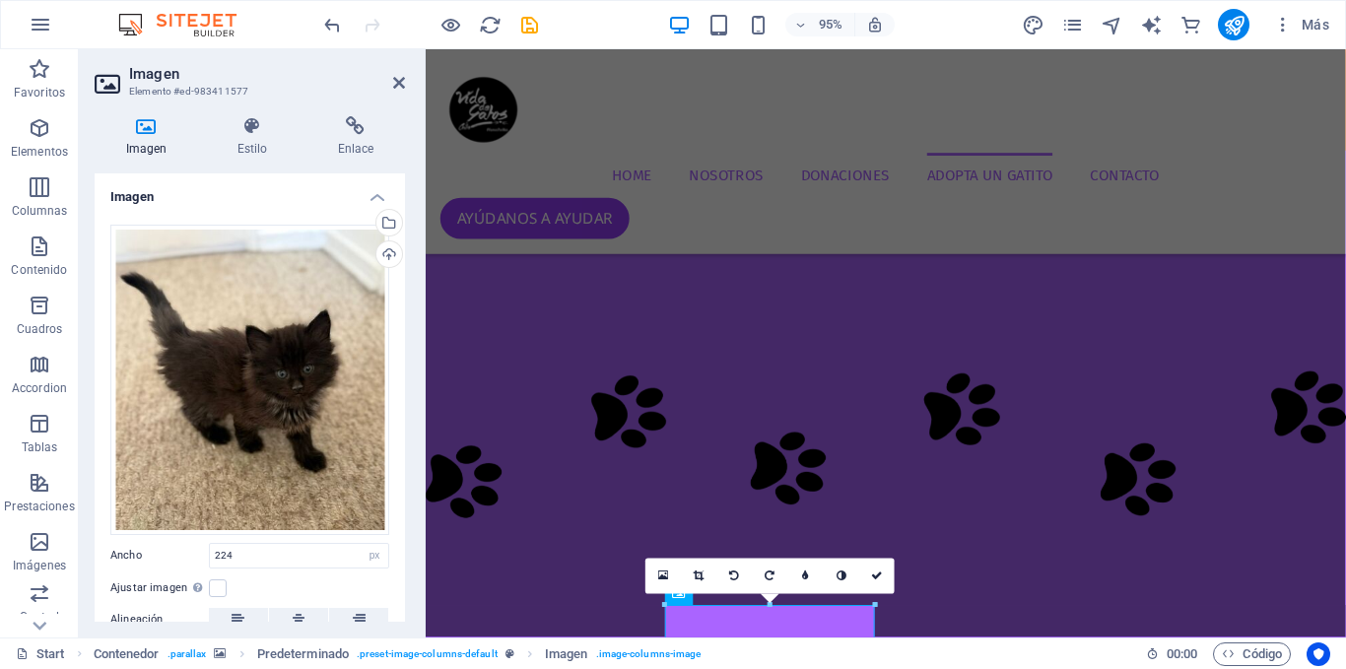
scroll to position [4606, 0]
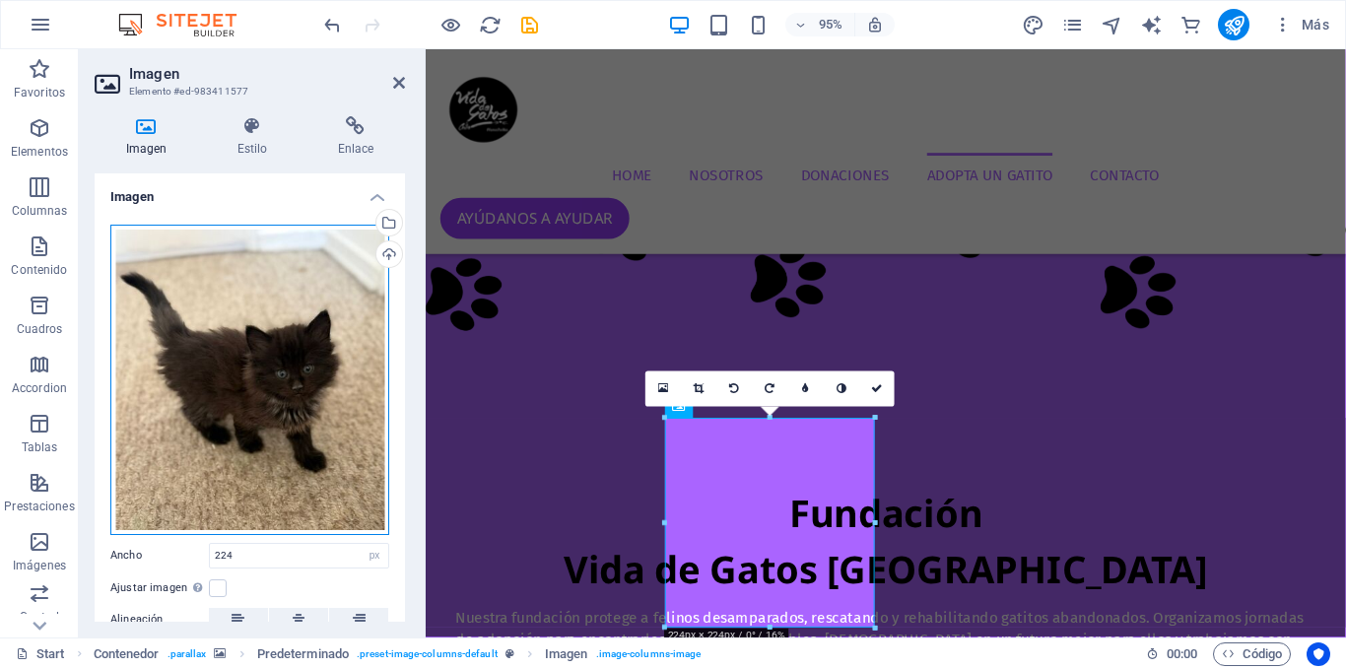
click at [313, 519] on div "Arrastra archivos aquí, haz clic para escoger archivos o selecciona archivos de…" at bounding box center [249, 380] width 279 height 310
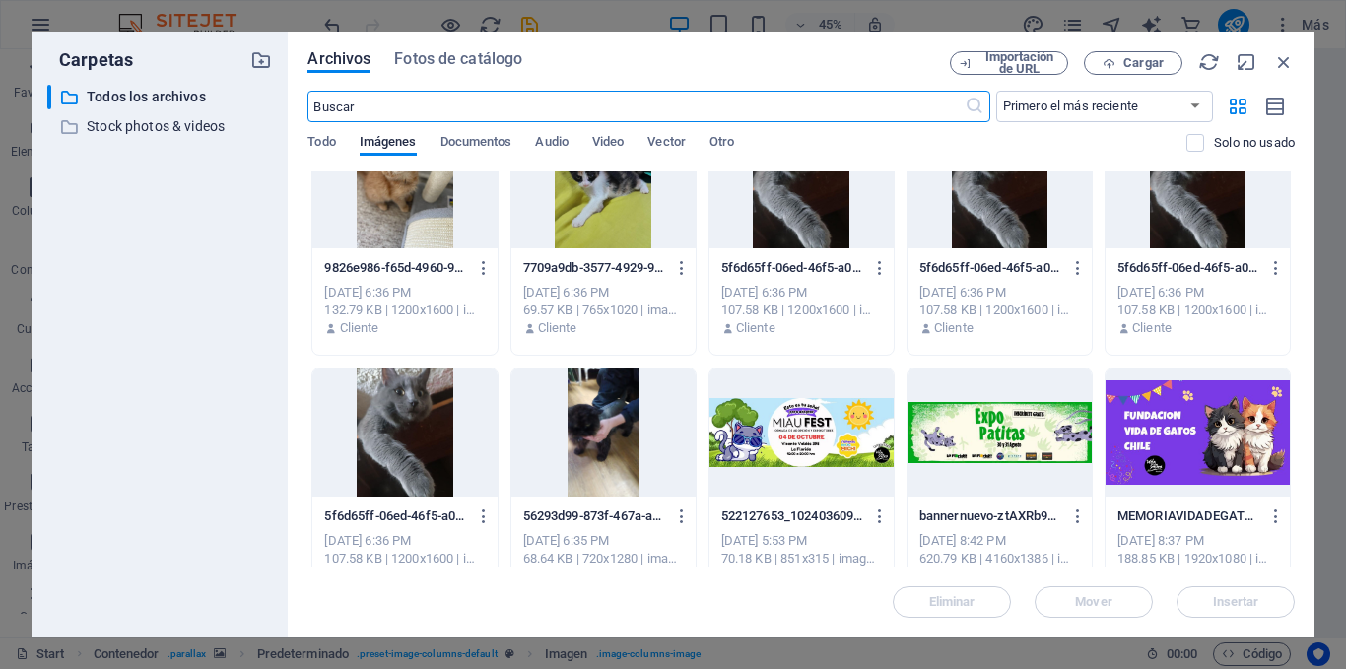
scroll to position [493, 0]
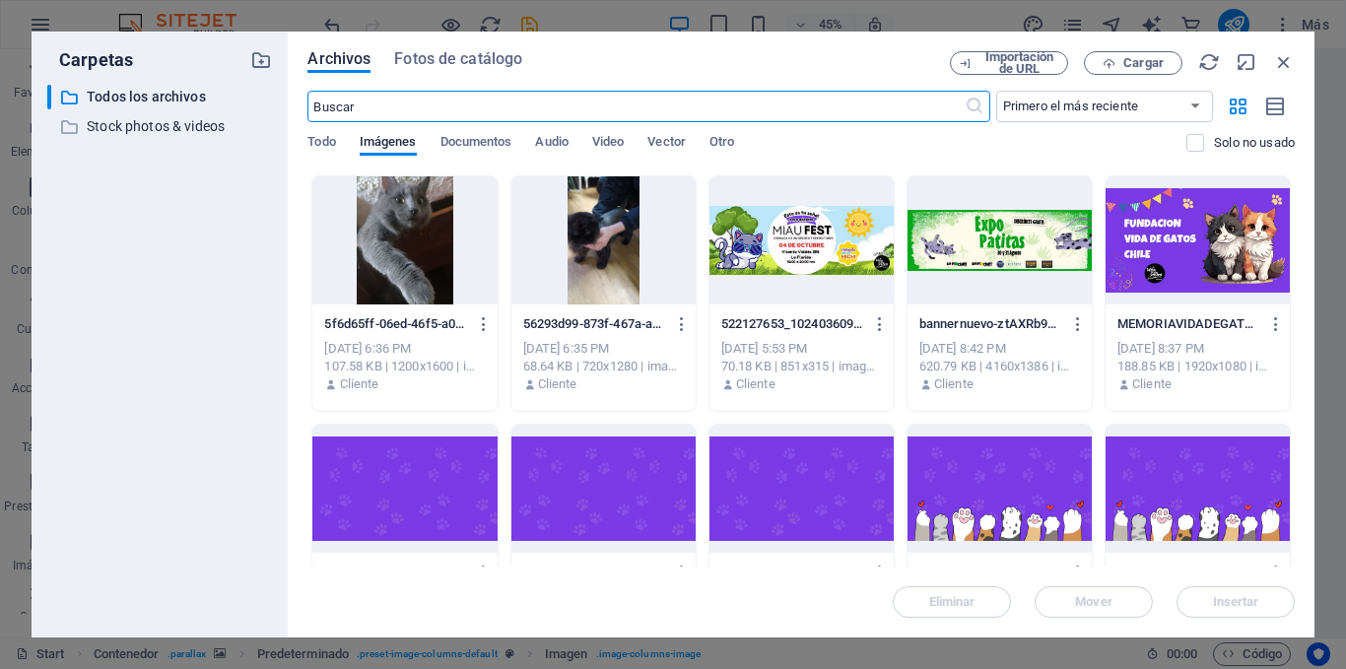
click at [1299, 67] on div "Archivos Fotos de catálogo Importación de URL Cargar ​ Primero el más reciente …" at bounding box center [801, 335] width 1027 height 606
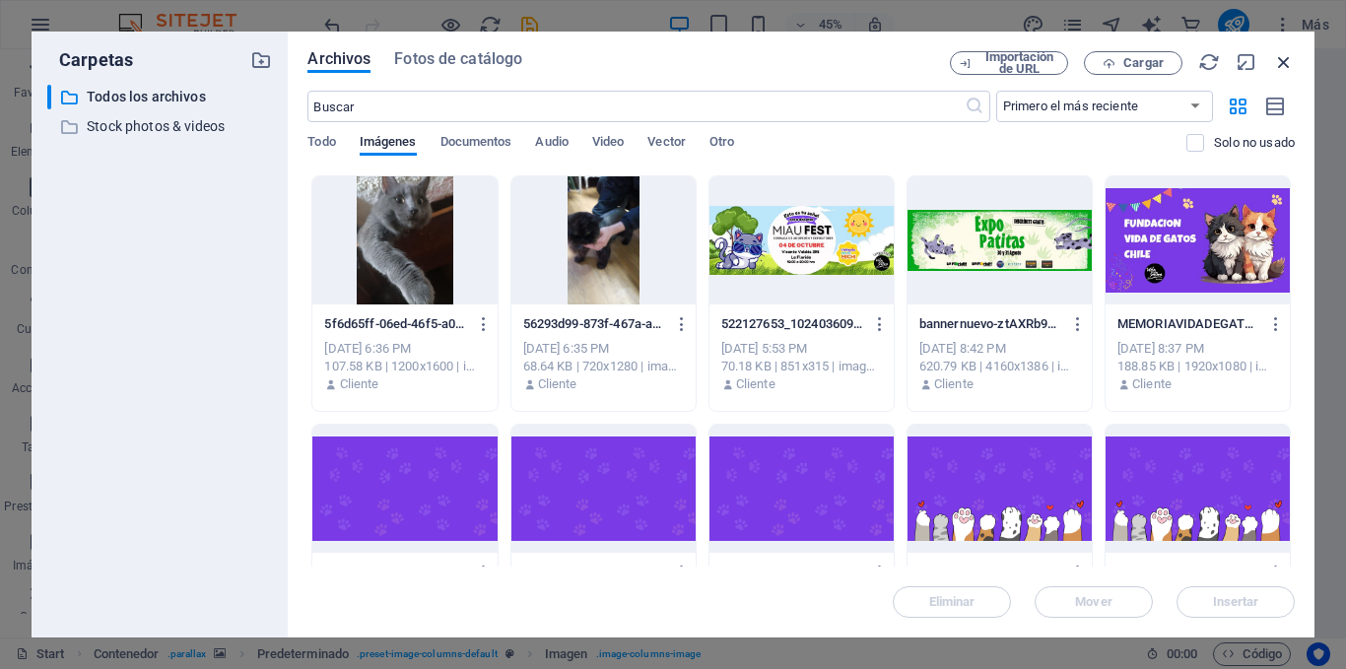
click at [1287, 63] on icon "button" at bounding box center [1284, 62] width 22 height 22
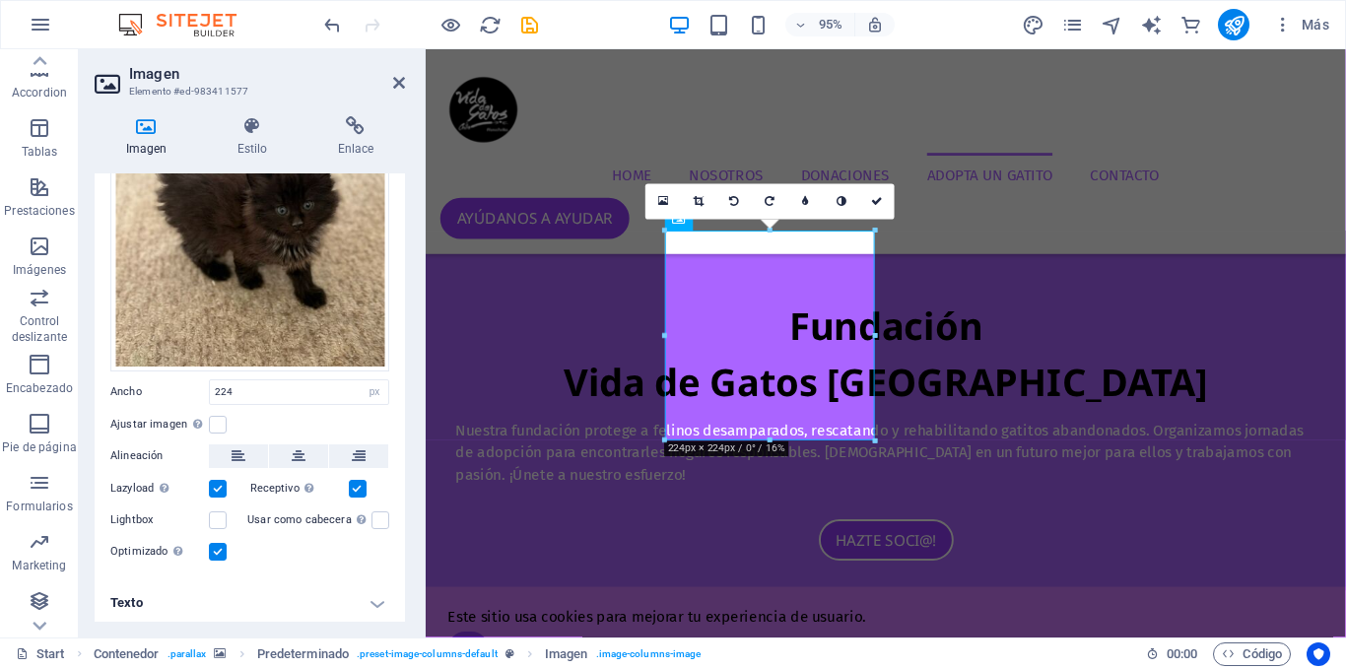
scroll to position [358, 0]
click at [372, 613] on h4 "Texto" at bounding box center [250, 602] width 310 height 47
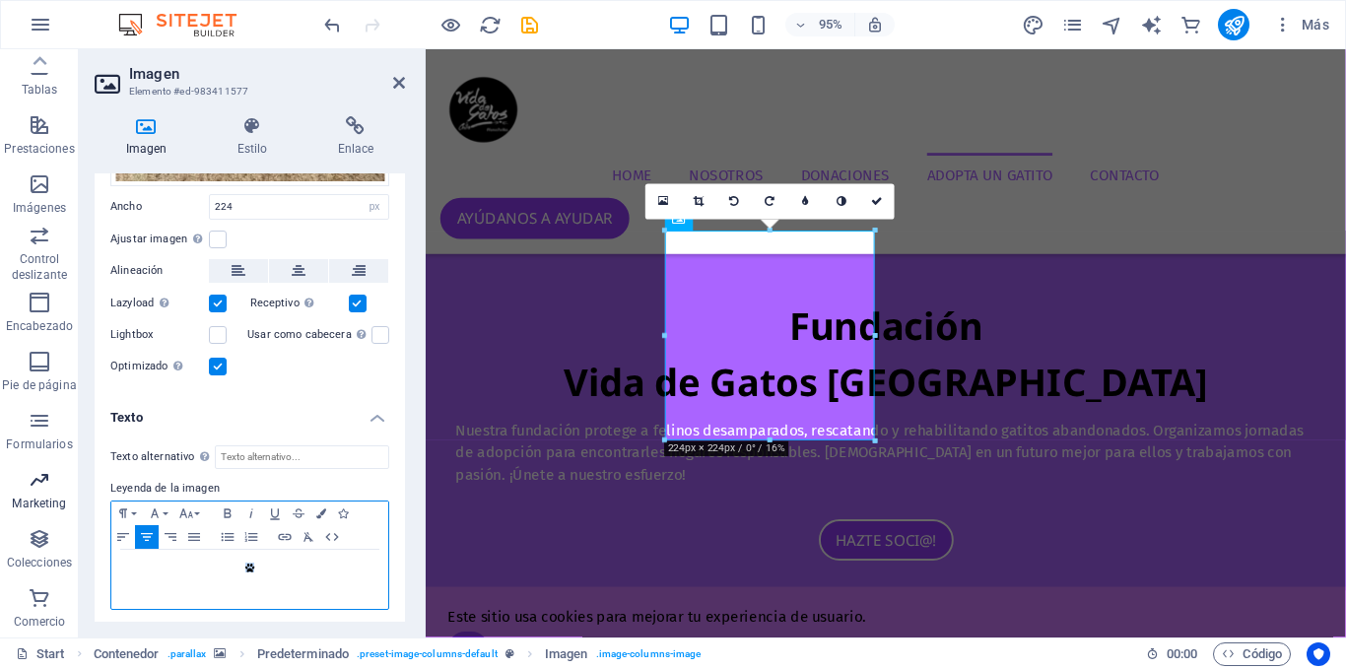
drag, startPoint x: 323, startPoint y: 576, endPoint x: 2, endPoint y: 511, distance: 327.7
click at [0, 490] on section "Favoritos Elementos Columnas Contenido [PERSON_NAME] Accordion Tablas Prestacio…" at bounding box center [673, 343] width 1346 height 588
click at [867, 200] on link at bounding box center [876, 201] width 35 height 35
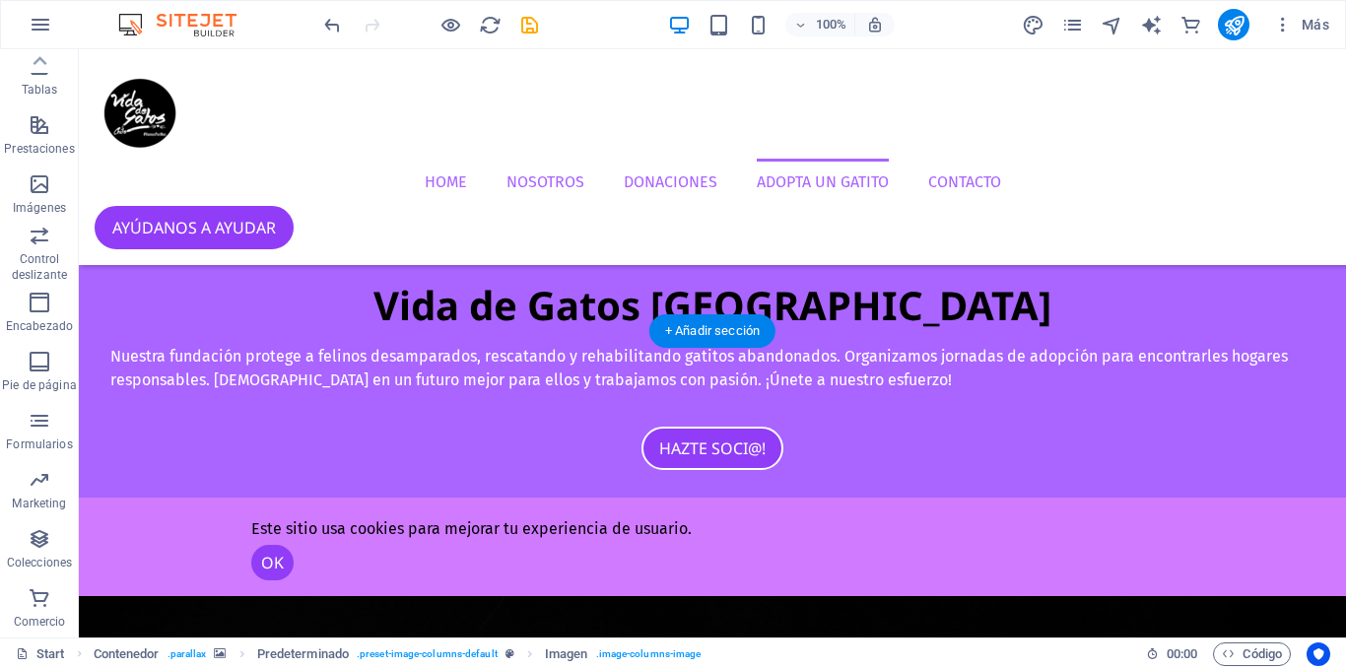
scroll to position [4606, 0]
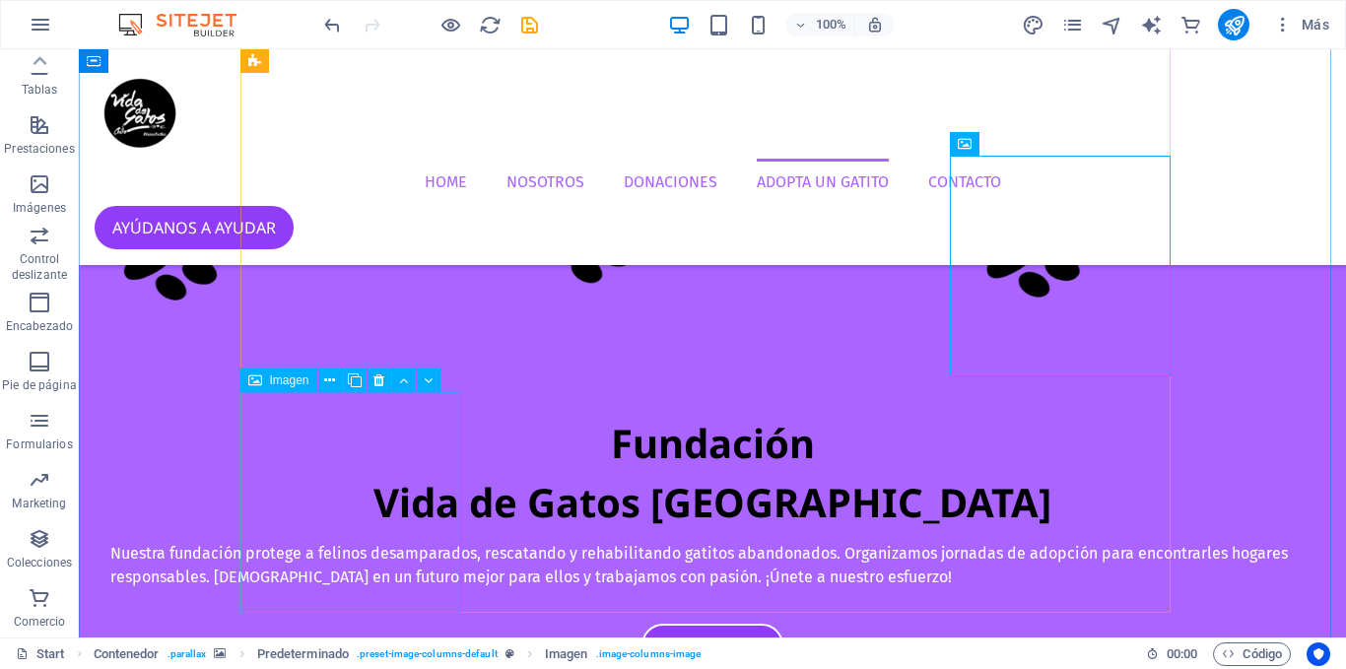
select select "px"
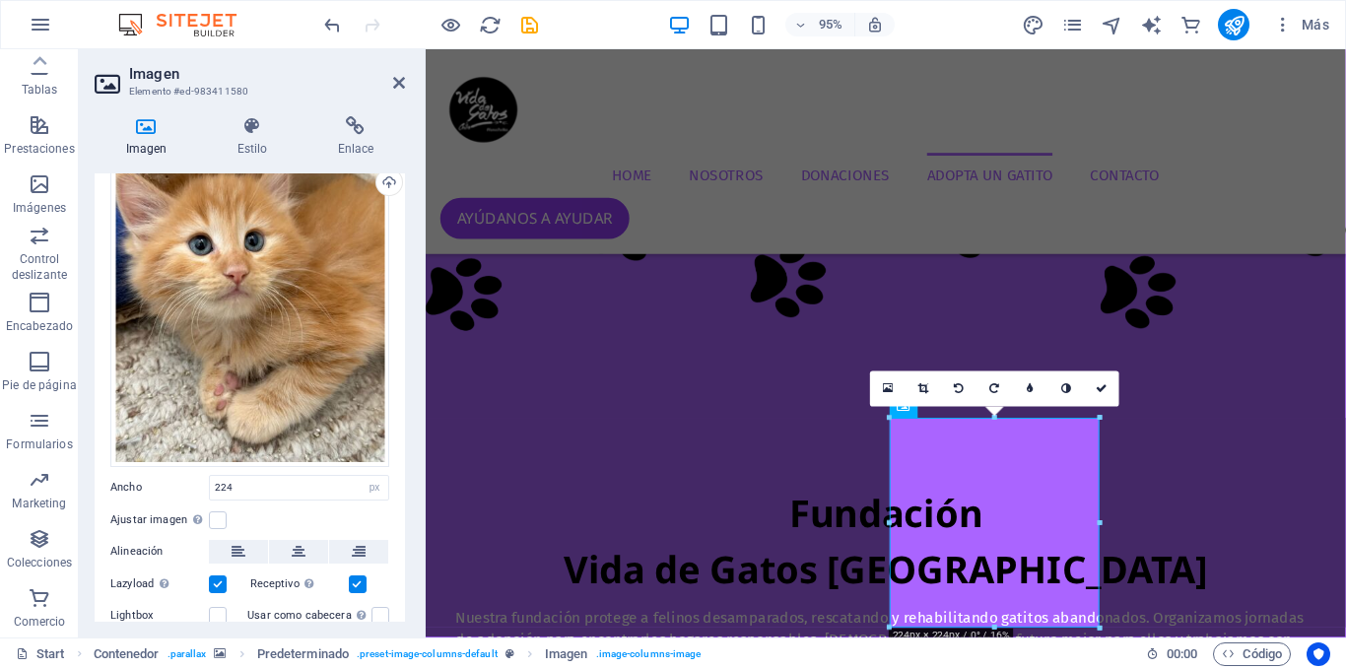
scroll to position [167, 0]
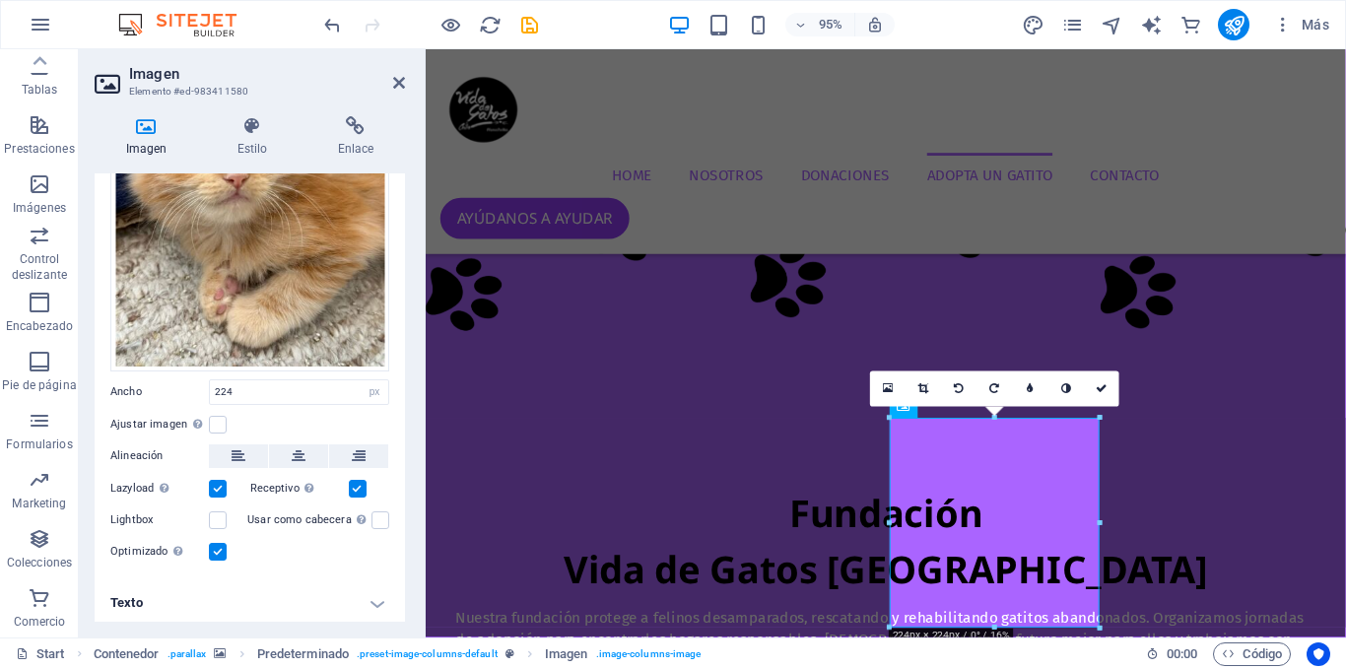
click at [183, 620] on h4 "Texto" at bounding box center [250, 602] width 310 height 47
click at [191, 604] on h4 "Texto" at bounding box center [250, 596] width 310 height 35
click at [194, 596] on h4 "Texto" at bounding box center [250, 602] width 310 height 47
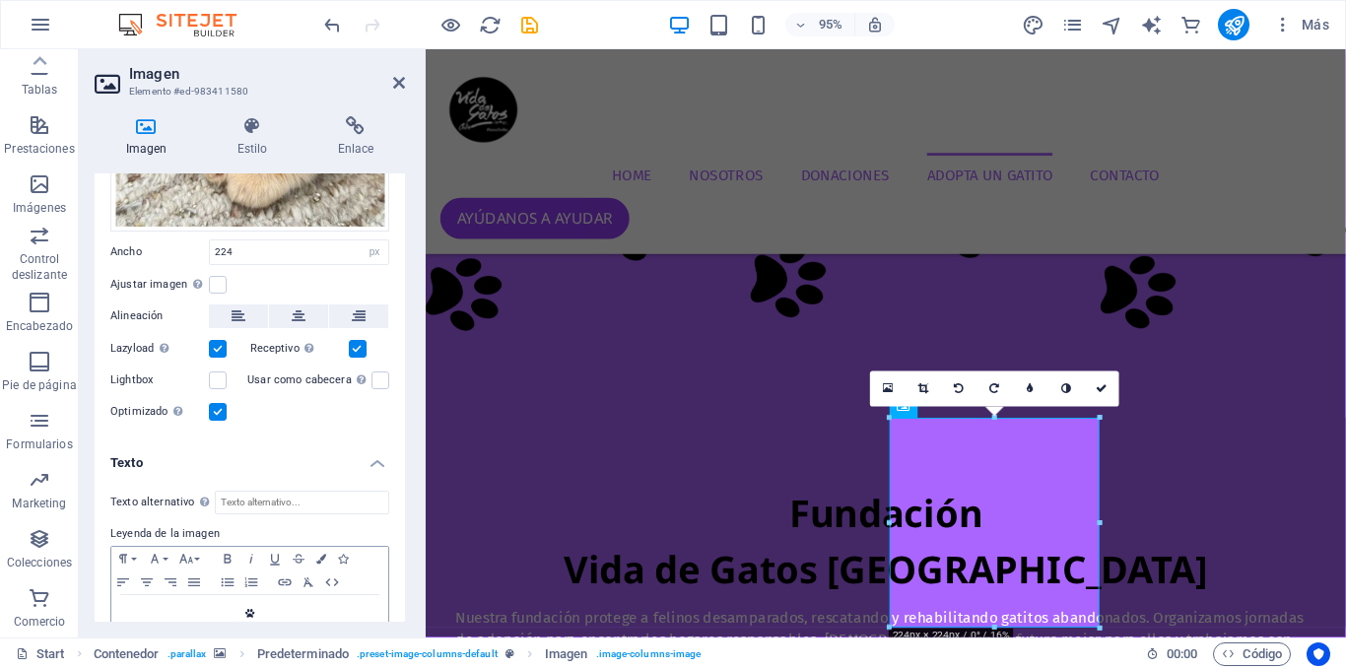
scroll to position [353, 0]
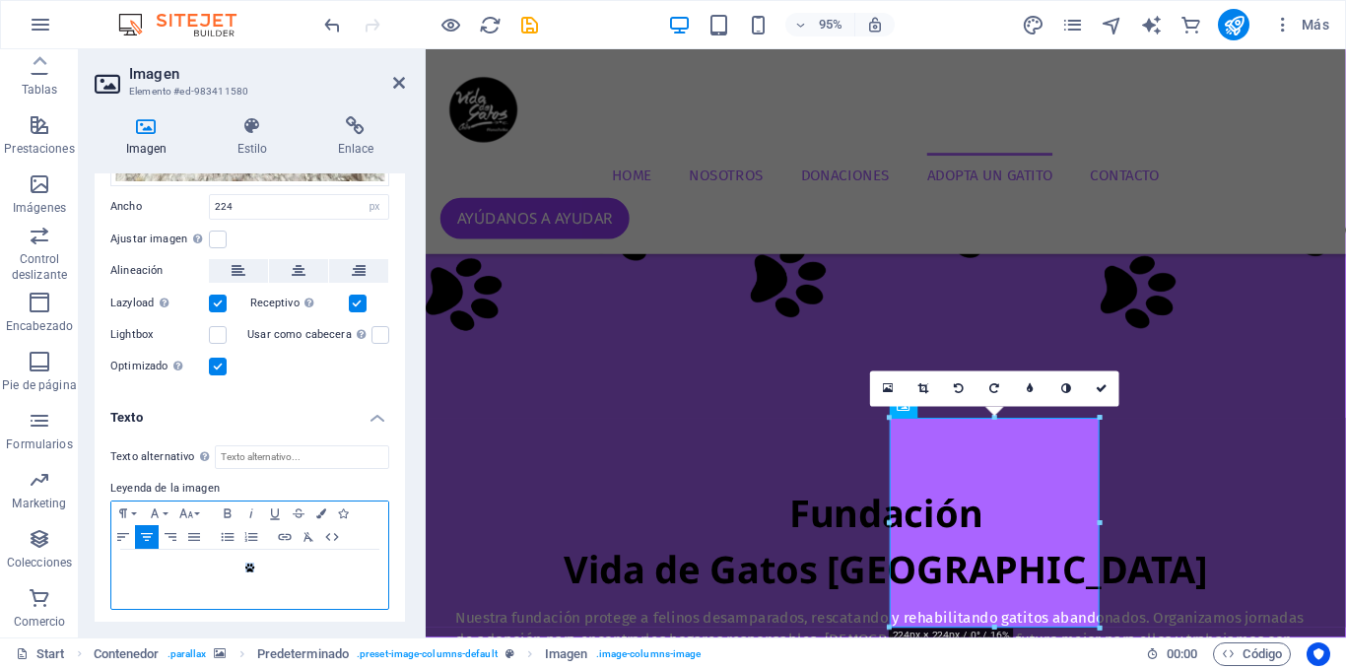
drag, startPoint x: 273, startPoint y: 580, endPoint x: 154, endPoint y: 539, distance: 126.2
click at [155, 542] on div "Paragraph Format Normal Heading 1 Heading 2 Heading 3 Heading 4 Heading 5 Headi…" at bounding box center [249, 554] width 279 height 109
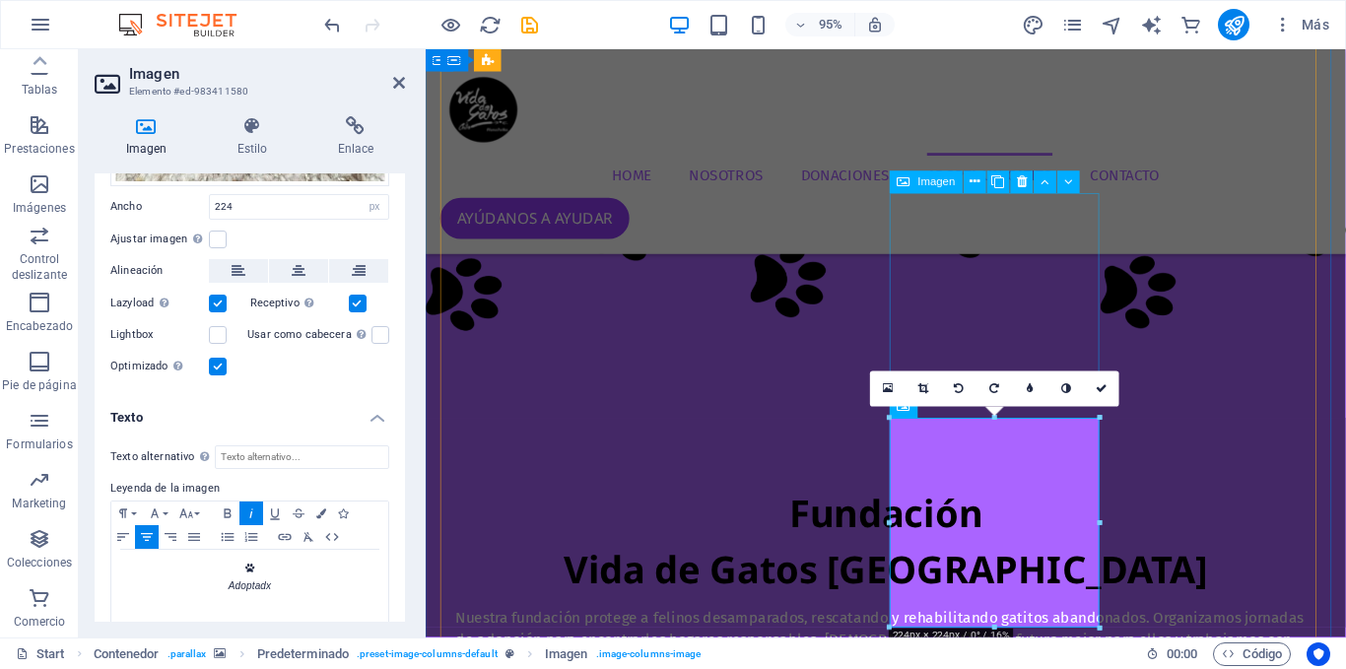
drag, startPoint x: 1062, startPoint y: 371, endPoint x: 1068, endPoint y: 382, distance: 12.3
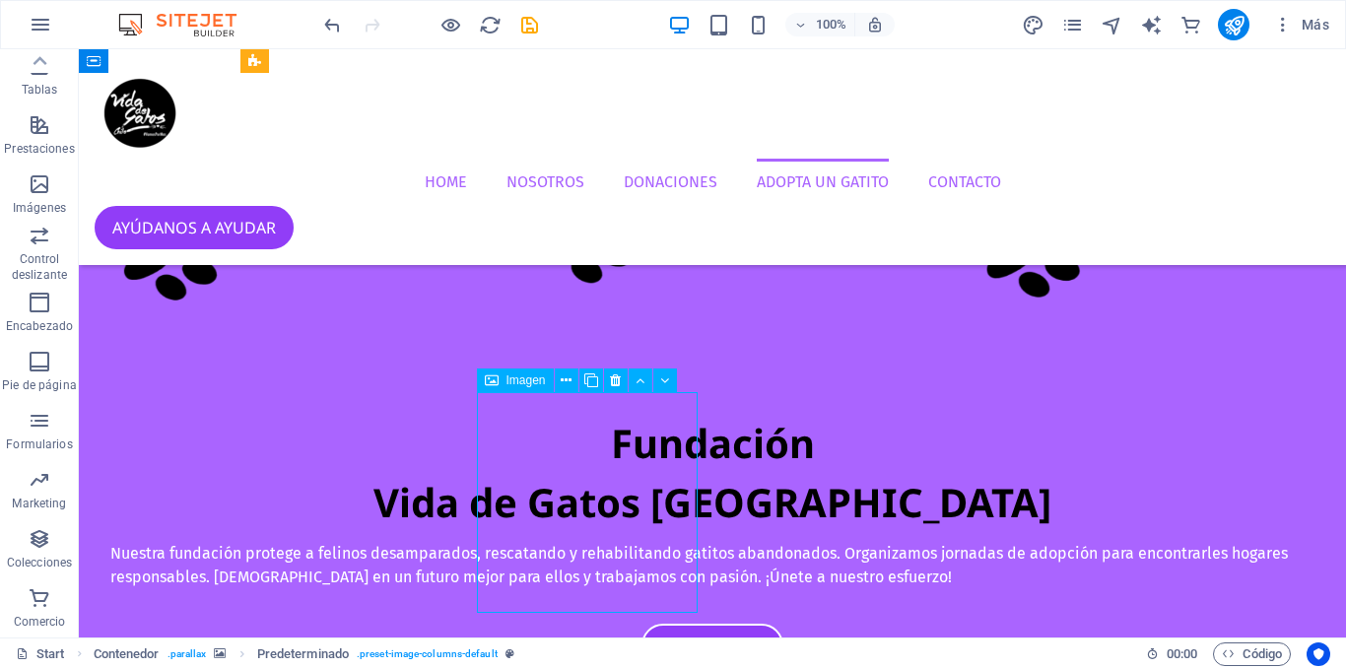
select select "px"
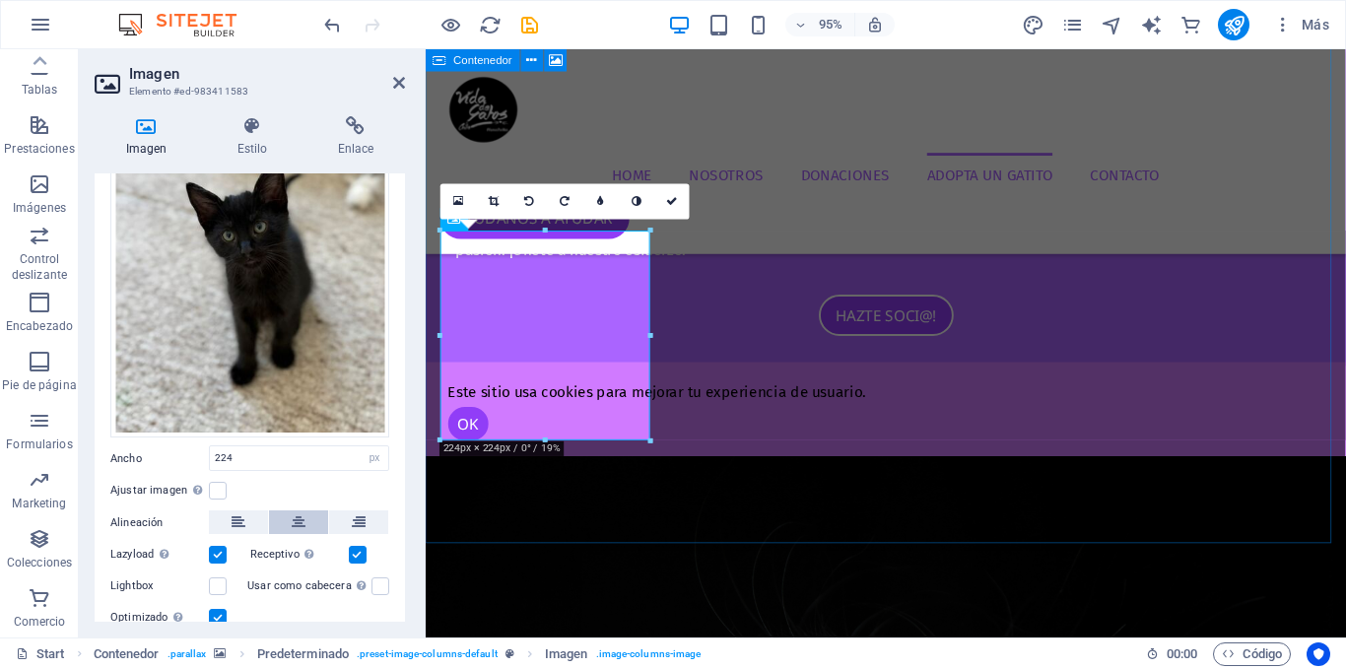
scroll to position [236, 0]
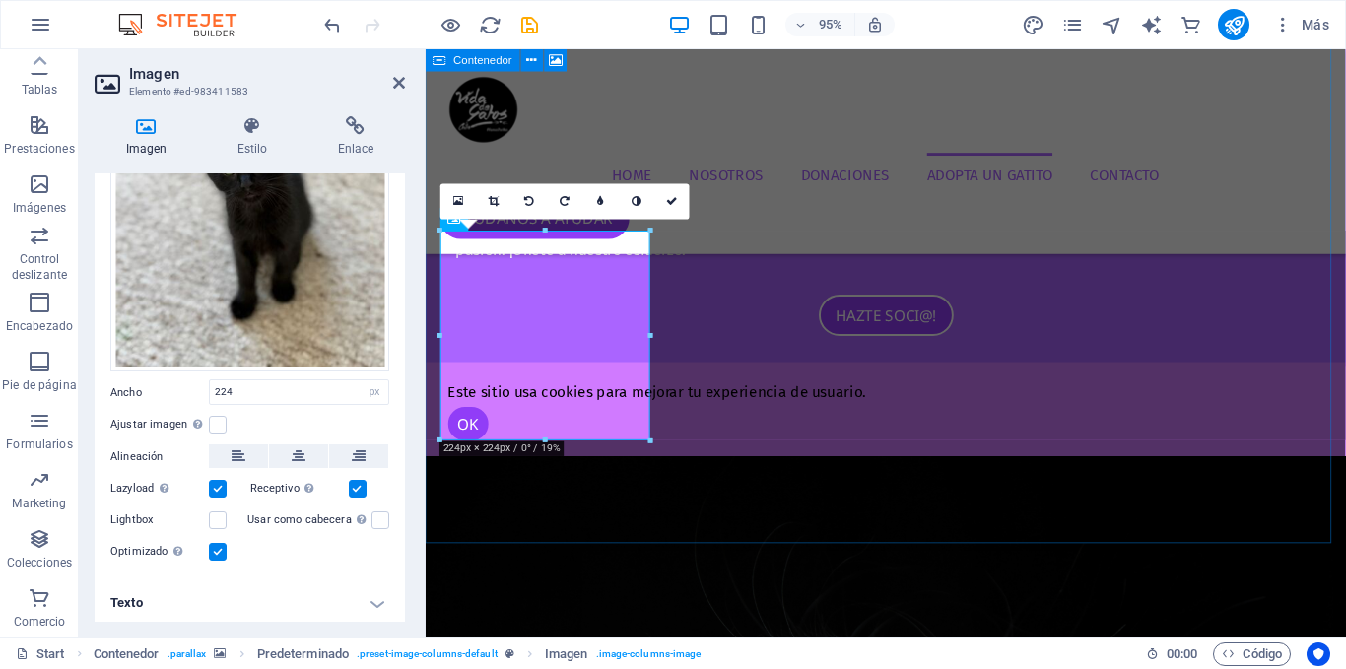
click at [199, 587] on h4 "Texto" at bounding box center [250, 602] width 310 height 47
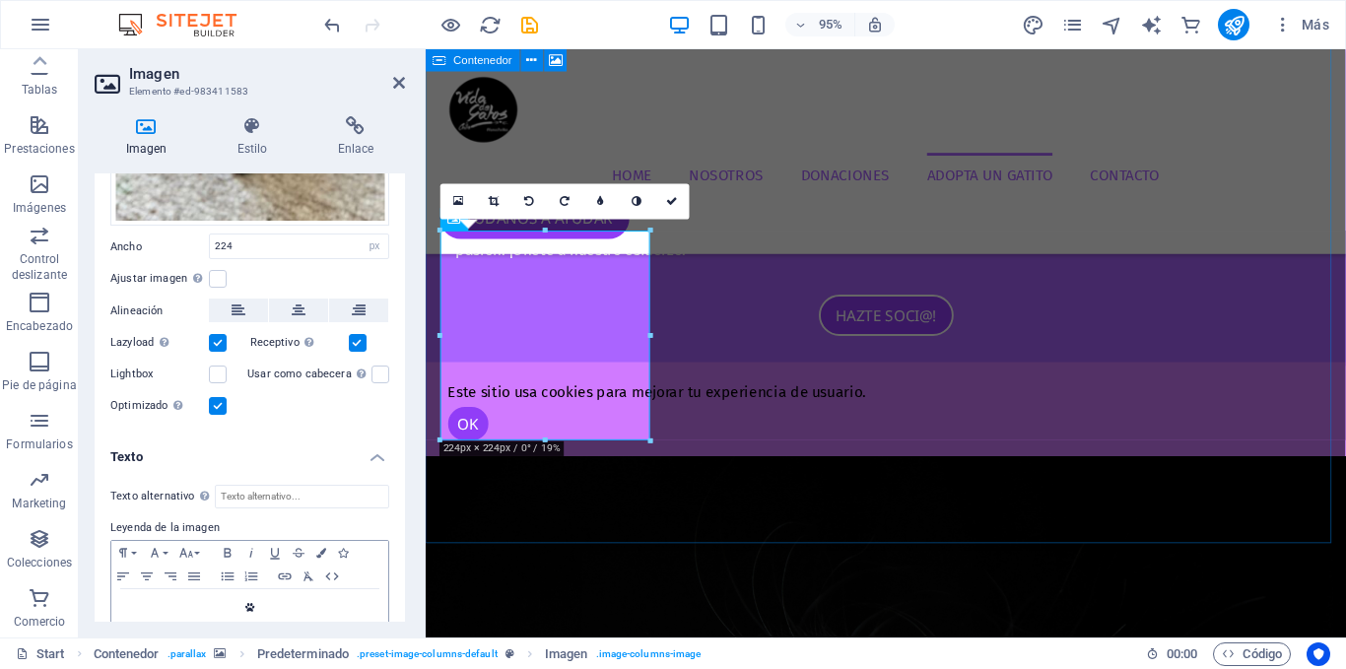
scroll to position [422, 0]
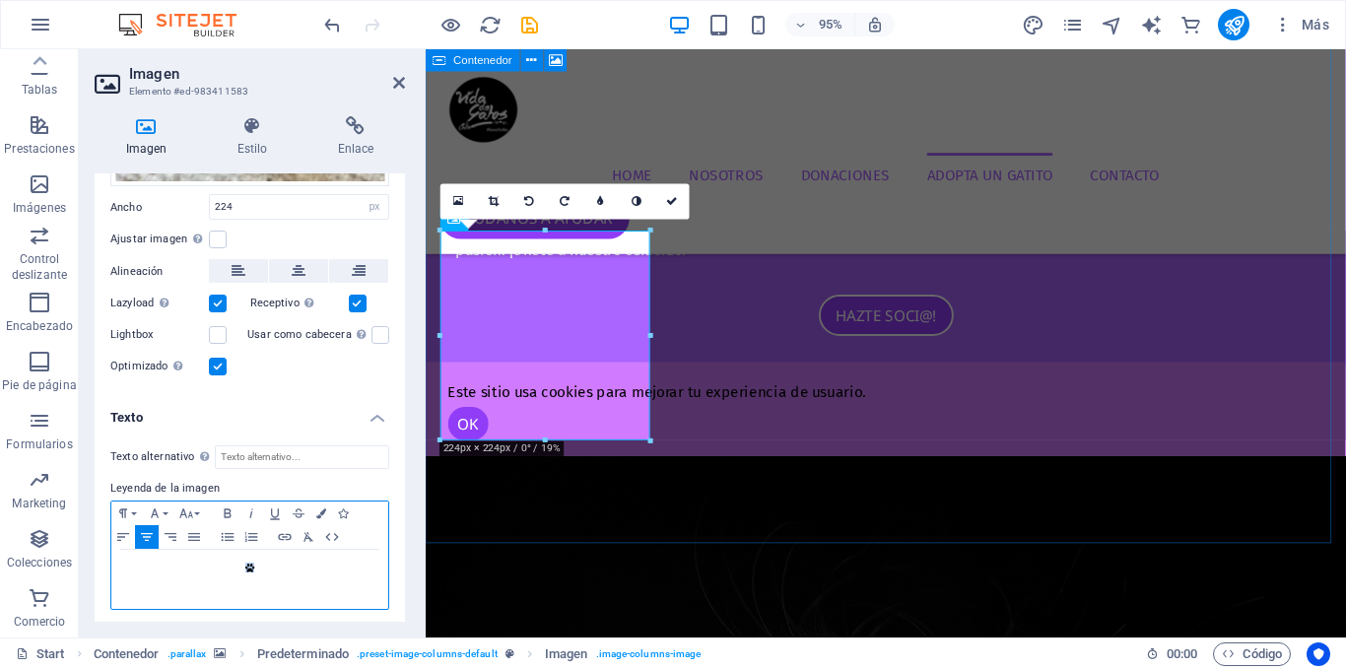
drag, startPoint x: 265, startPoint y: 573, endPoint x: 169, endPoint y: 548, distance: 98.9
click at [164, 550] on div "" at bounding box center [249, 579] width 277 height 59
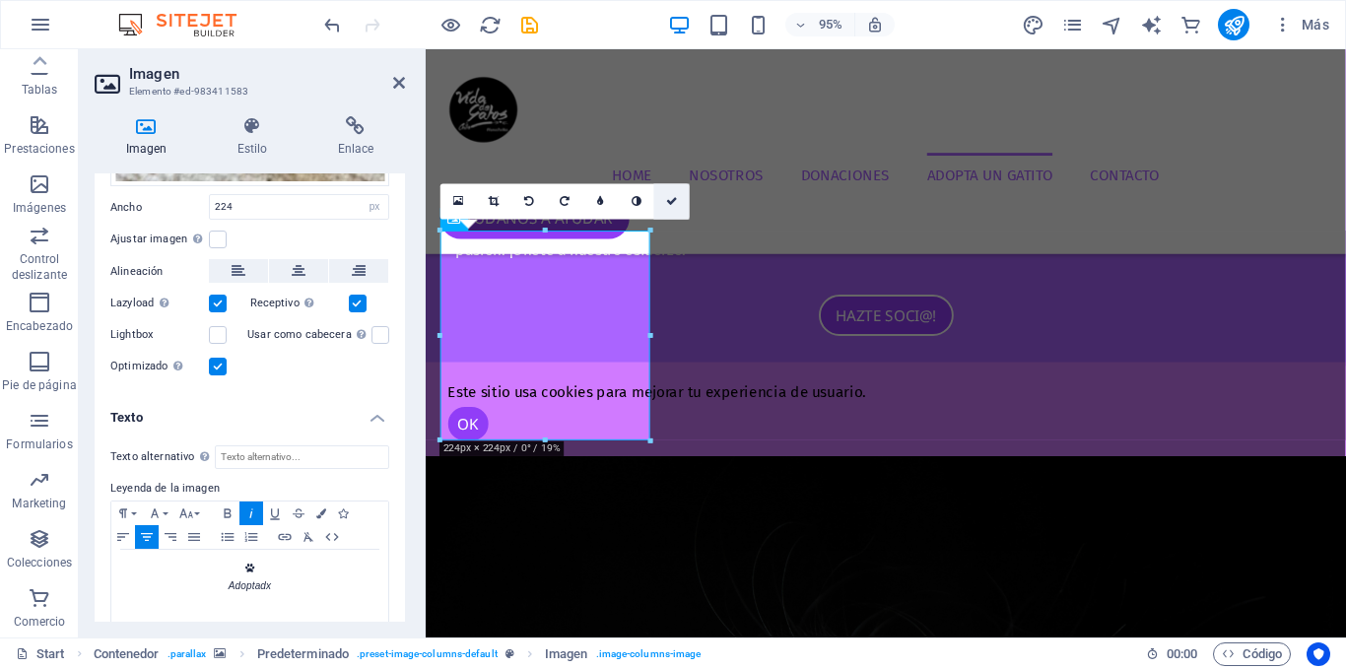
click at [658, 204] on link at bounding box center [671, 201] width 35 height 35
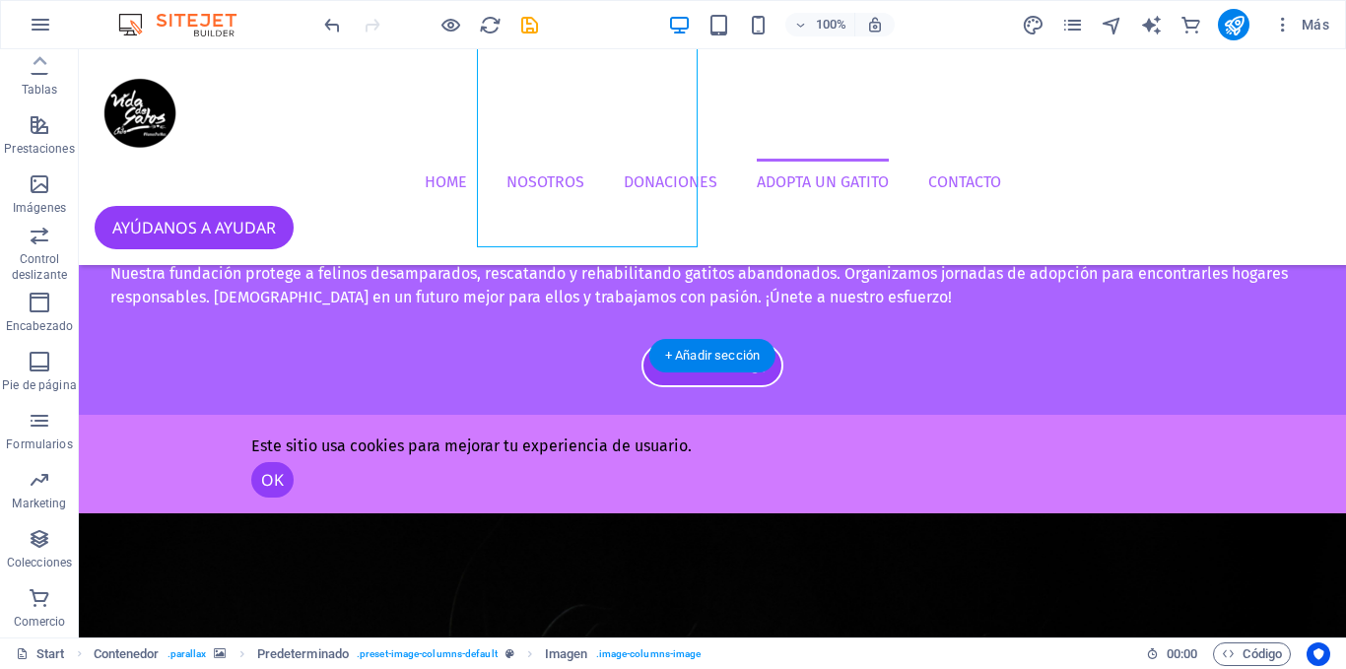
scroll to position [4744, 0]
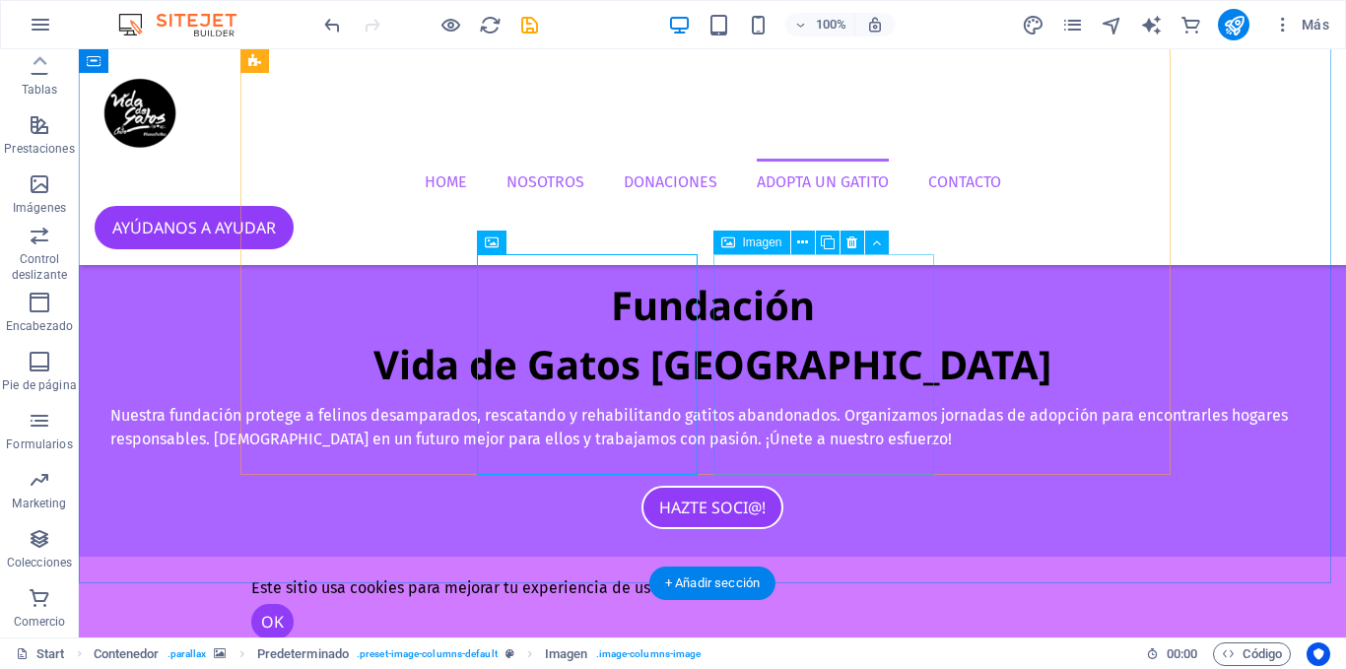
select select "px"
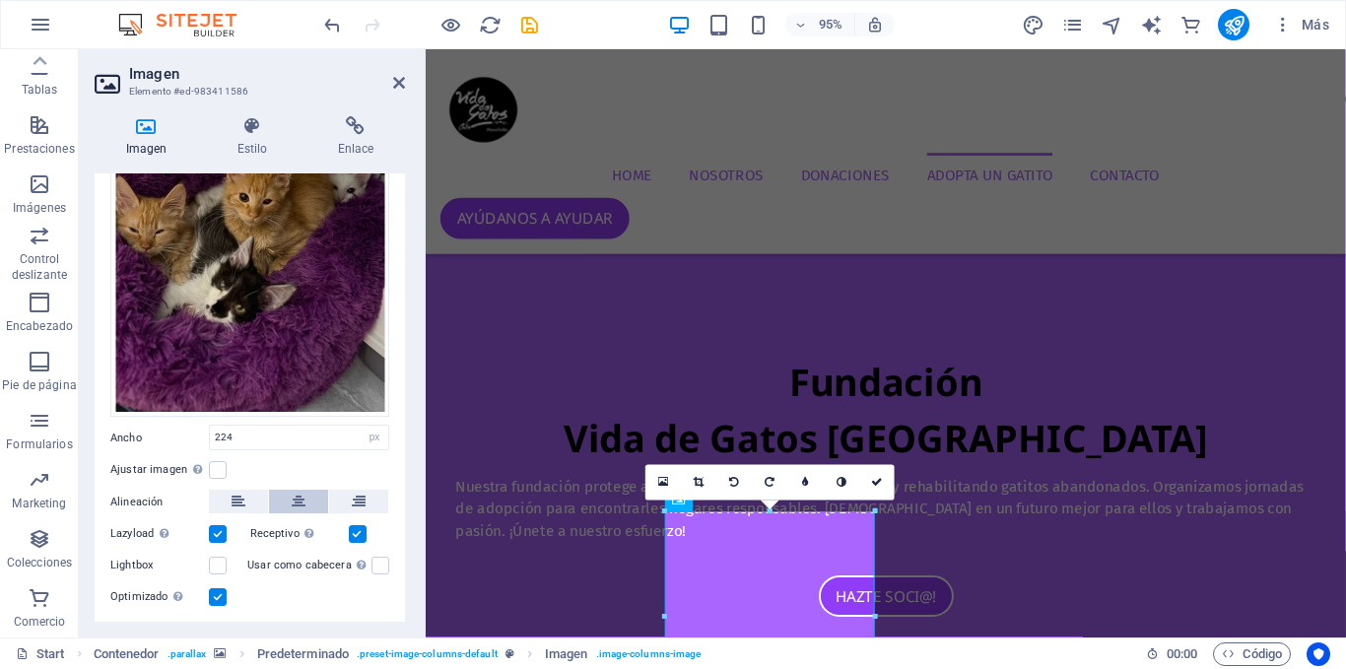
scroll to position [221, 0]
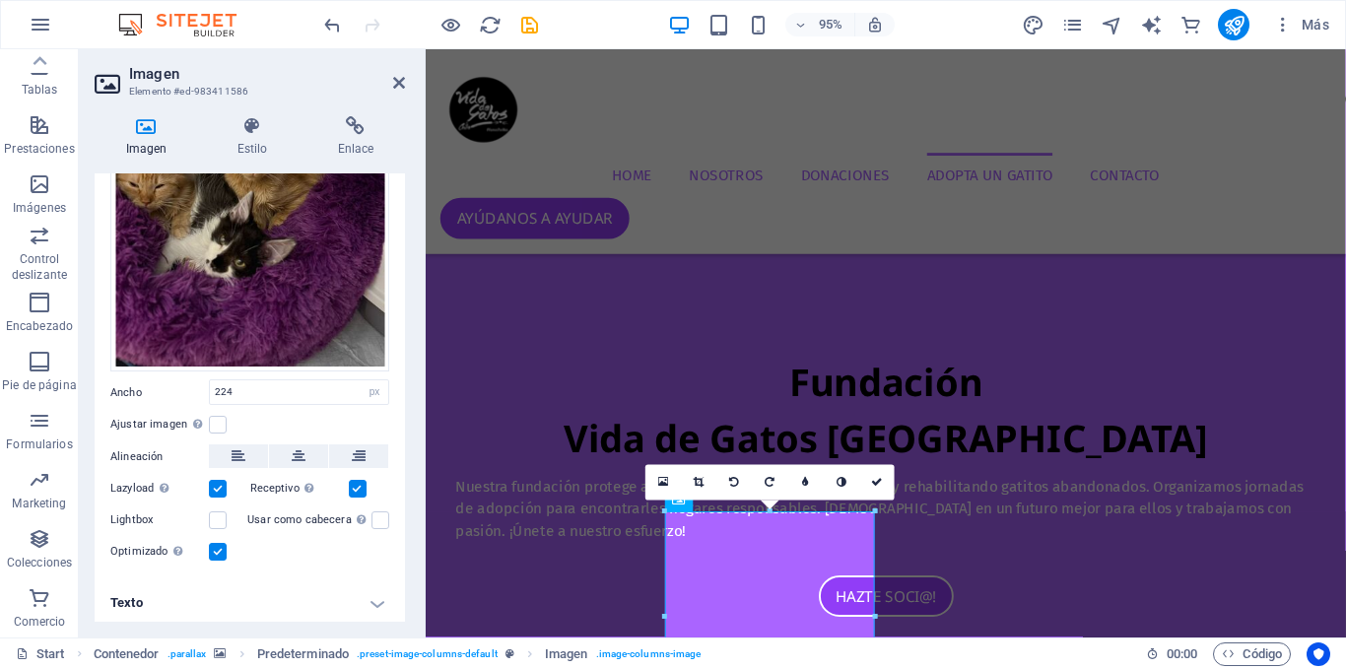
click at [274, 586] on h4 "Texto" at bounding box center [250, 602] width 310 height 47
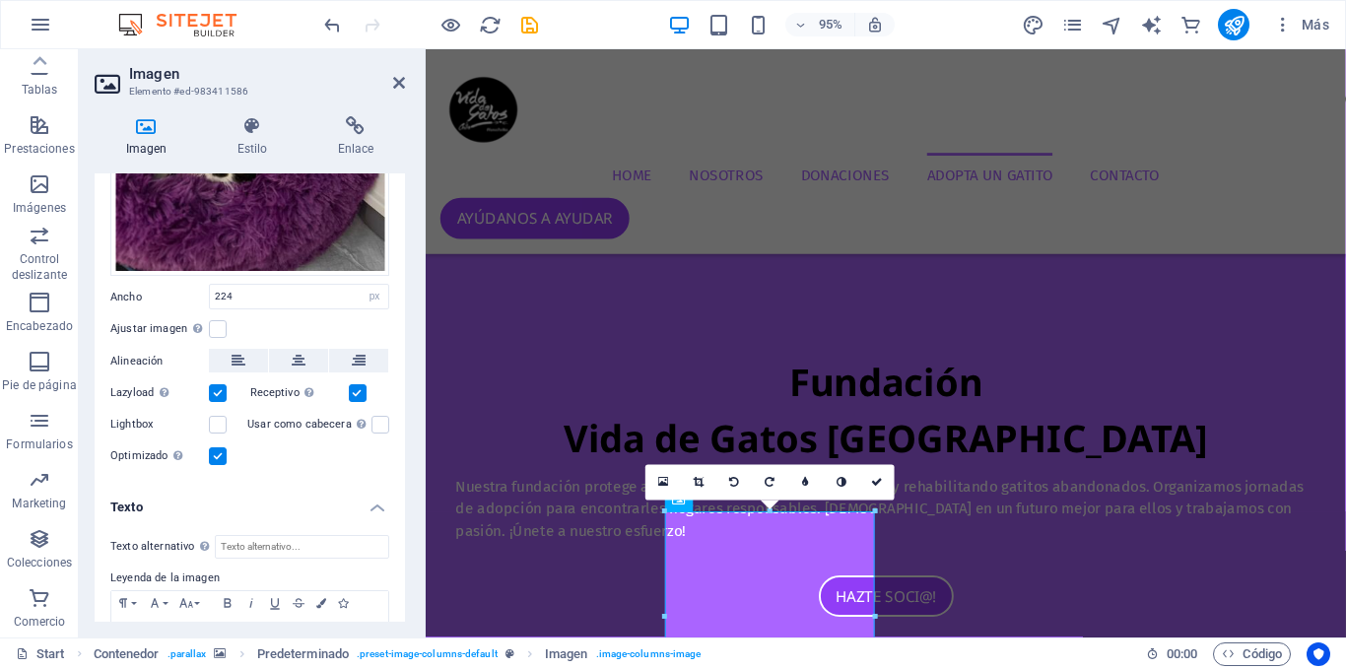
scroll to position [406, 0]
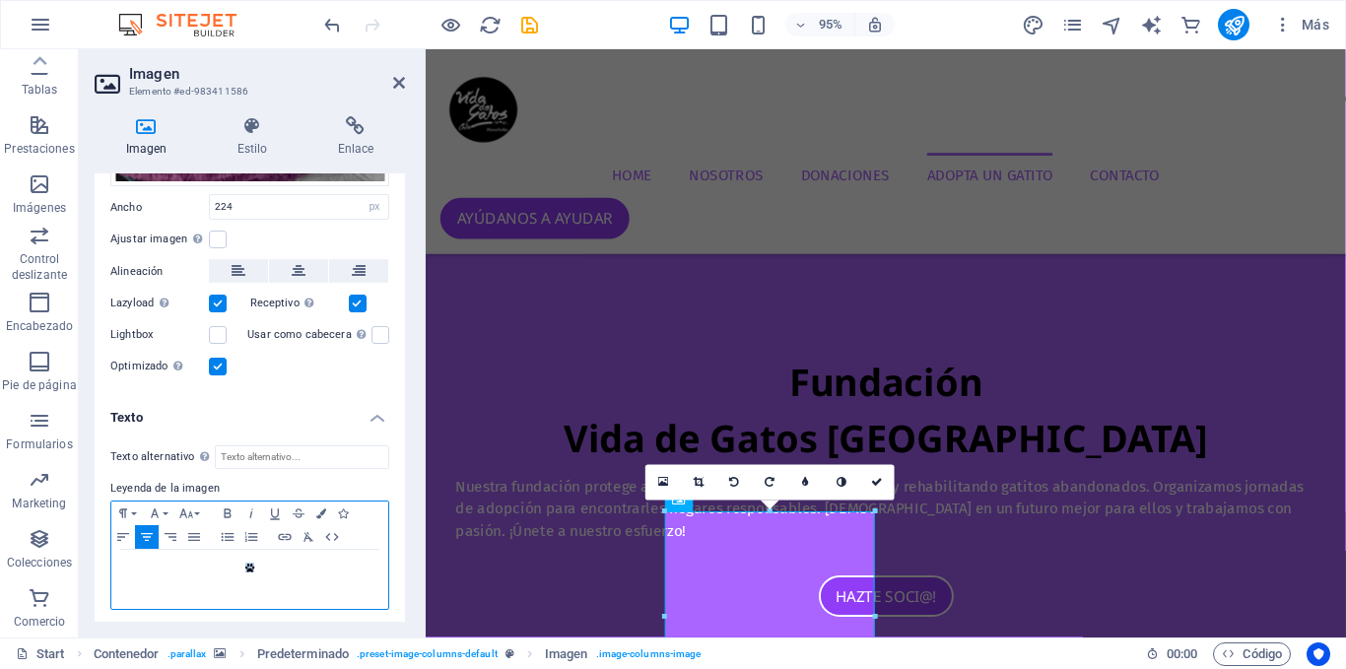
drag, startPoint x: 312, startPoint y: 572, endPoint x: 81, endPoint y: 537, distance: 234.2
click at [81, 537] on div "Imagen Estilo Enlace Imagen Arrastra archivos aquí, haz clic para escoger archi…" at bounding box center [250, 368] width 342 height 537
click at [866, 470] on link at bounding box center [876, 482] width 35 height 35
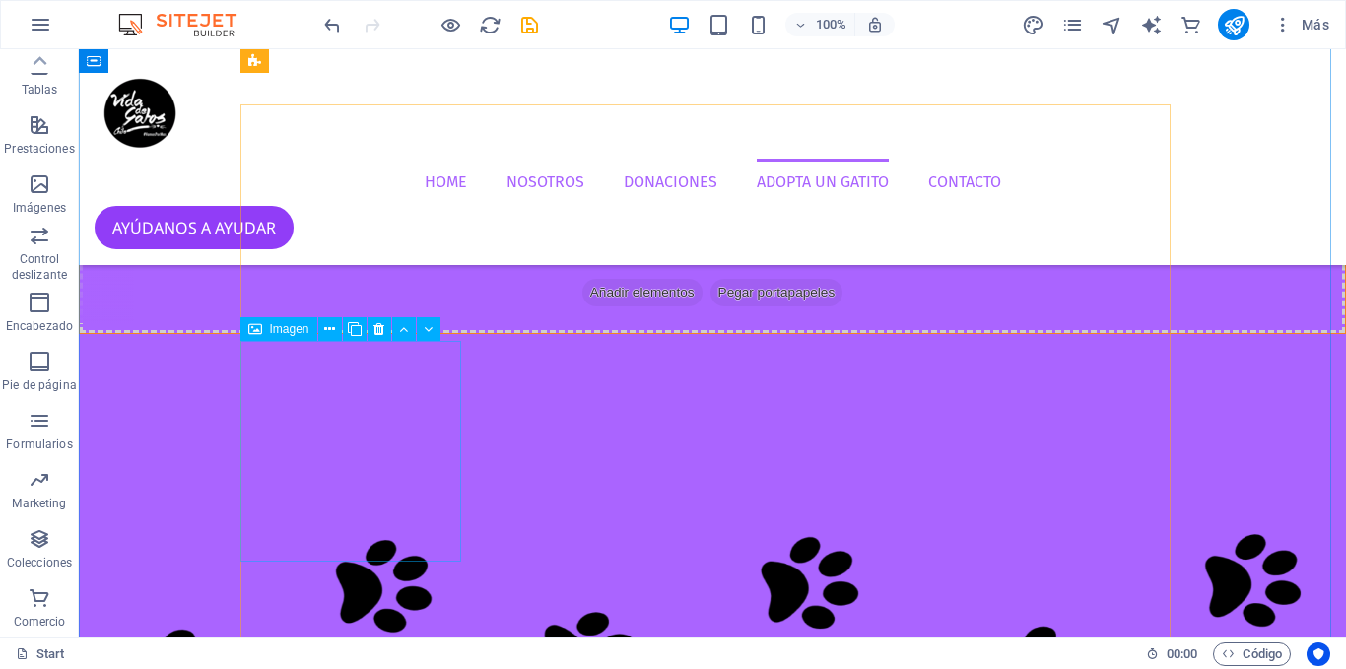
scroll to position [4152, 0]
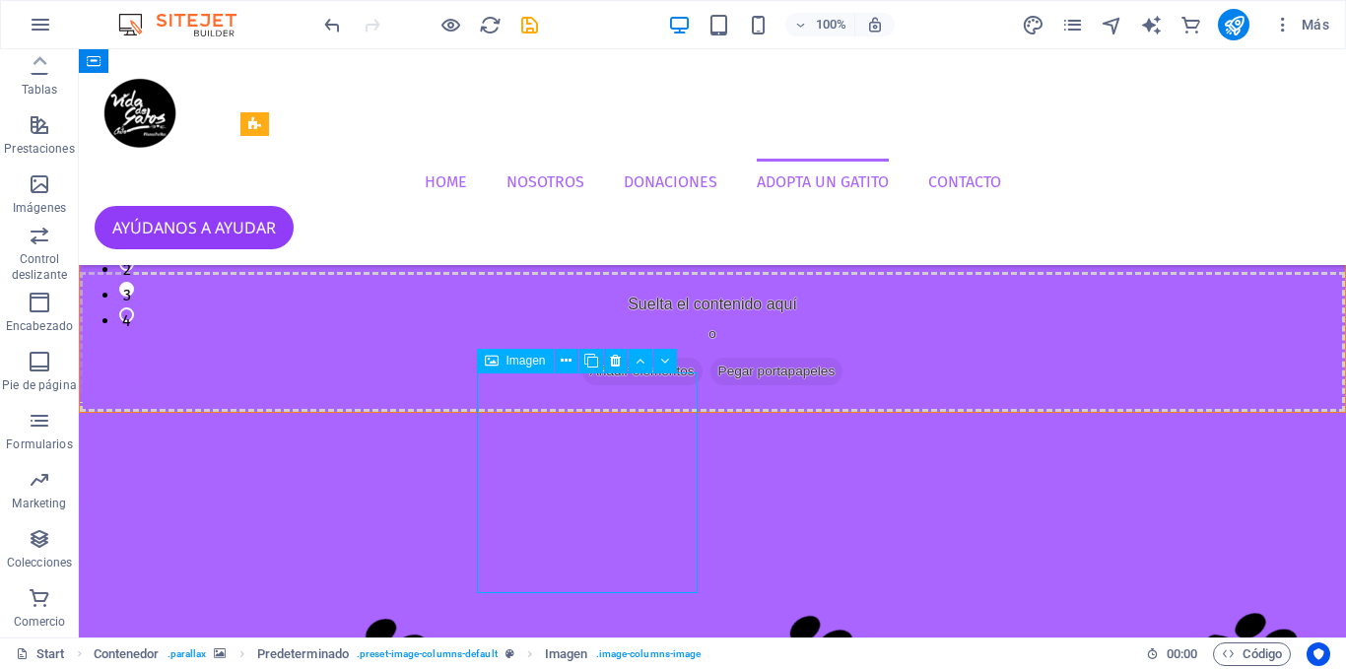
select select "px"
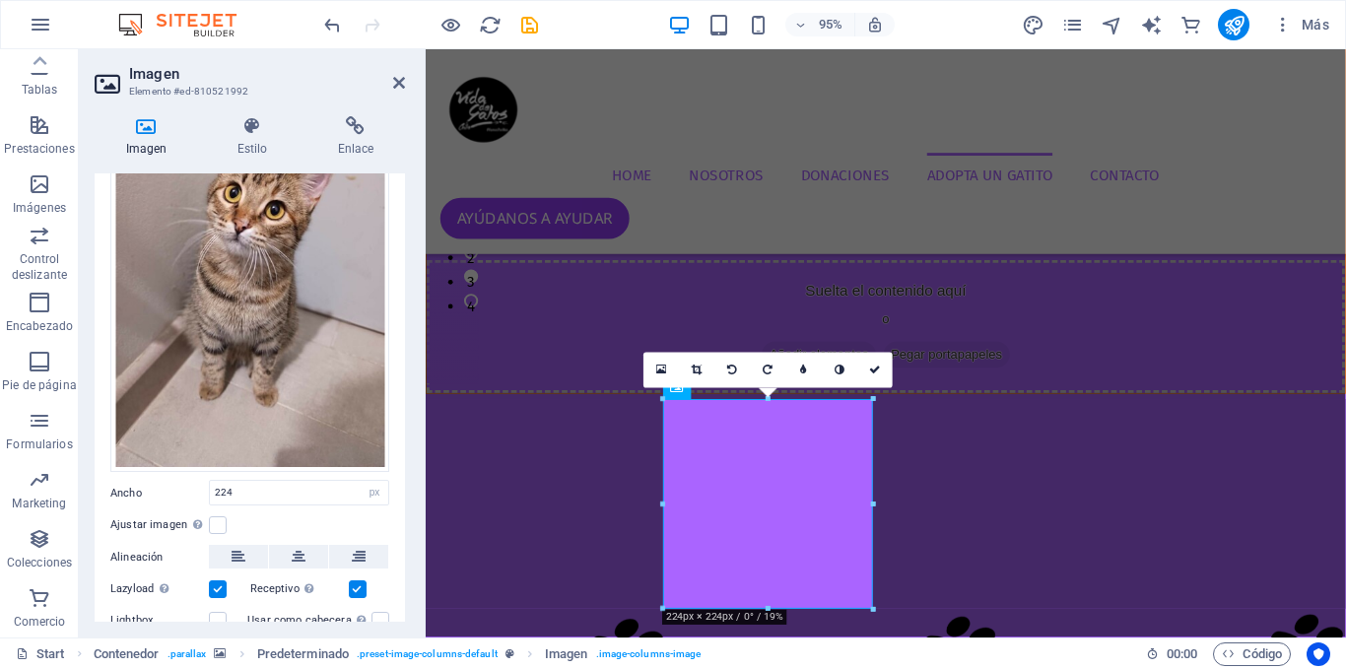
scroll to position [221, 0]
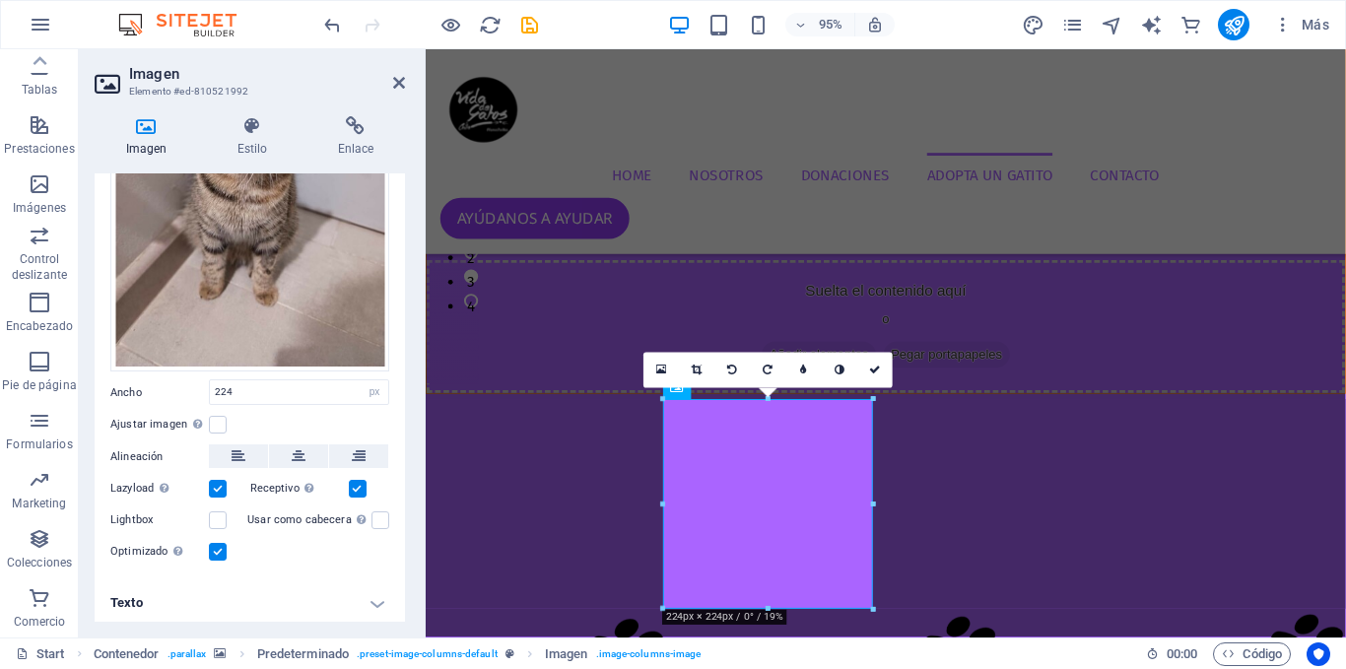
click at [319, 579] on h4 "Texto" at bounding box center [250, 602] width 310 height 47
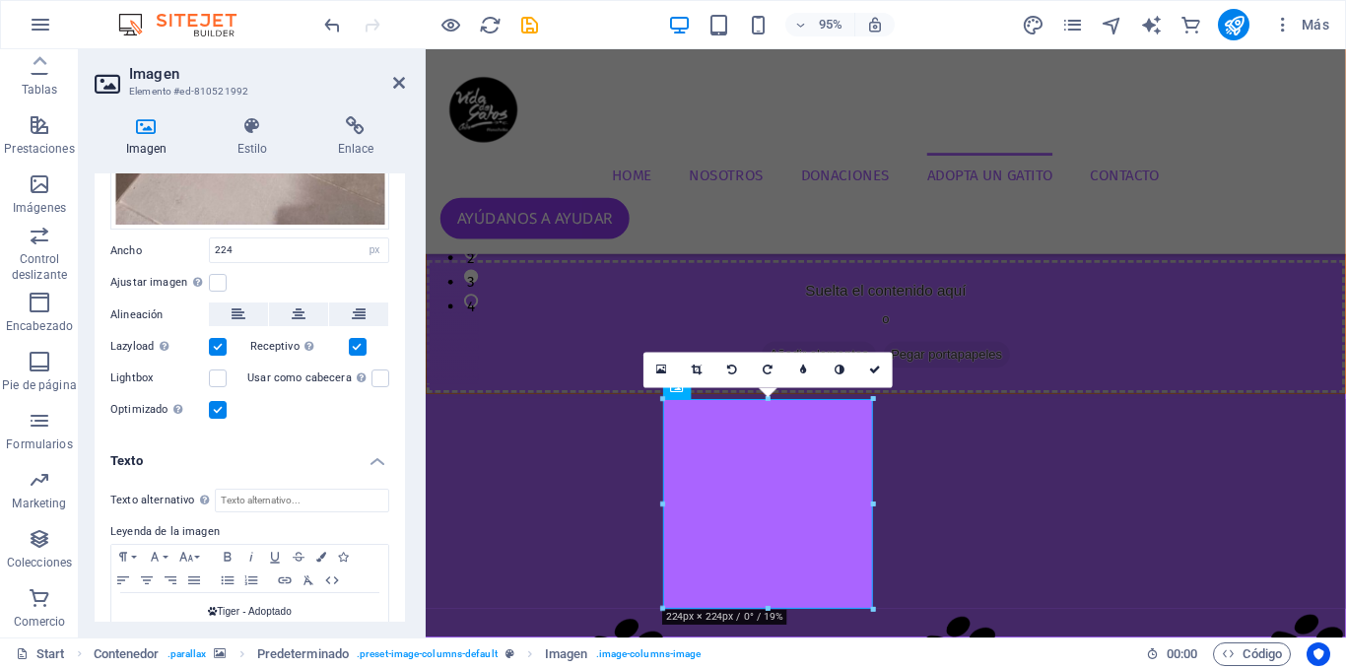
scroll to position [406, 0]
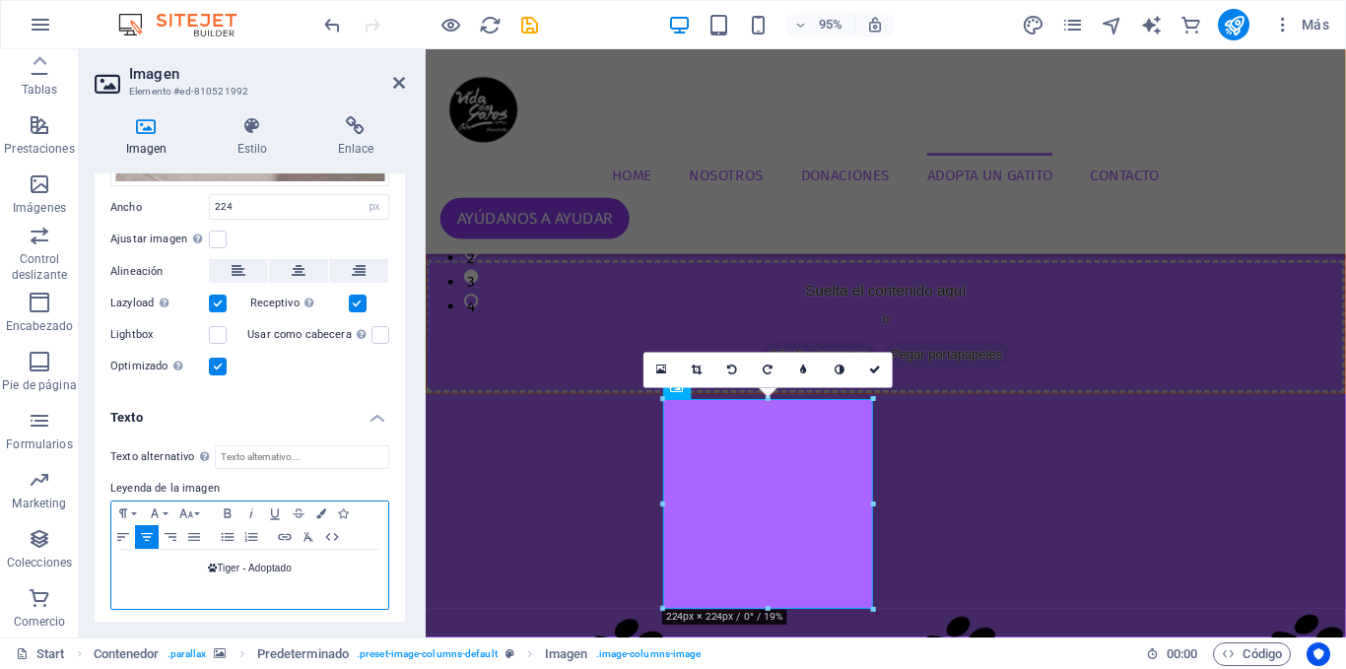
drag, startPoint x: 325, startPoint y: 567, endPoint x: 181, endPoint y: 567, distance: 143.8
click at [181, 567] on p " Tiger - Adoptado" at bounding box center [249, 569] width 257 height 18
copy p " Tiger - Adoptado"
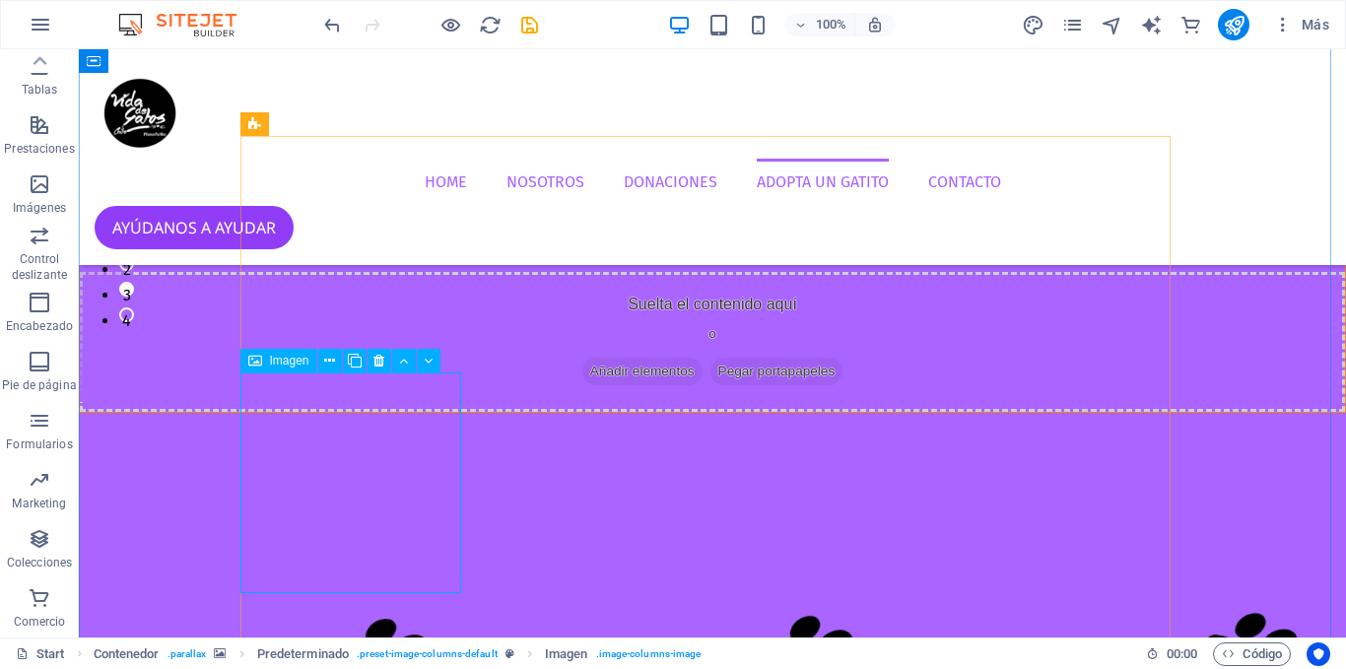
select select "%"
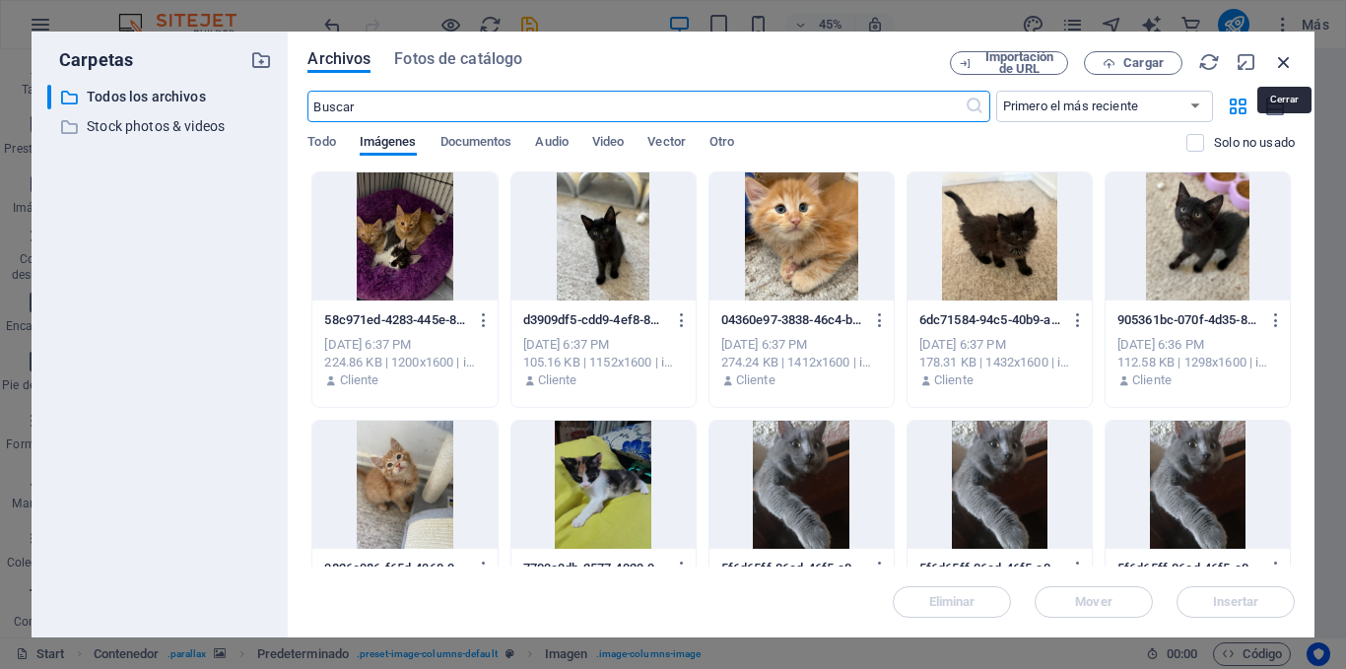
click at [1280, 56] on icon "button" at bounding box center [1284, 62] width 22 height 22
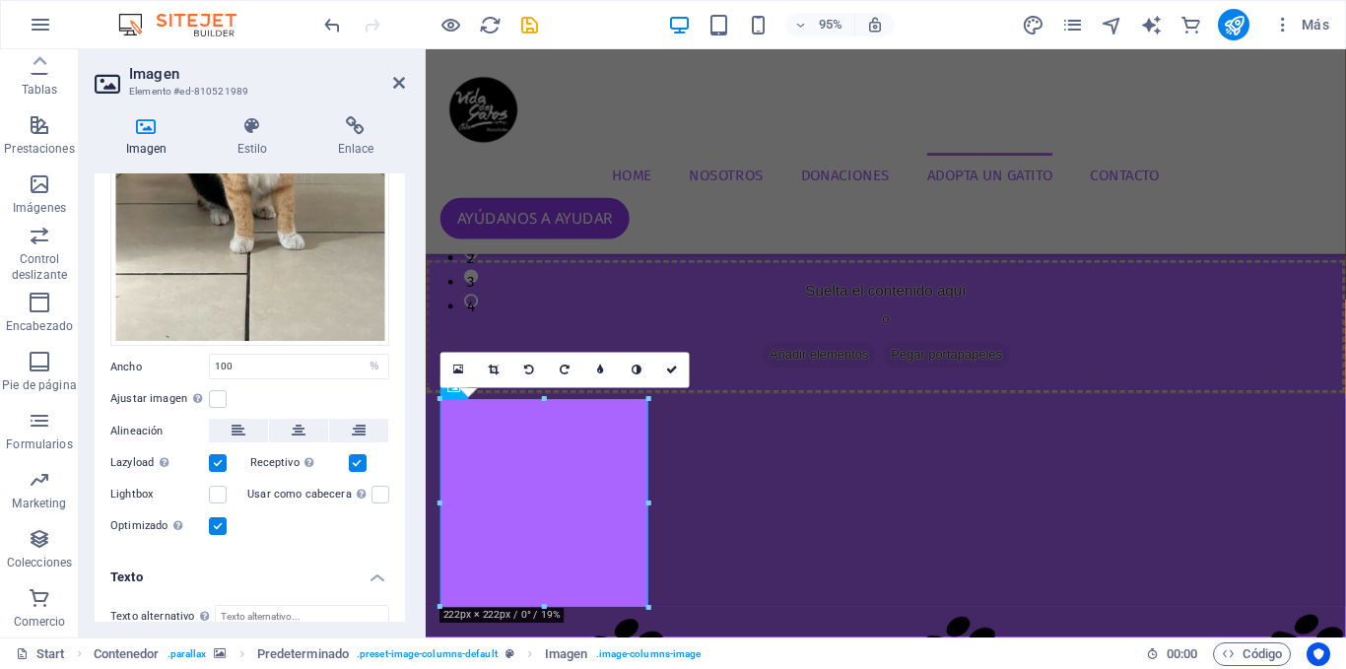
scroll to position [420, 0]
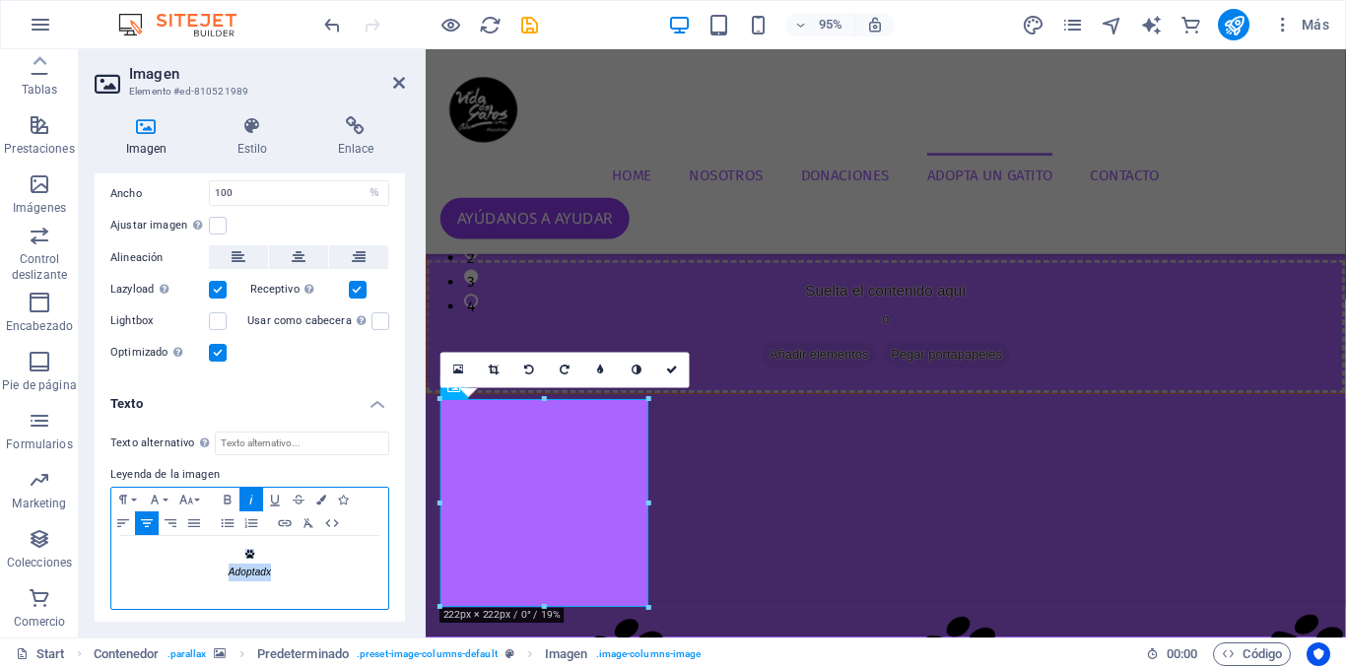
drag, startPoint x: 279, startPoint y: 565, endPoint x: 120, endPoint y: 540, distance: 160.7
click at [147, 537] on div " Adoptadx ​" at bounding box center [249, 572] width 277 height 73
copy div " Adoptadx"
drag, startPoint x: 311, startPoint y: 600, endPoint x: 62, endPoint y: 484, distance: 275.0
click at [68, 486] on section "Favoritos Elementos Columnas Contenido [PERSON_NAME] Accordion Tablas Prestacio…" at bounding box center [673, 343] width 1346 height 588
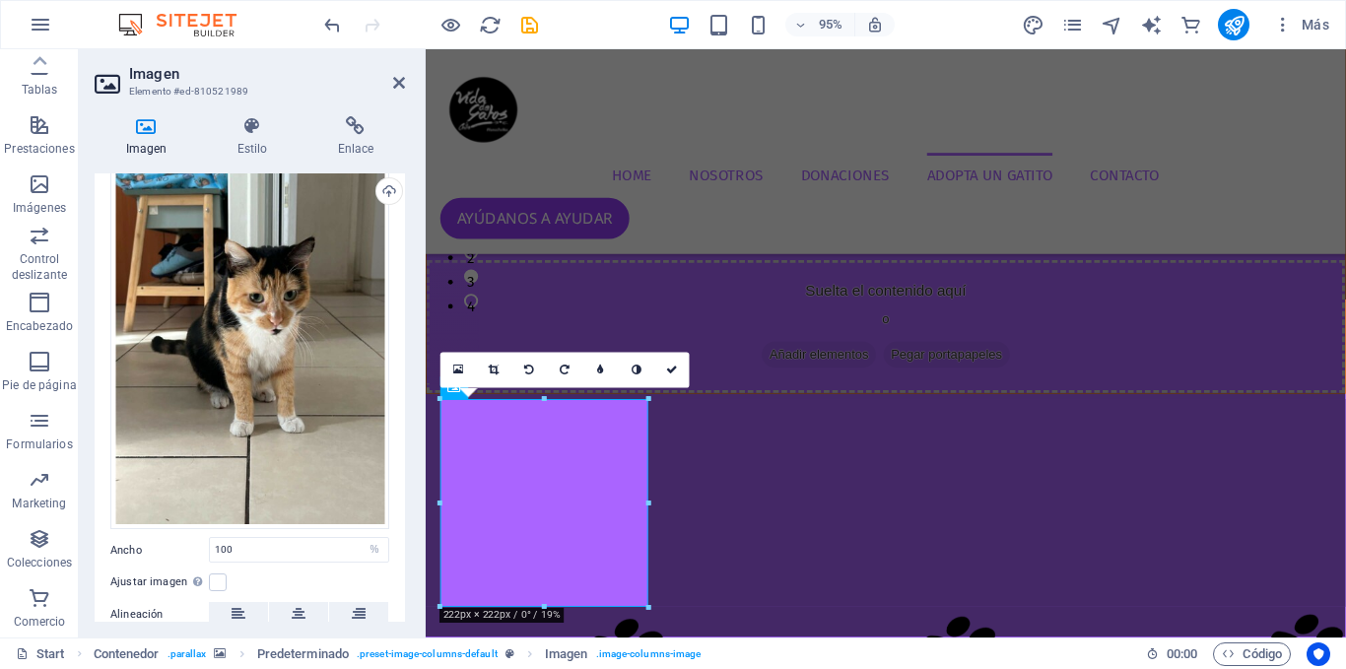
scroll to position [455, 0]
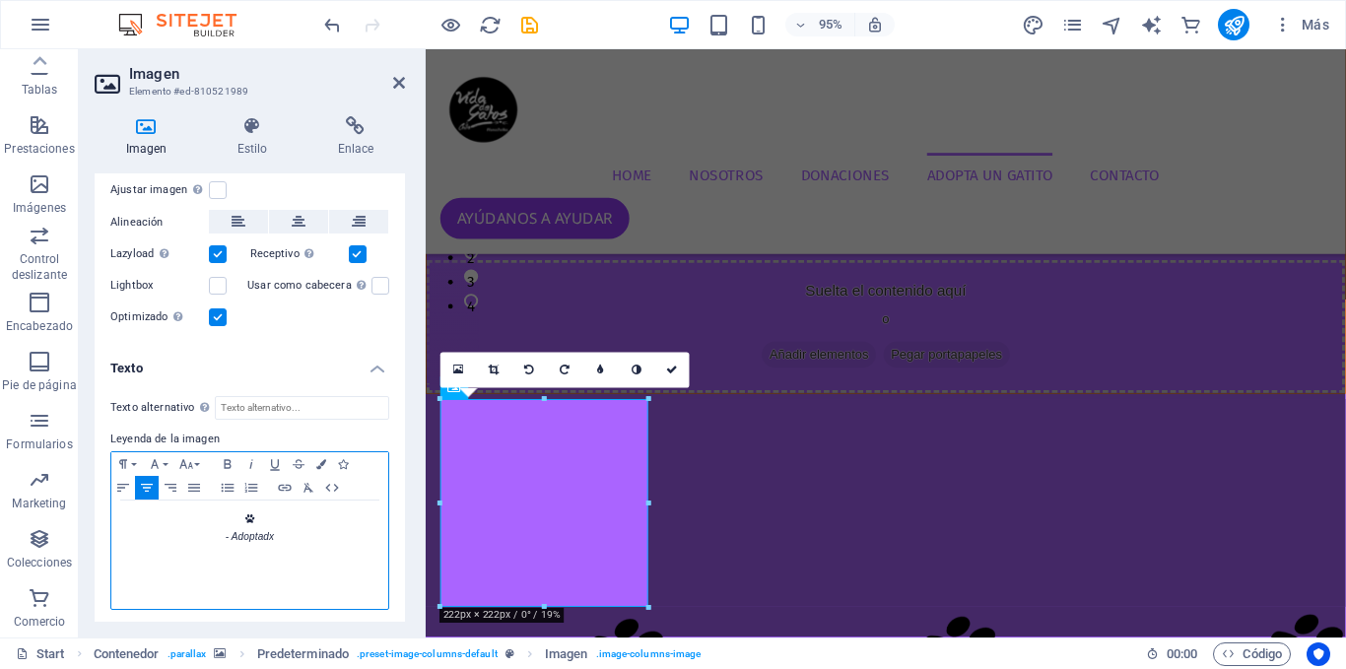
click at [266, 504] on div " - Adoptadx ​ ​ ​" at bounding box center [249, 554] width 277 height 108
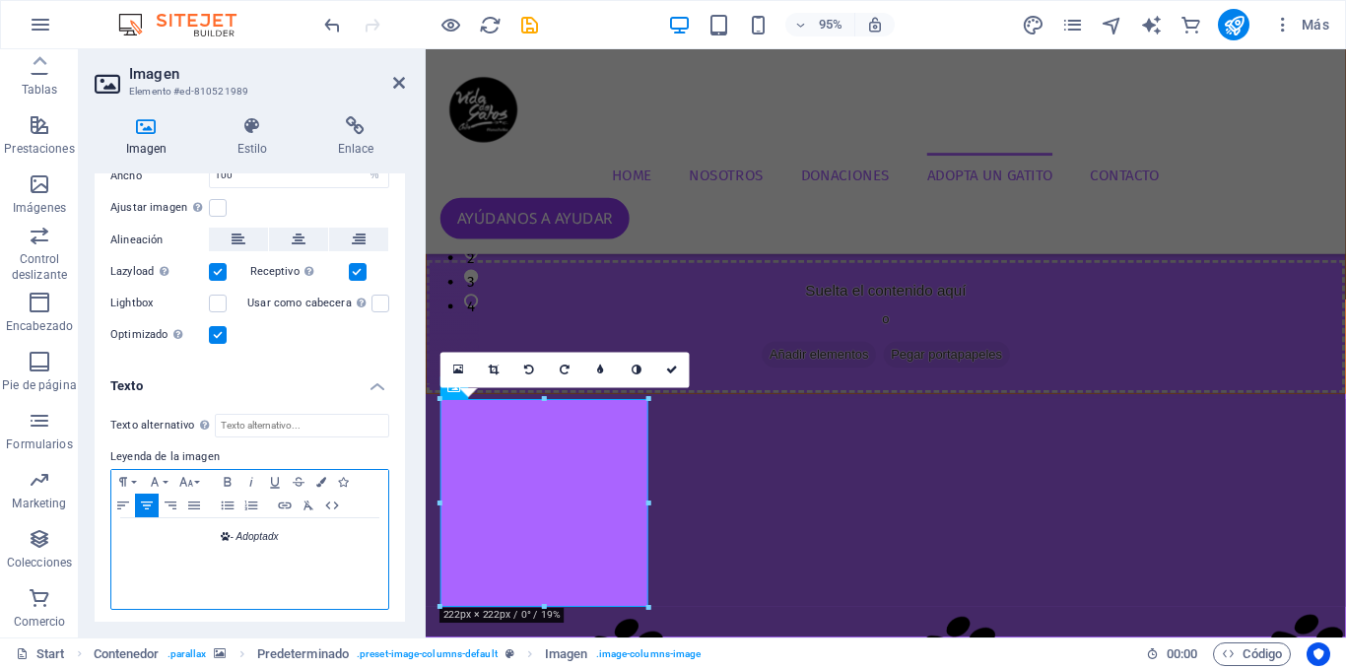
click at [277, 531] on em "- Adoptadx" at bounding box center [254, 536] width 48 height 11
click at [292, 522] on div " - Adoptadx ​ ​ ​" at bounding box center [249, 563] width 277 height 91
drag, startPoint x: 292, startPoint y: 542, endPoint x: 0, endPoint y: 483, distance: 297.5
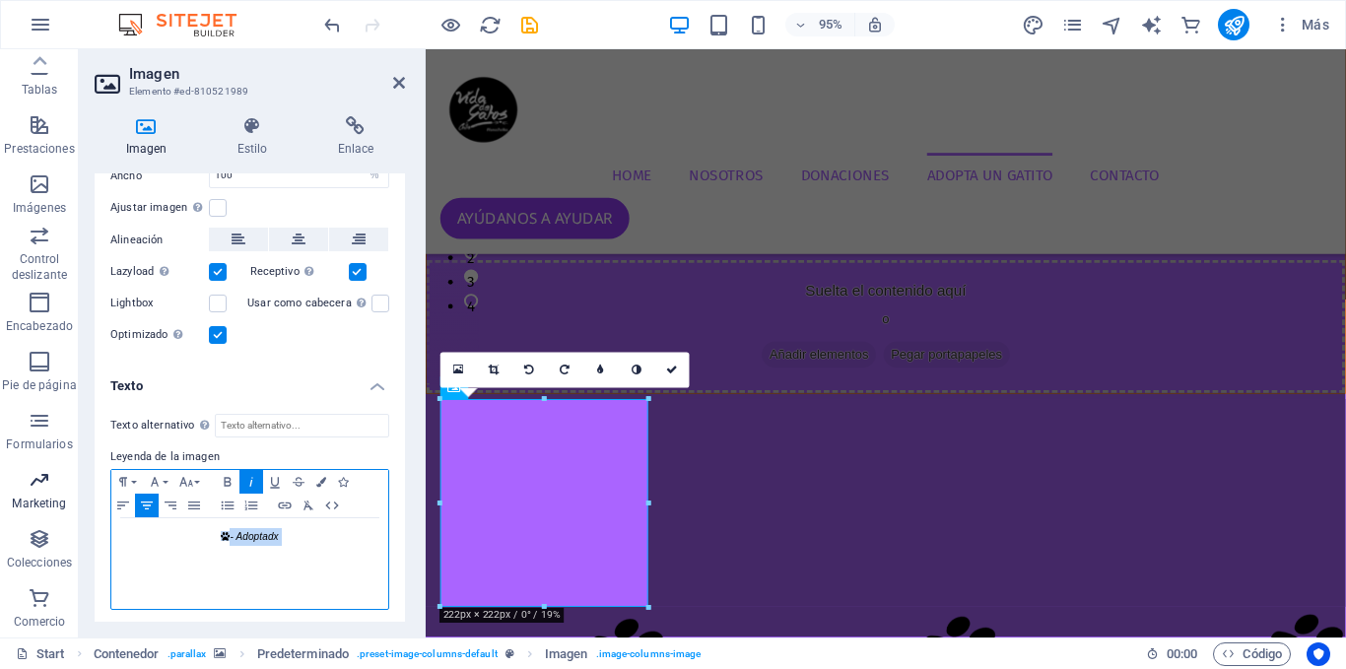
click at [0, 483] on section "Favoritos Elementos Columnas Contenido [PERSON_NAME] Accordion Tablas Prestacio…" at bounding box center [673, 343] width 1346 height 588
click at [219, 564] on p "​" at bounding box center [249, 573] width 257 height 18
drag, startPoint x: 197, startPoint y: 534, endPoint x: 291, endPoint y: 541, distance: 93.8
click at [287, 542] on div " - Adoptadx ​ ​ ​" at bounding box center [249, 563] width 277 height 91
copy div " - Adoptadx ​"
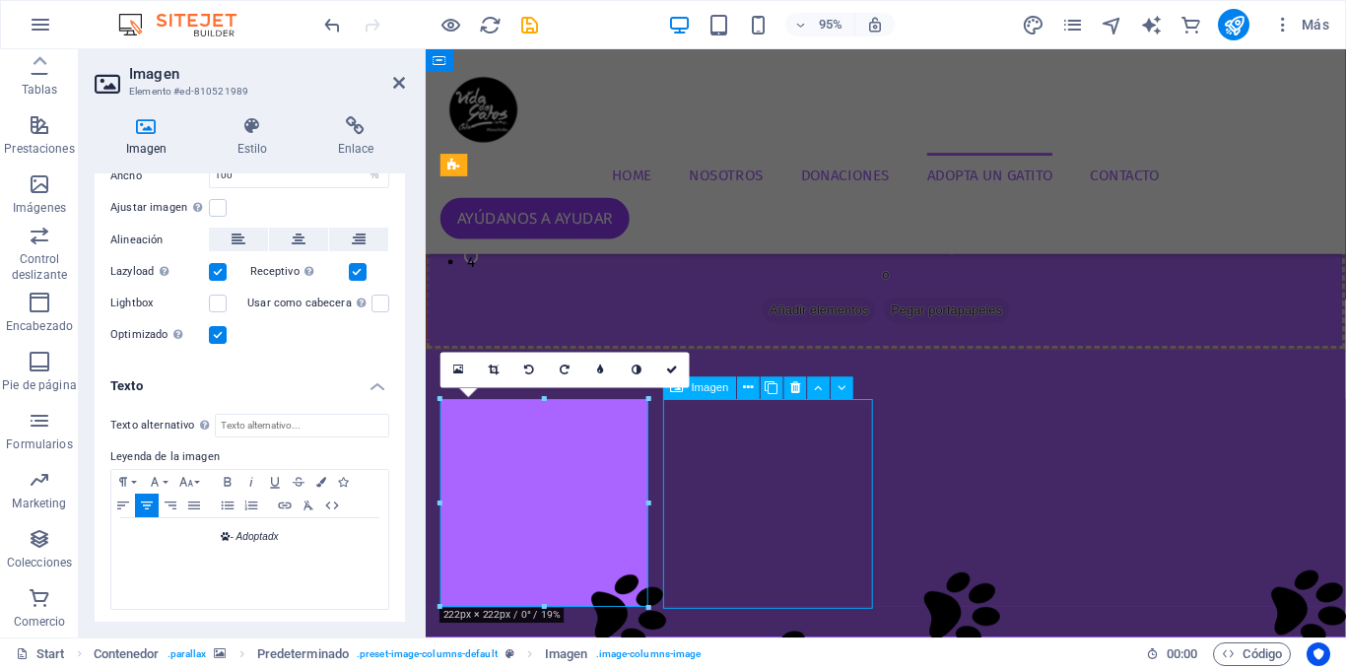
select select "px"
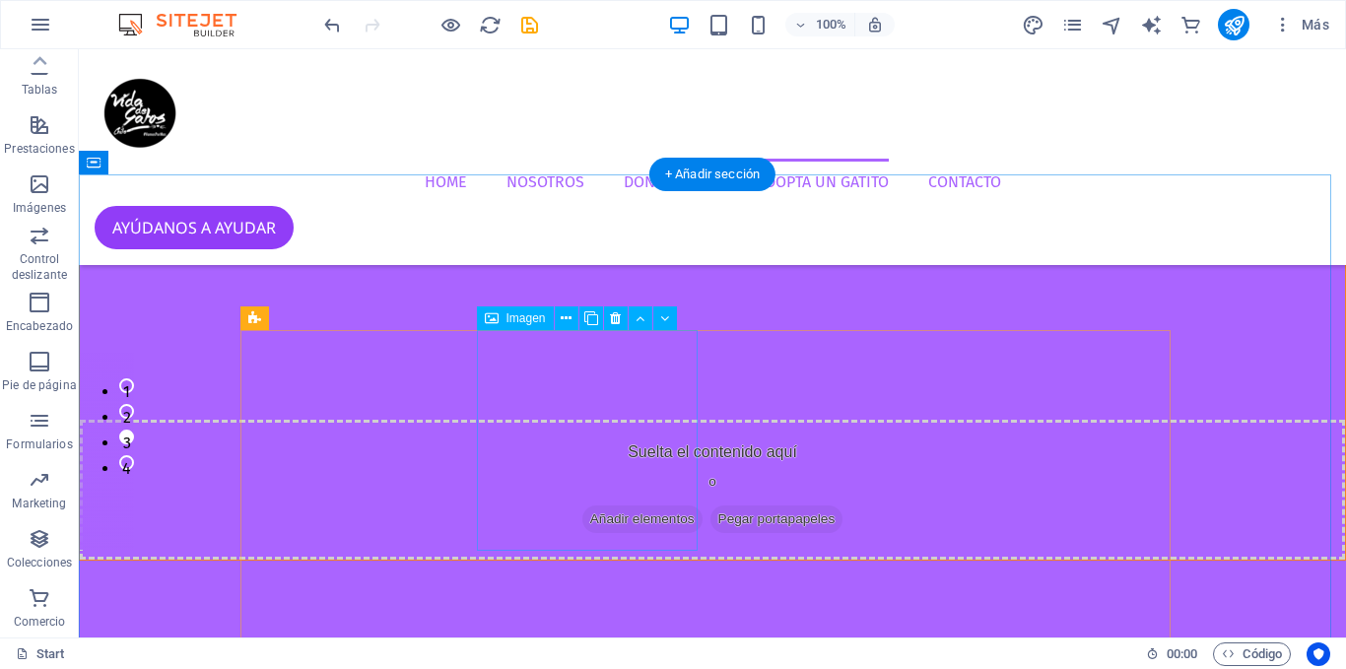
scroll to position [3958, 0]
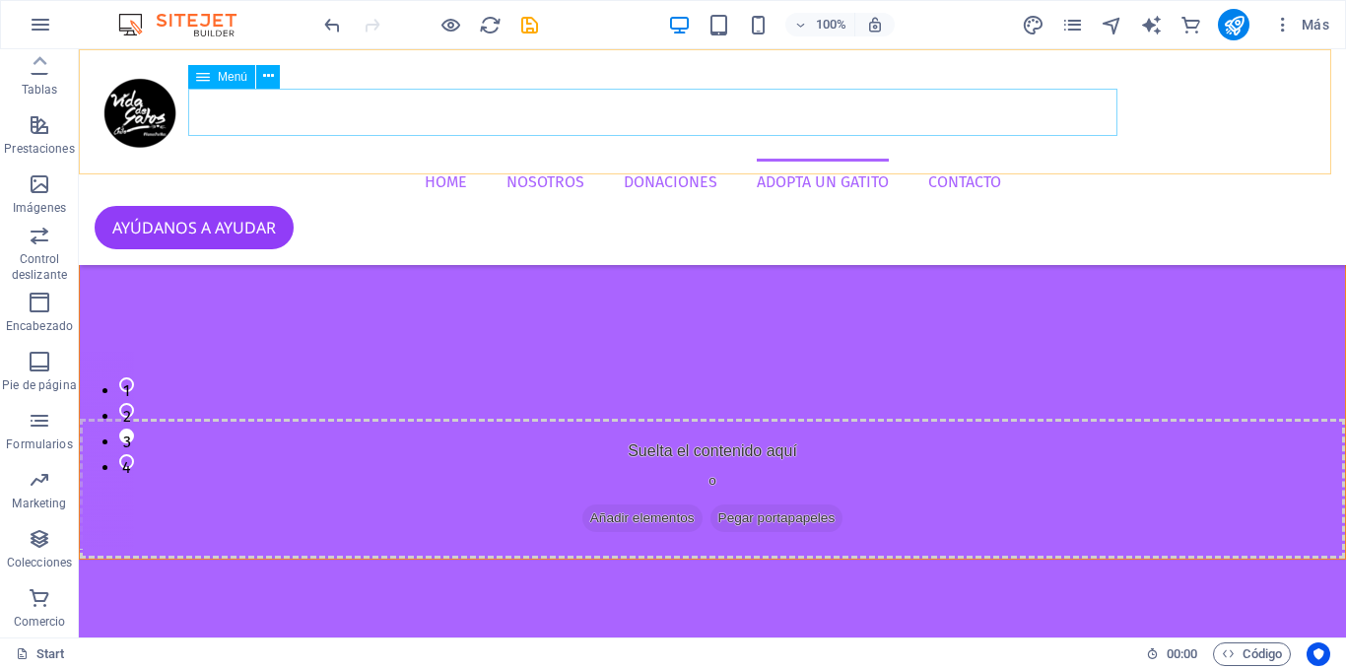
drag, startPoint x: 385, startPoint y: 224, endPoint x: 237, endPoint y: -86, distance: 342.8
drag, startPoint x: 237, startPoint y: -86, endPoint x: 123, endPoint y: 237, distance: 342.7
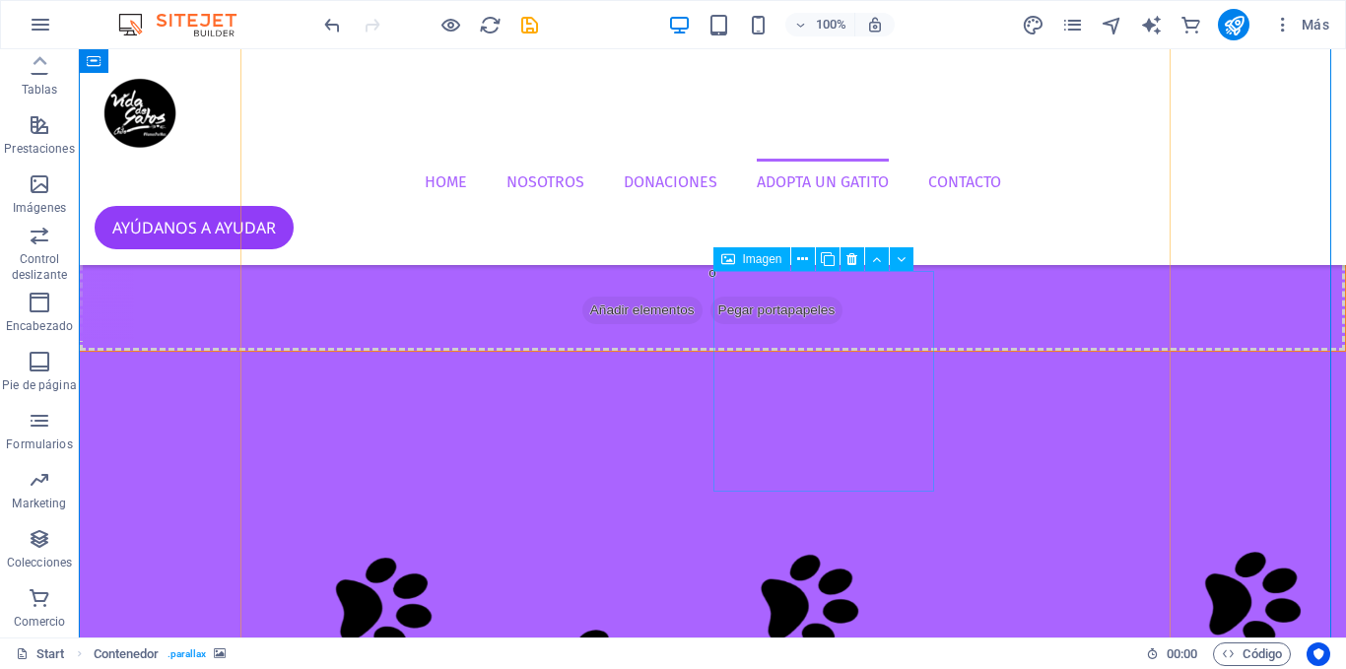
scroll to position [4254, 0]
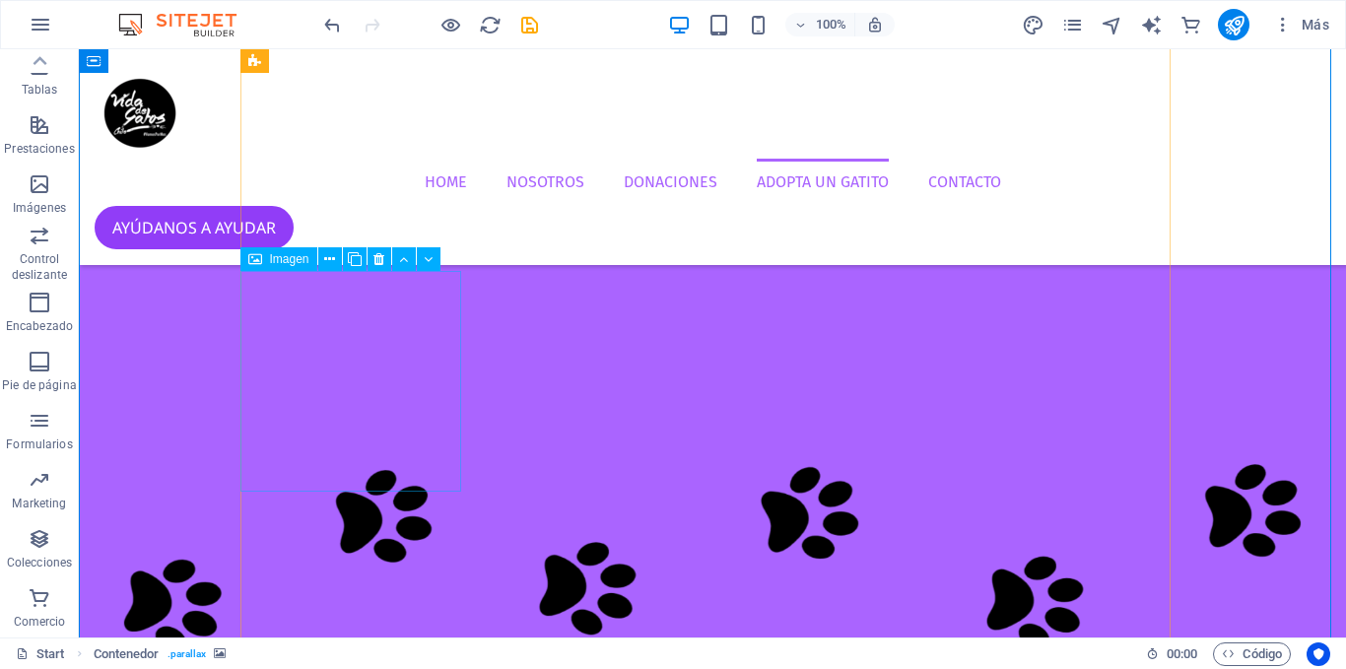
select select "%"
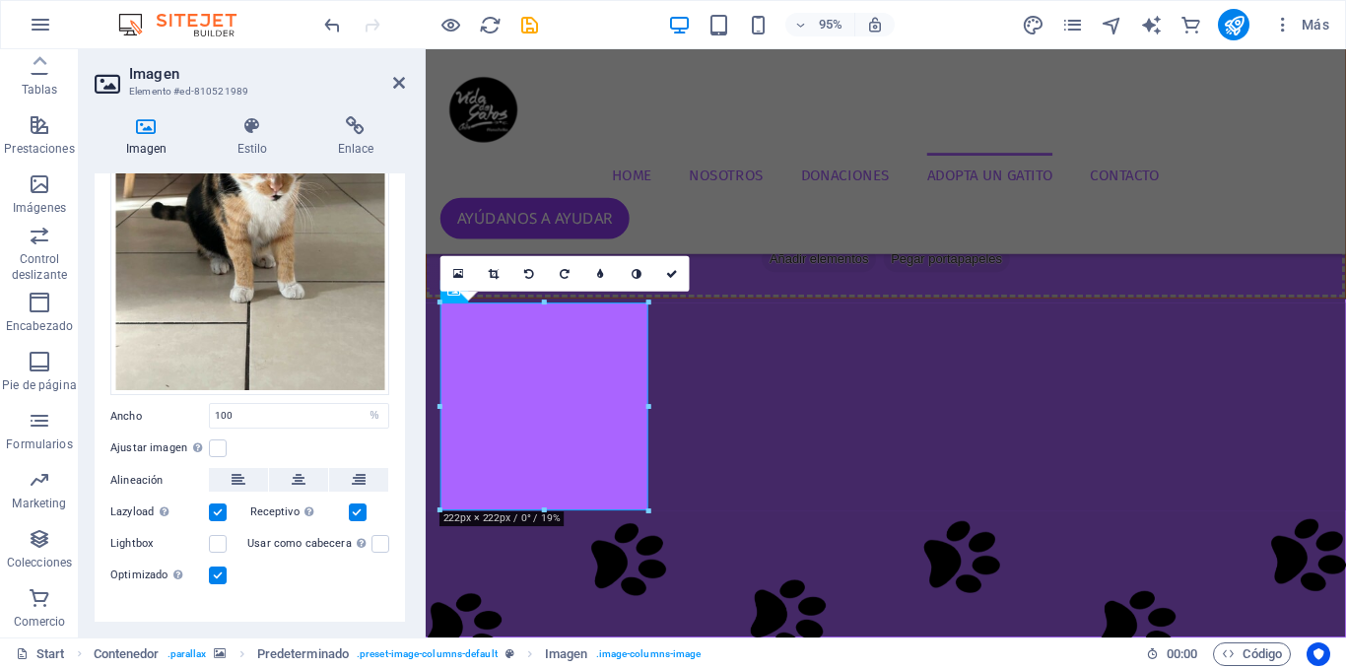
scroll to position [437, 0]
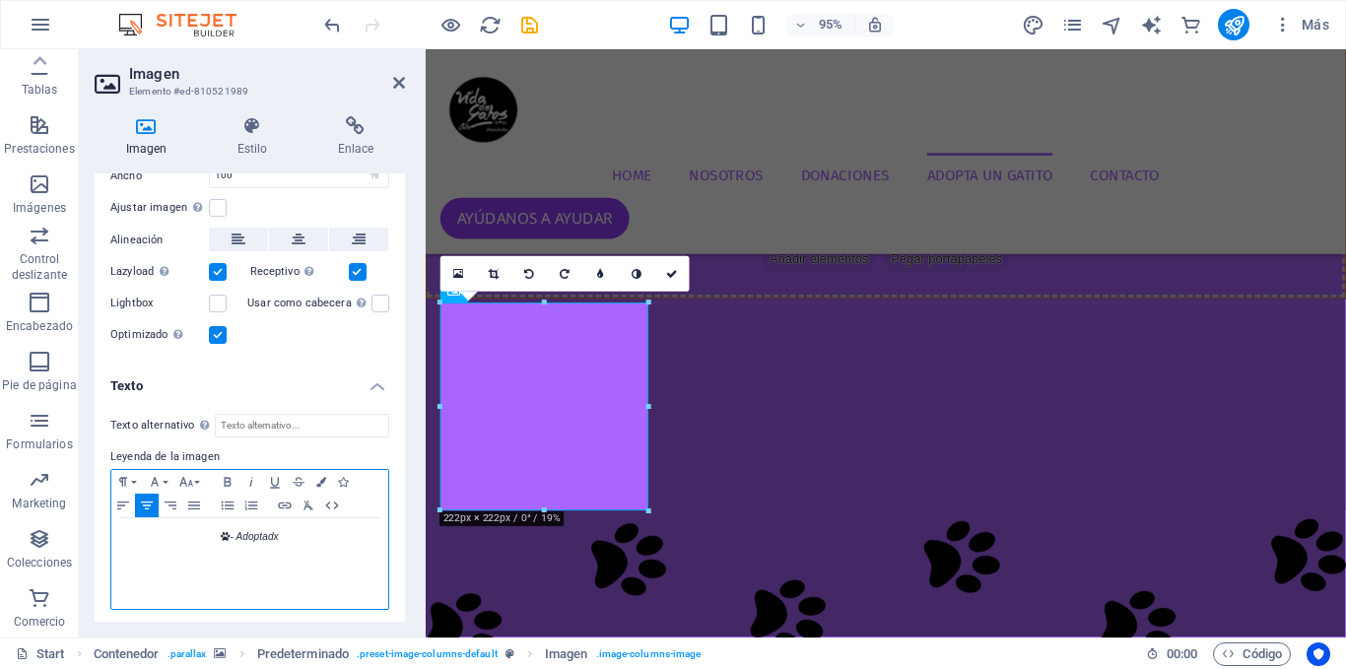
click at [284, 540] on p " - Adoptadx" at bounding box center [249, 537] width 257 height 18
click at [284, 539] on p " - Adoptadx" at bounding box center [249, 537] width 257 height 18
click at [223, 534] on icon "" at bounding box center [225, 536] width 9 height 10
drag, startPoint x: 678, startPoint y: 278, endPoint x: 595, endPoint y: 231, distance: 95.3
click at [678, 278] on link at bounding box center [671, 273] width 35 height 35
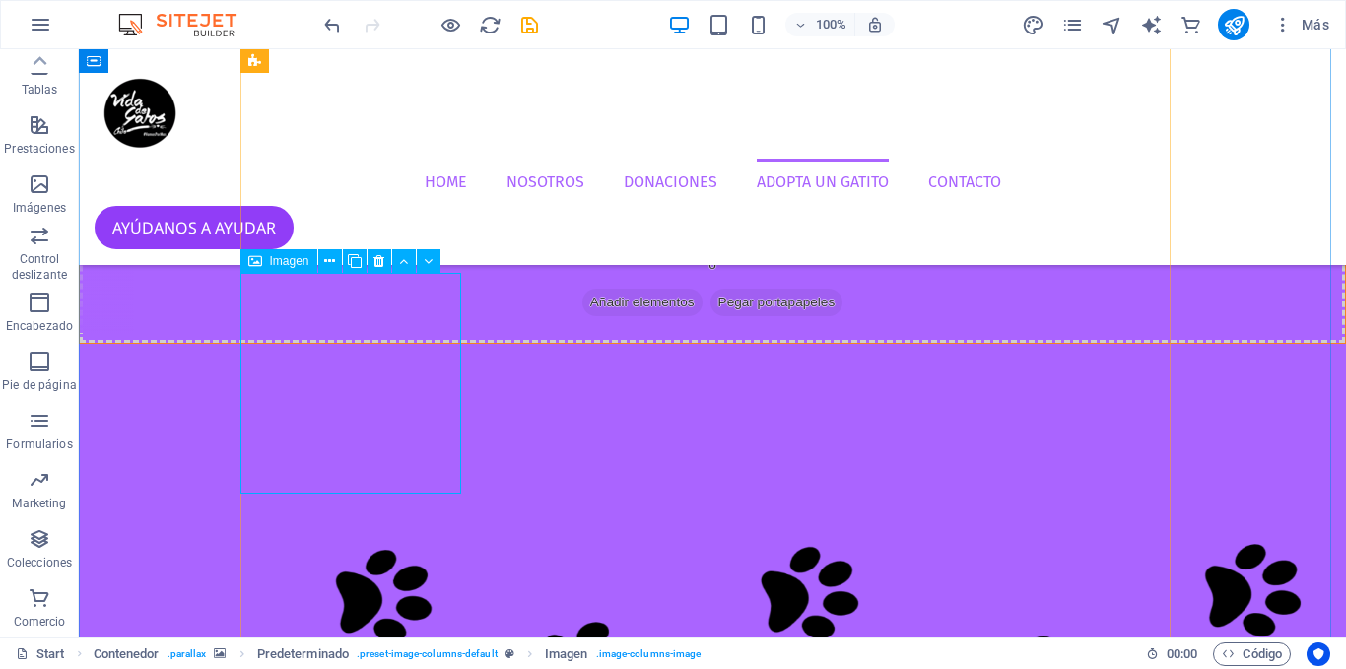
scroll to position [4155, 0]
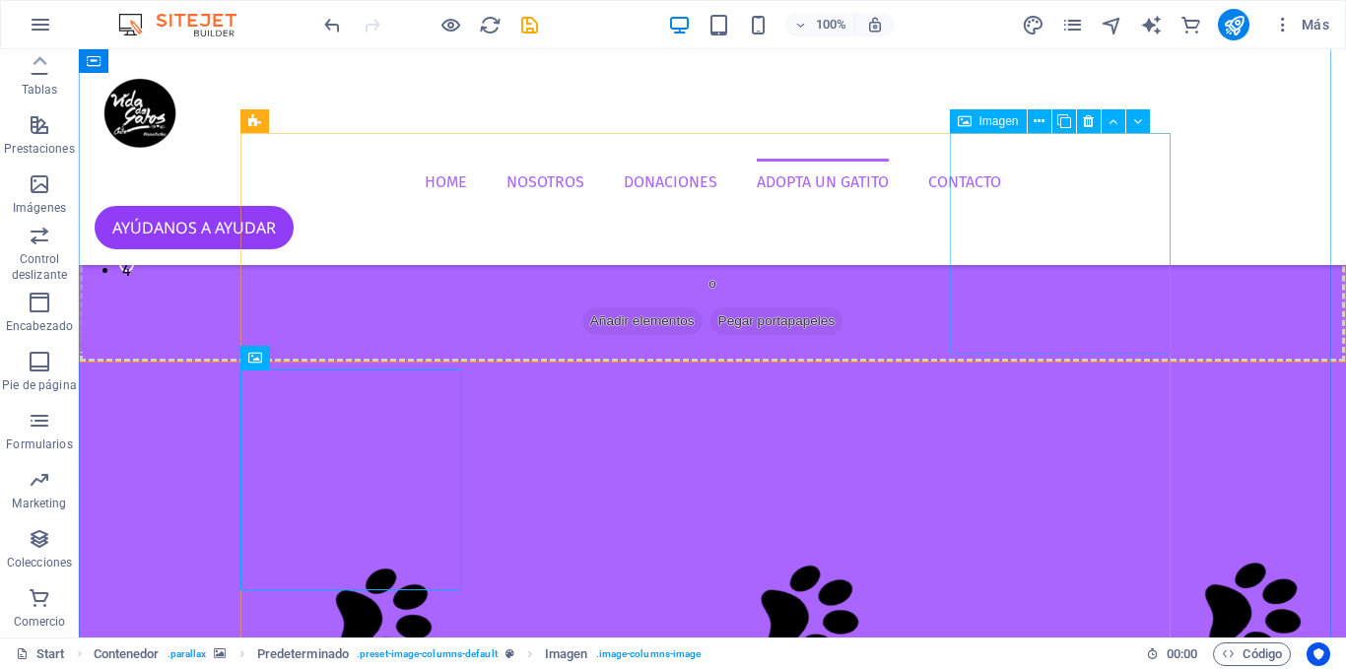
select select "%"
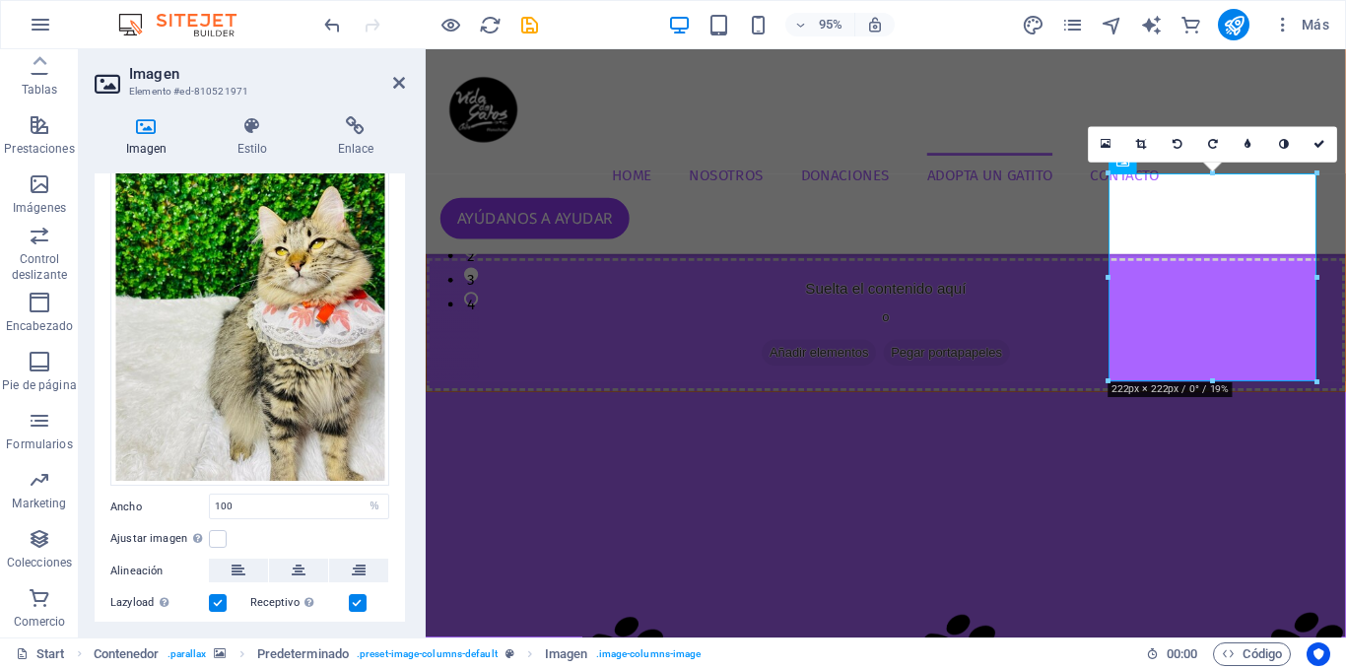
scroll to position [221, 0]
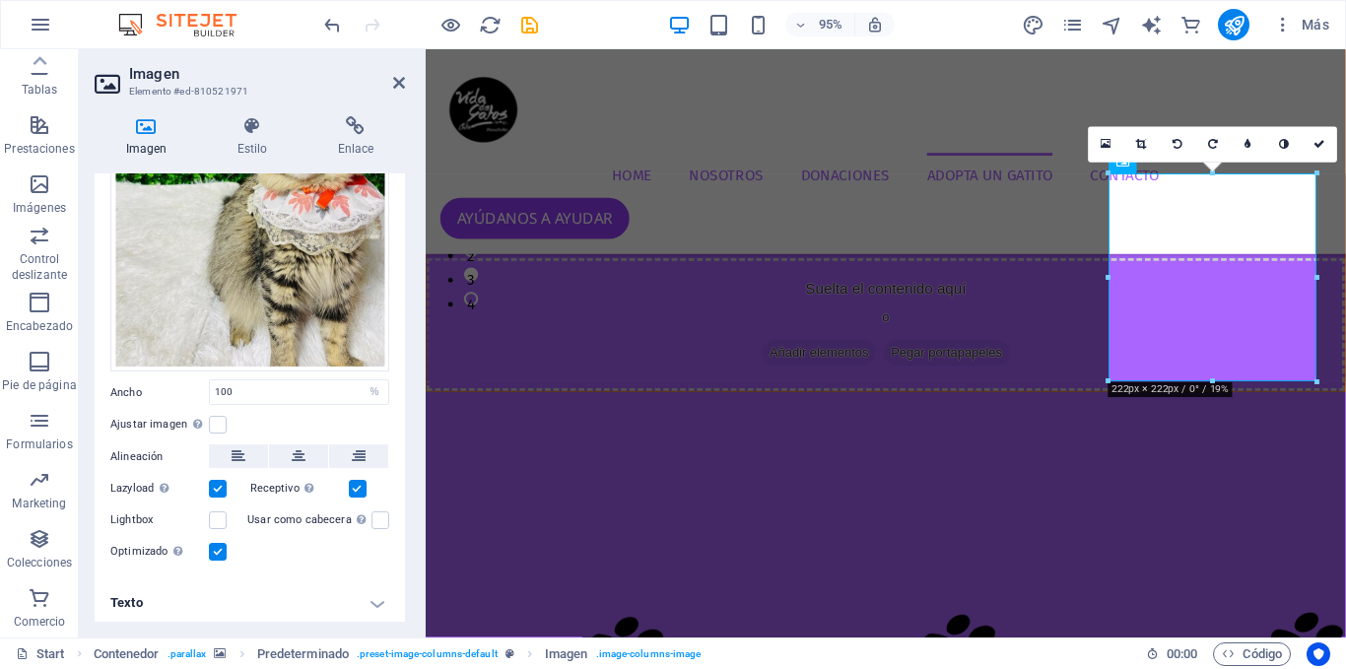
click at [228, 619] on h4 "Texto" at bounding box center [250, 602] width 310 height 47
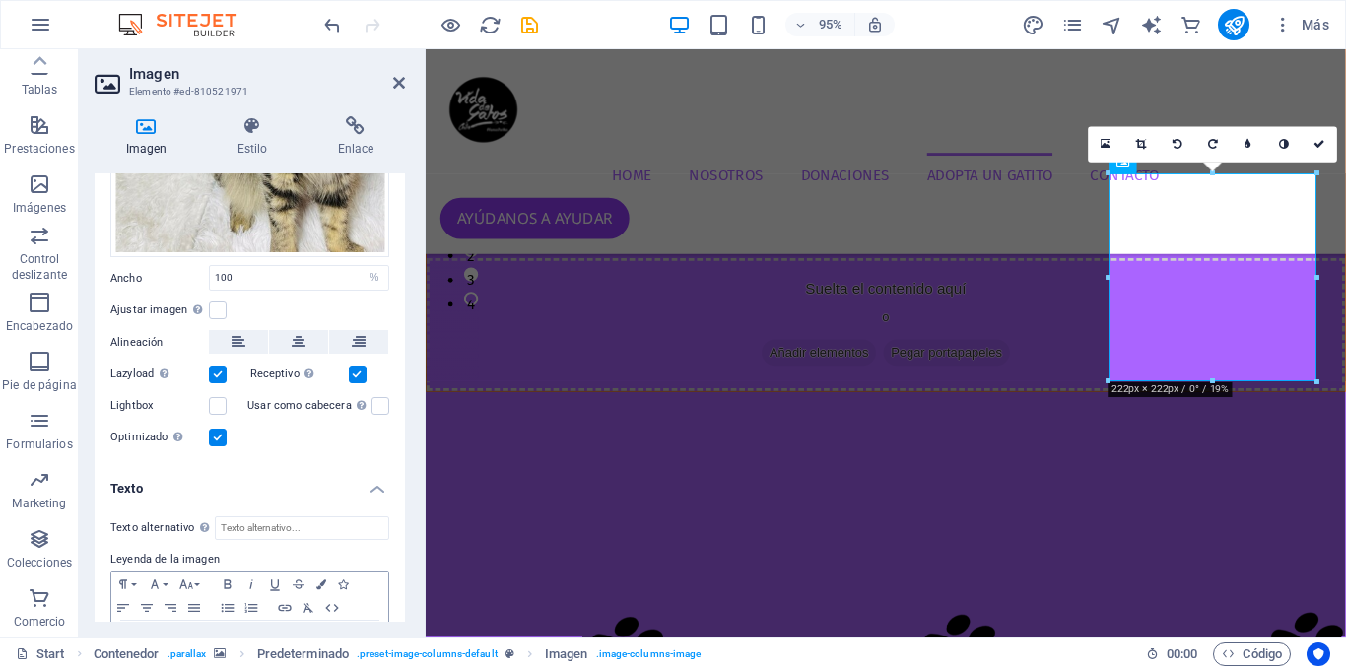
scroll to position [406, 0]
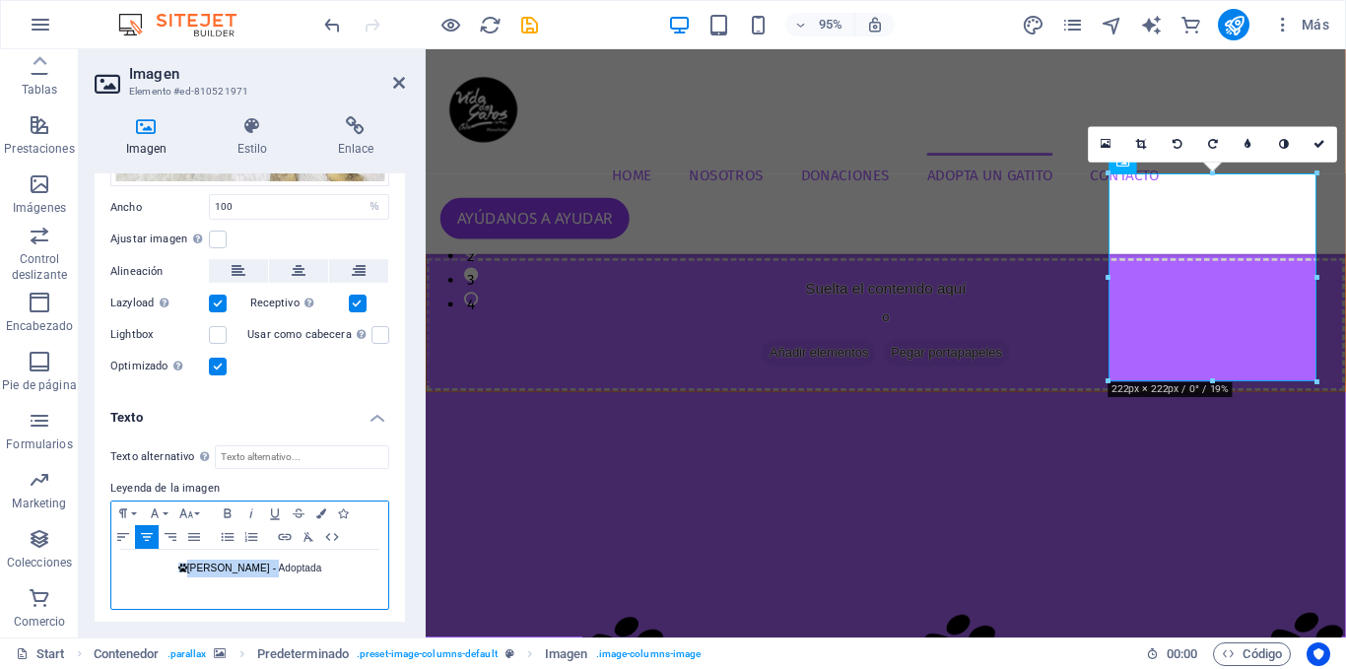
drag, startPoint x: 290, startPoint y: 573, endPoint x: 164, endPoint y: 579, distance: 126.2
click at [164, 579] on div " [PERSON_NAME] - Adoptada" at bounding box center [249, 579] width 277 height 59
copy p " [PERSON_NAME] - Adoptada"
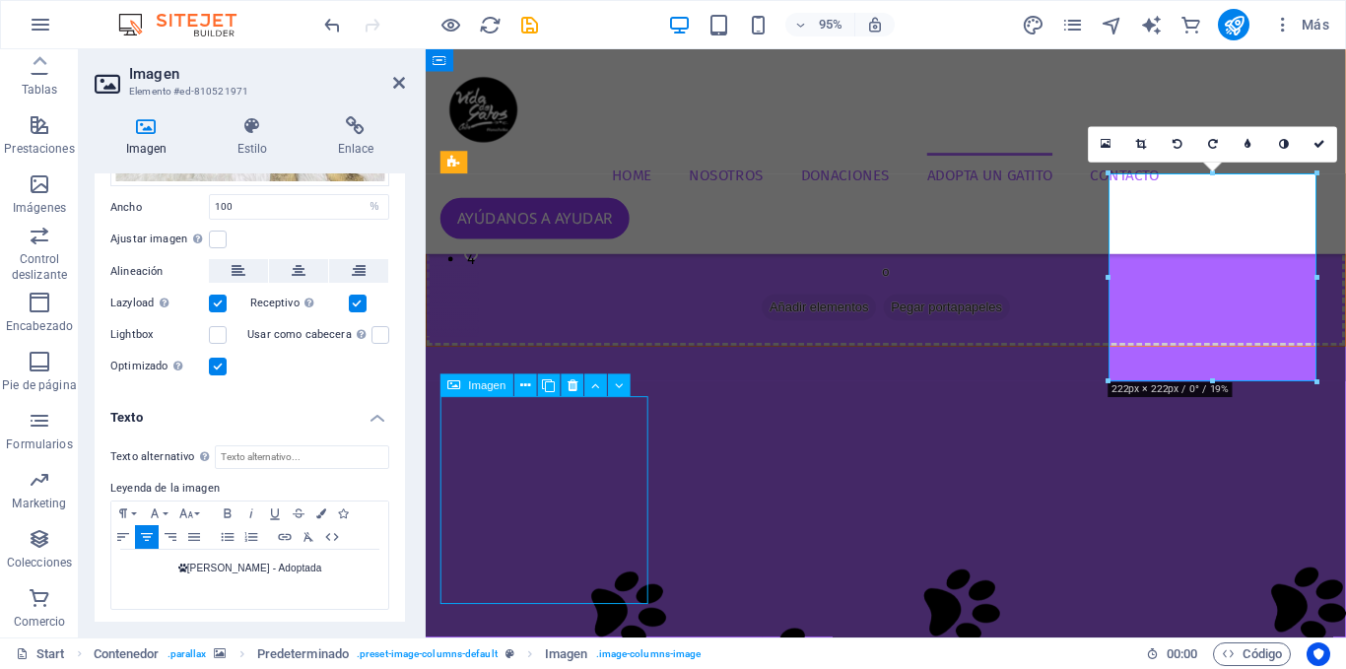
select select "%"
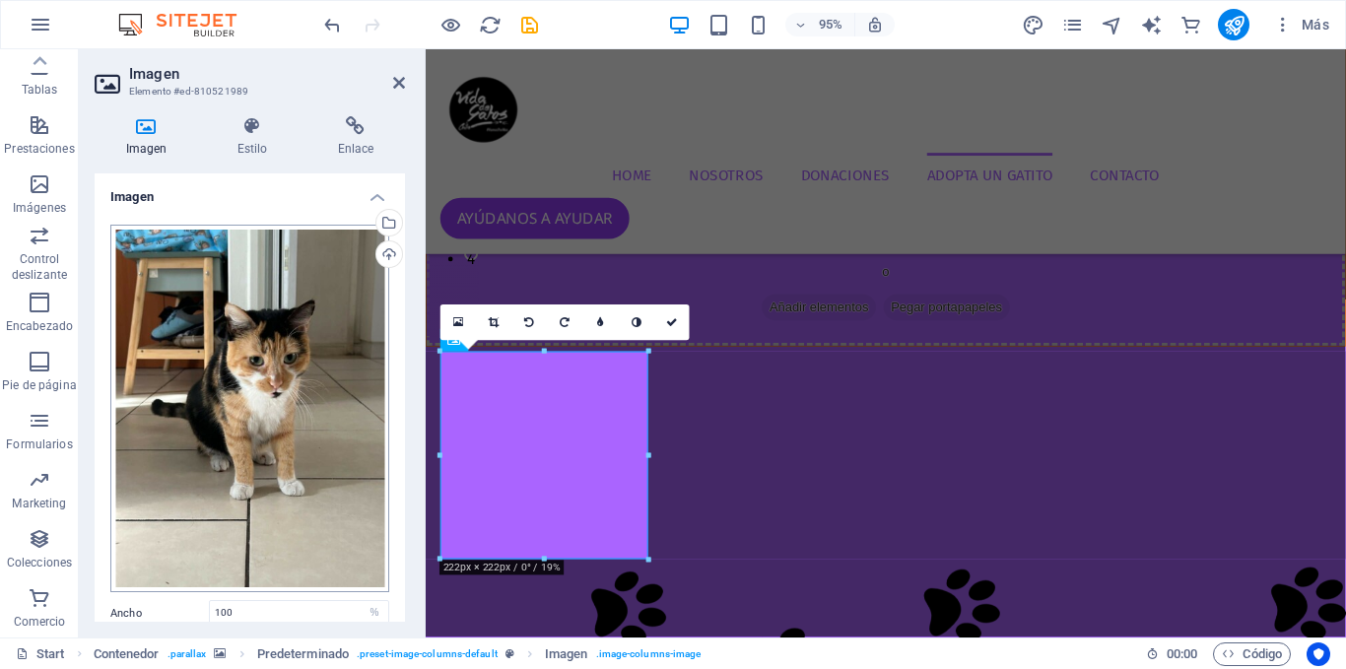
scroll to position [437, 0]
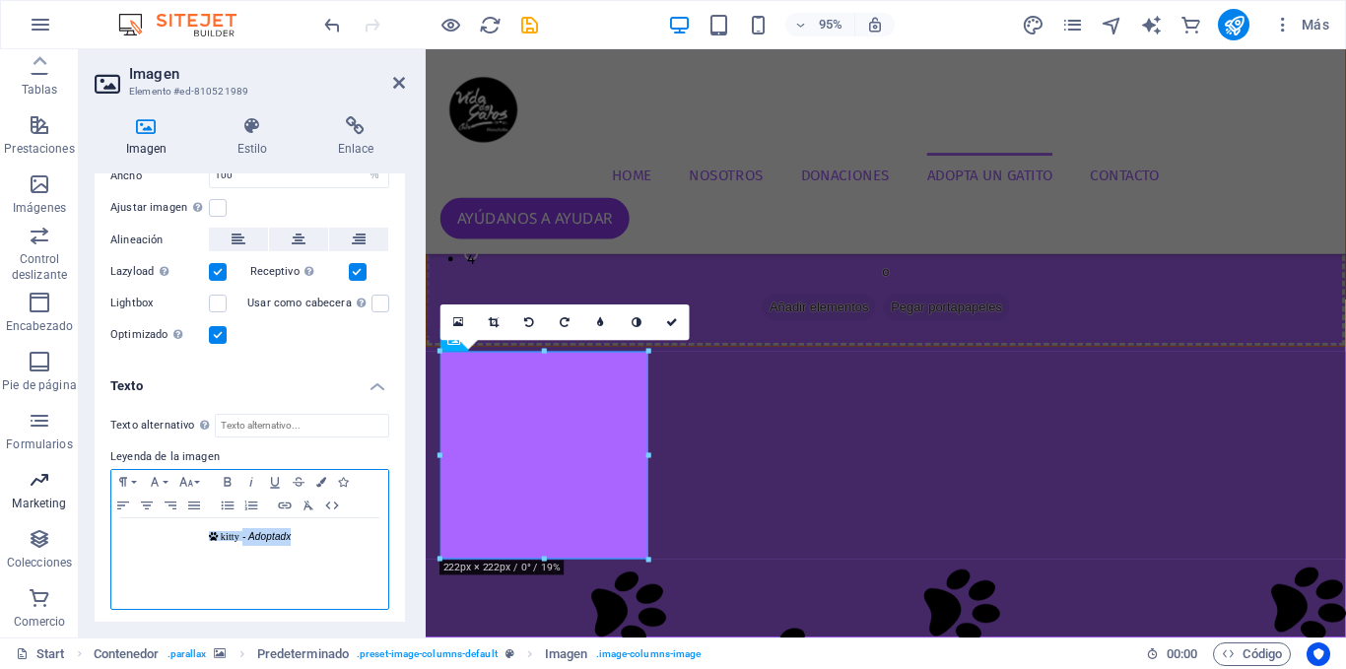
drag, startPoint x: 296, startPoint y: 538, endPoint x: 27, endPoint y: 505, distance: 270.9
click at [28, 505] on section "Favoritos Elementos Columnas Contenido [PERSON_NAME] Accordion Tablas Prestacio…" at bounding box center [673, 343] width 1346 height 588
click at [218, 533] on p " [PERSON_NAME] - Adoptada" at bounding box center [249, 537] width 257 height 18
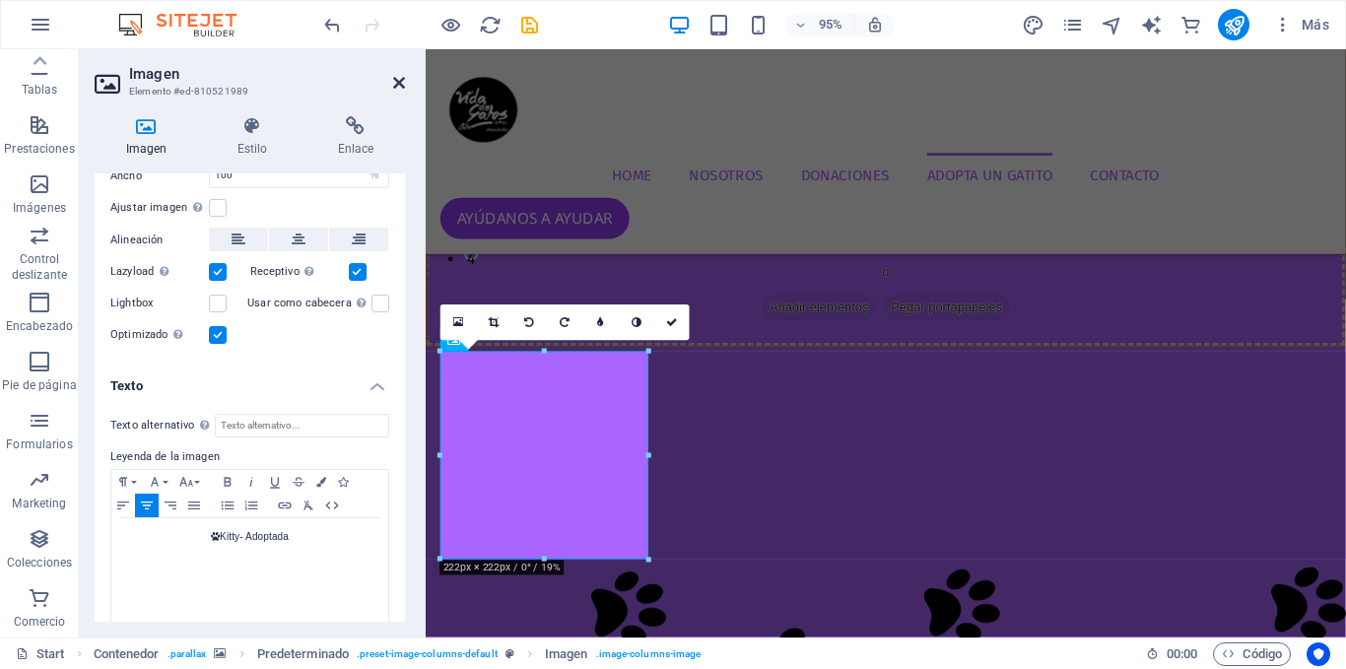
click at [401, 81] on icon at bounding box center [399, 83] width 12 height 16
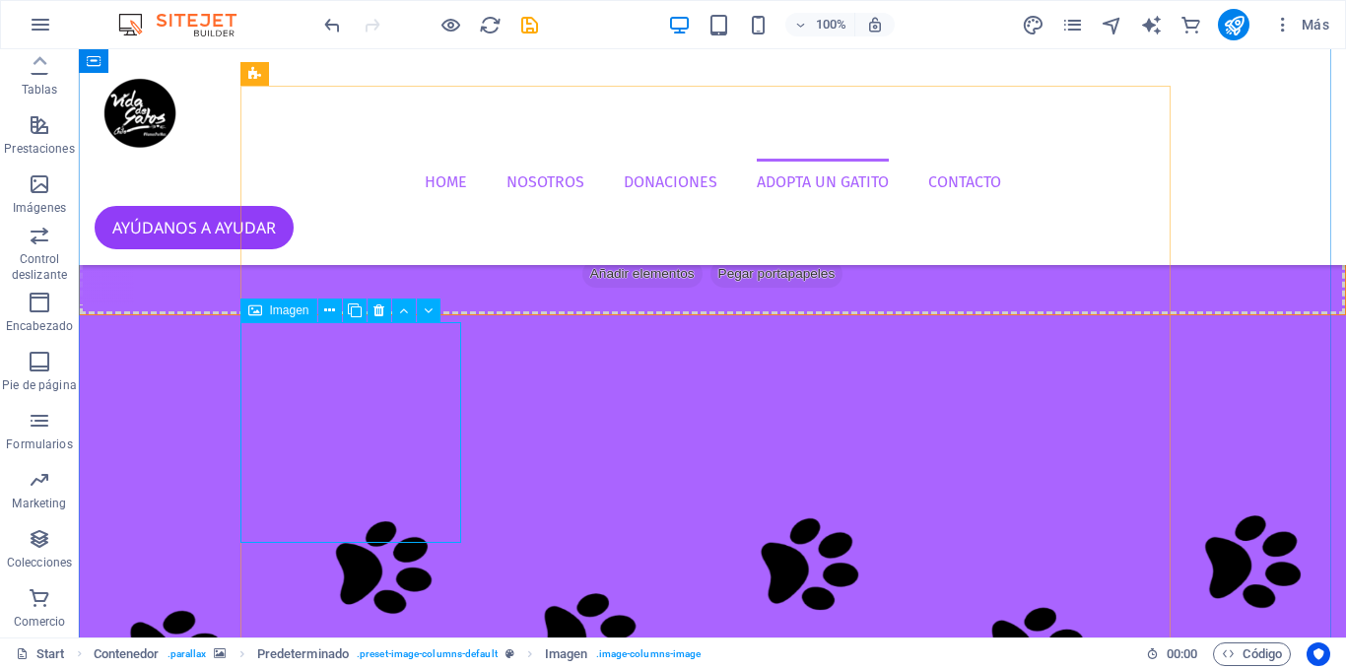
select select "%"
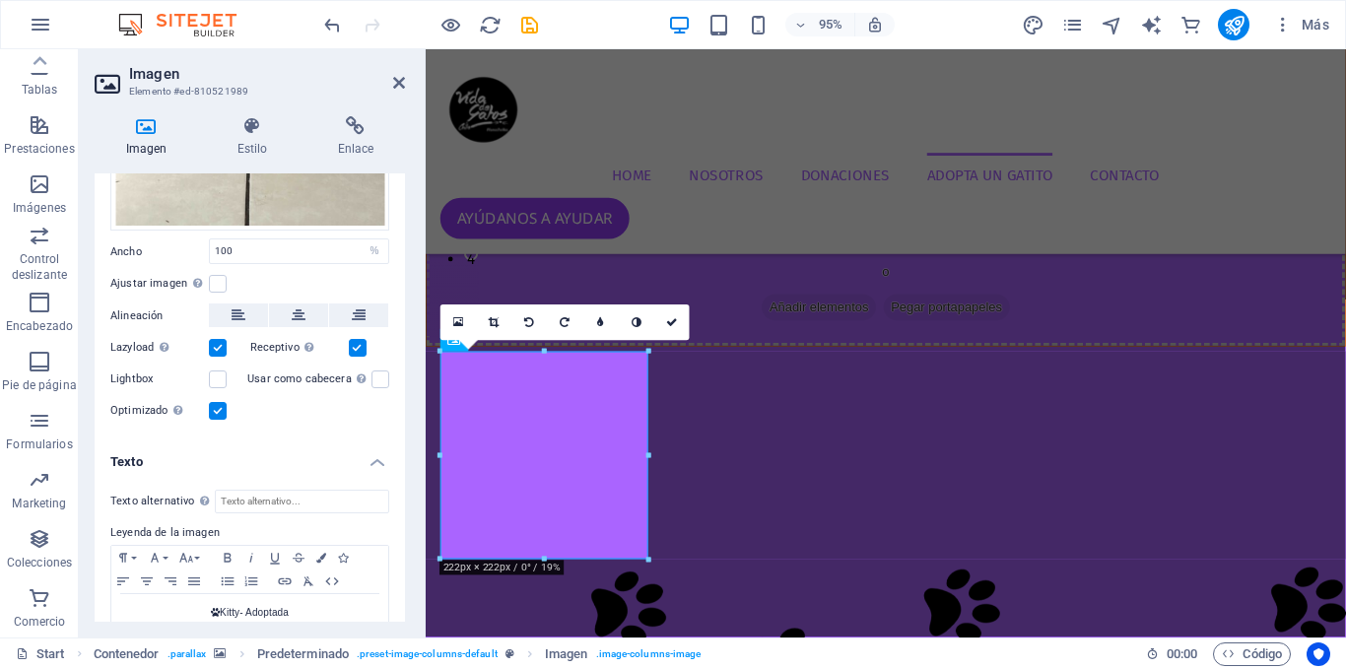
scroll to position [455, 0]
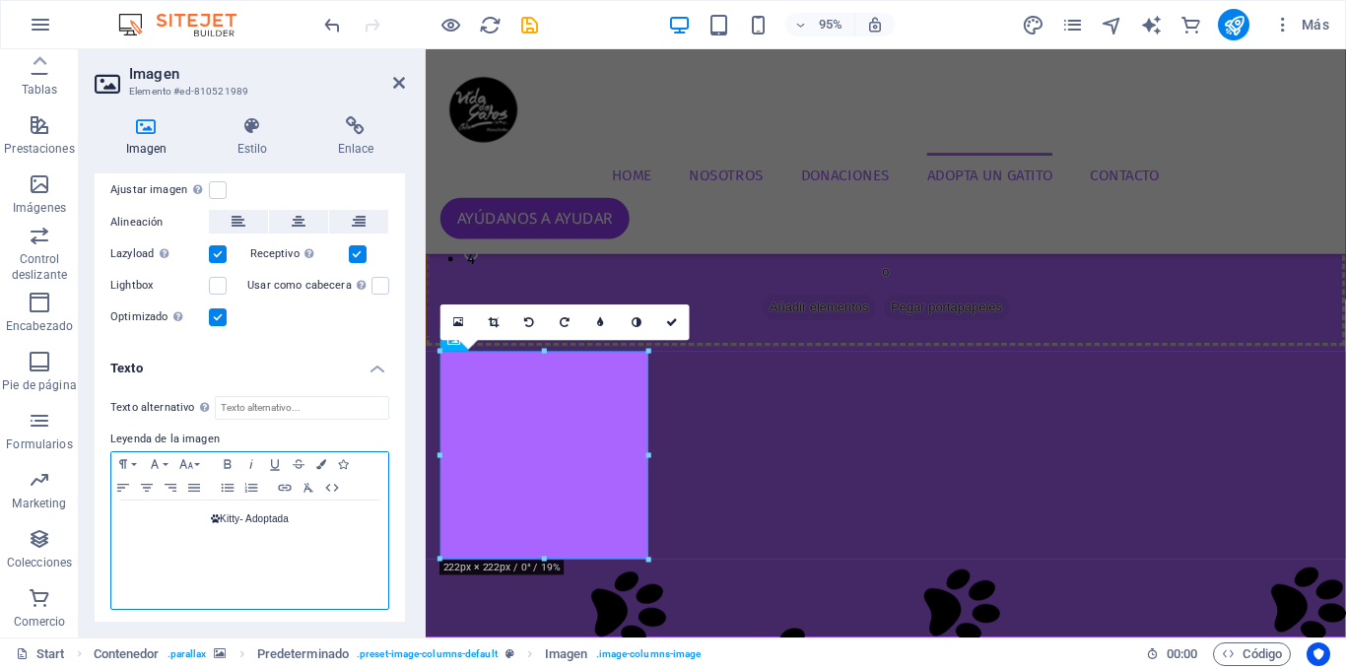
click at [236, 516] on p " Kitty- Adoptada" at bounding box center [249, 519] width 257 height 18
click at [394, 78] on icon at bounding box center [399, 83] width 12 height 16
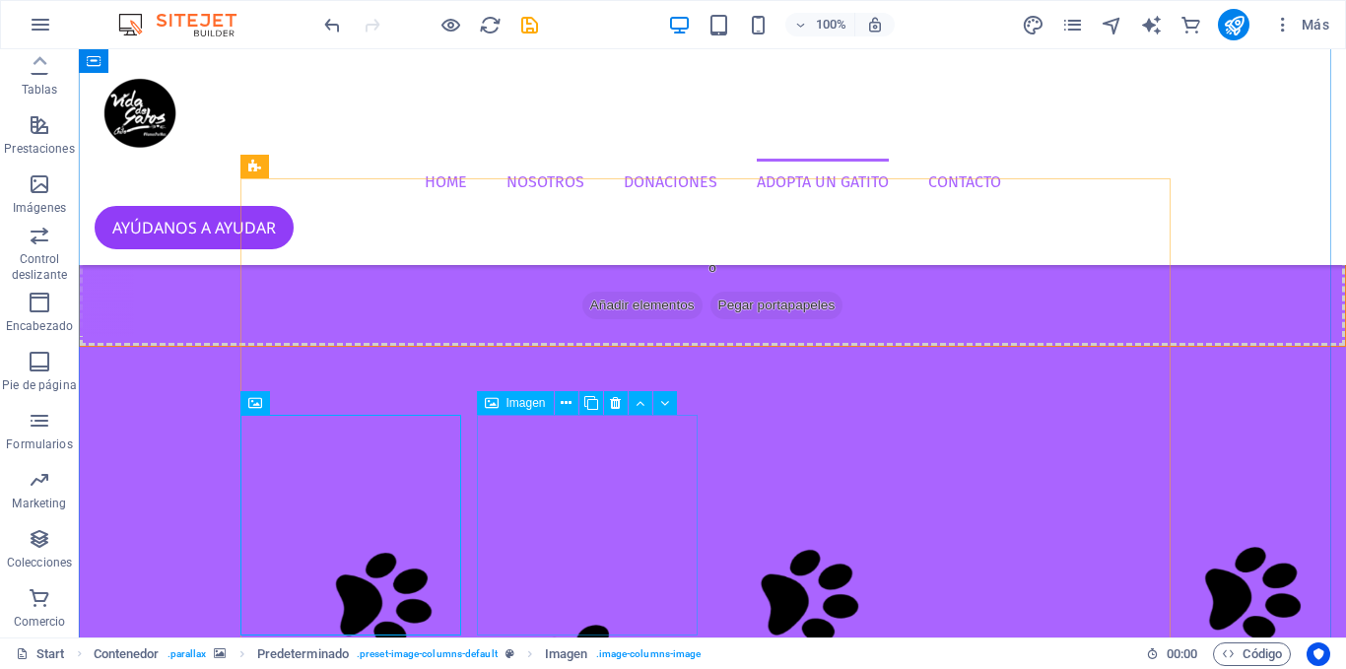
scroll to position [4203, 0]
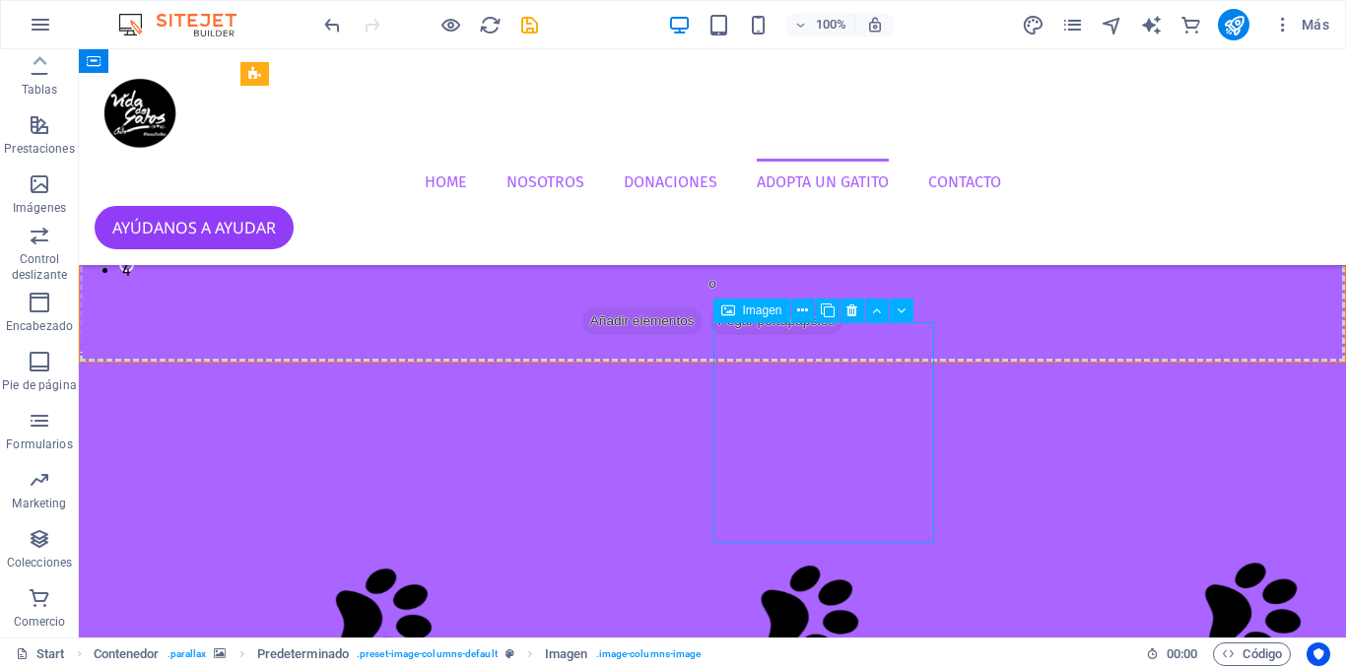
select select "px"
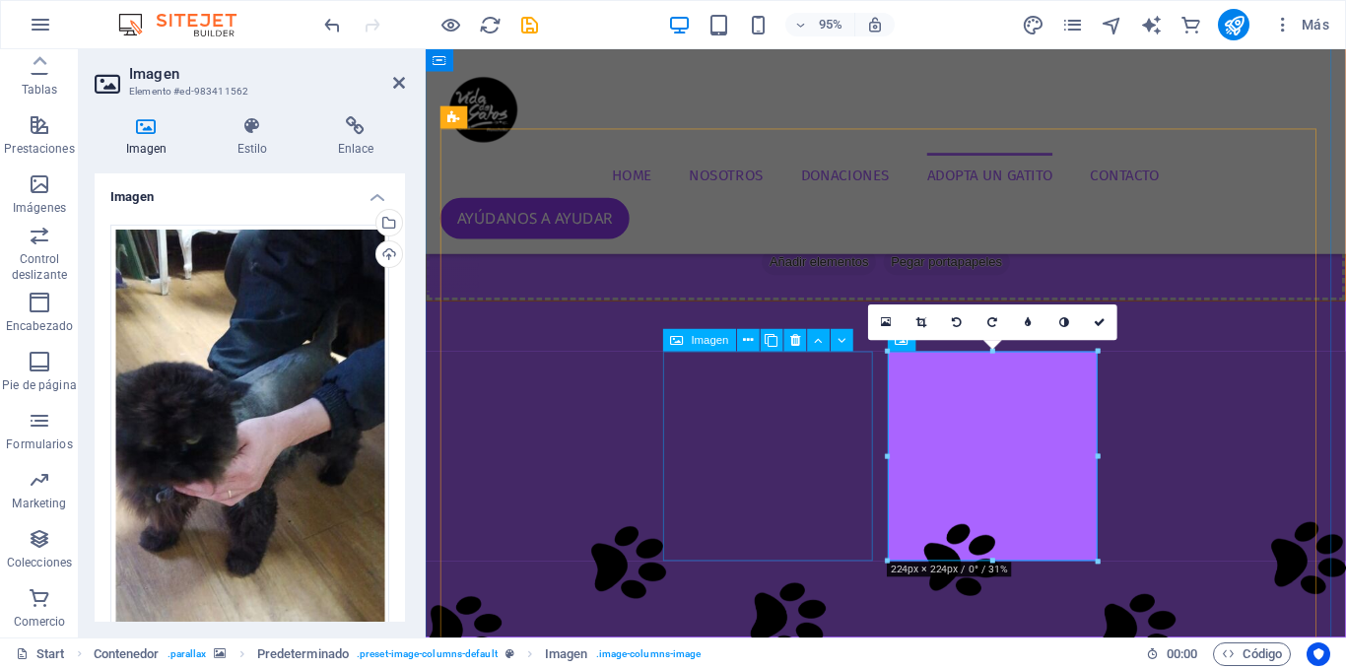
select select "px"
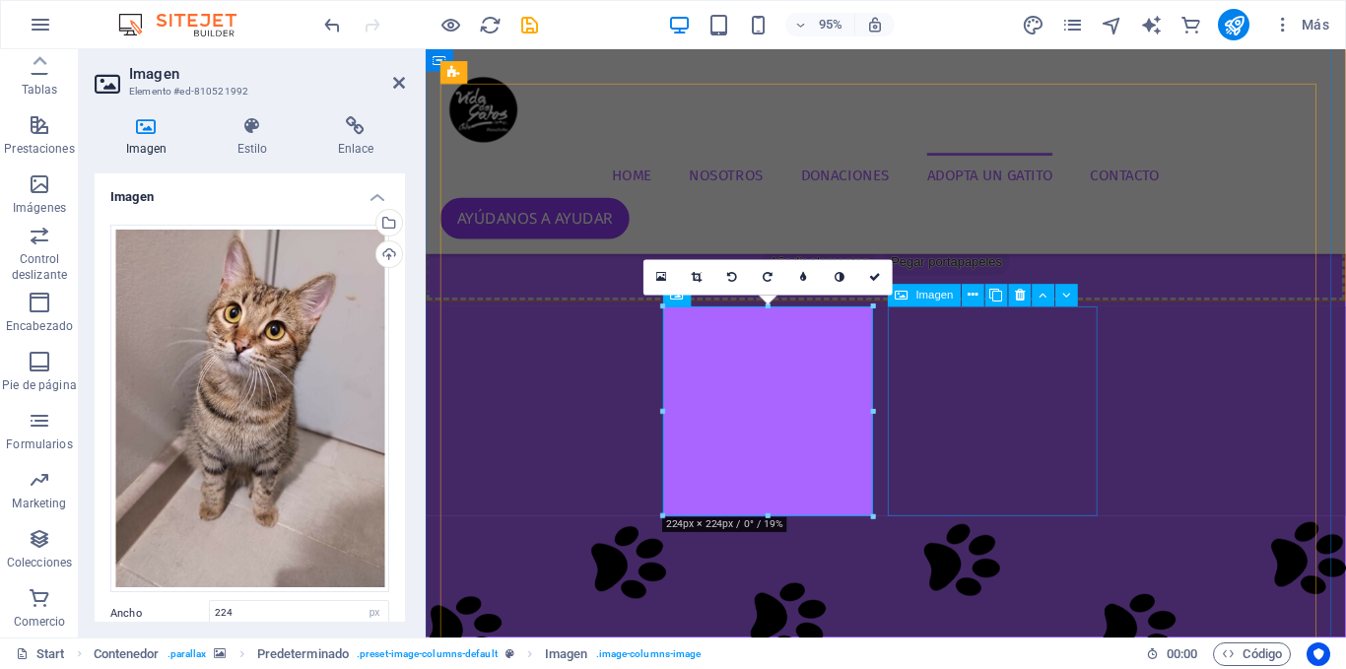
select select "px"
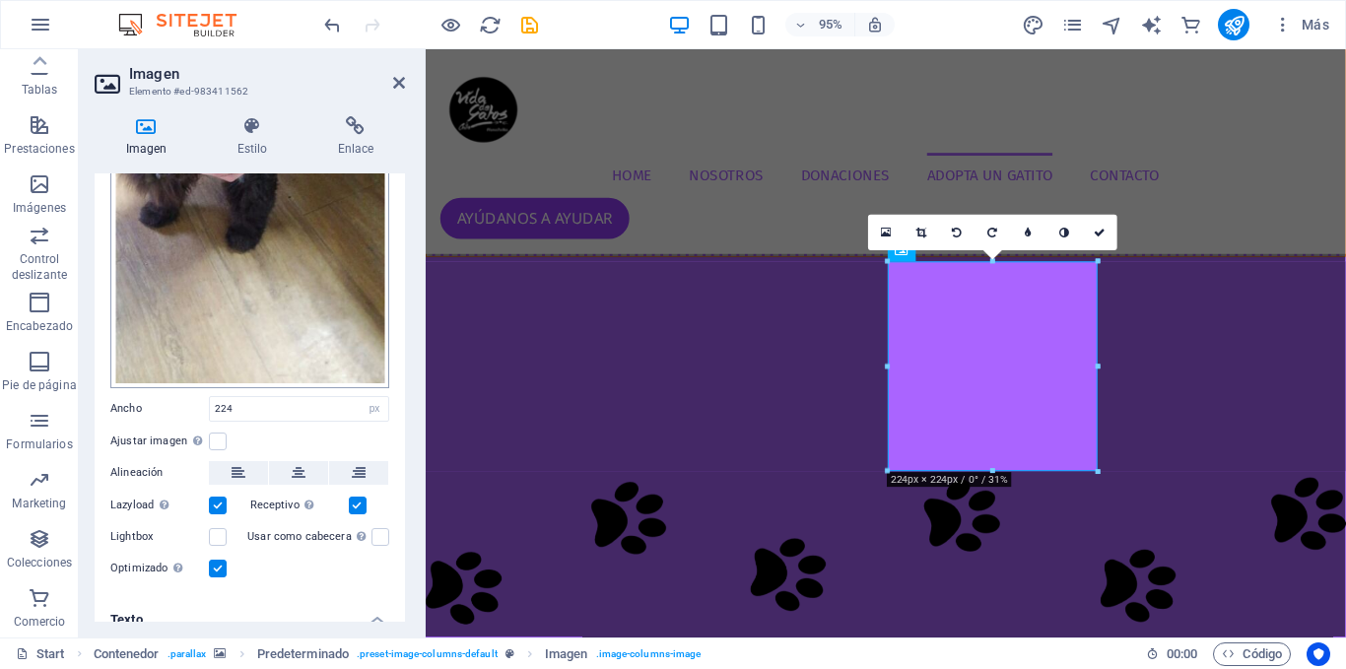
scroll to position [524, 0]
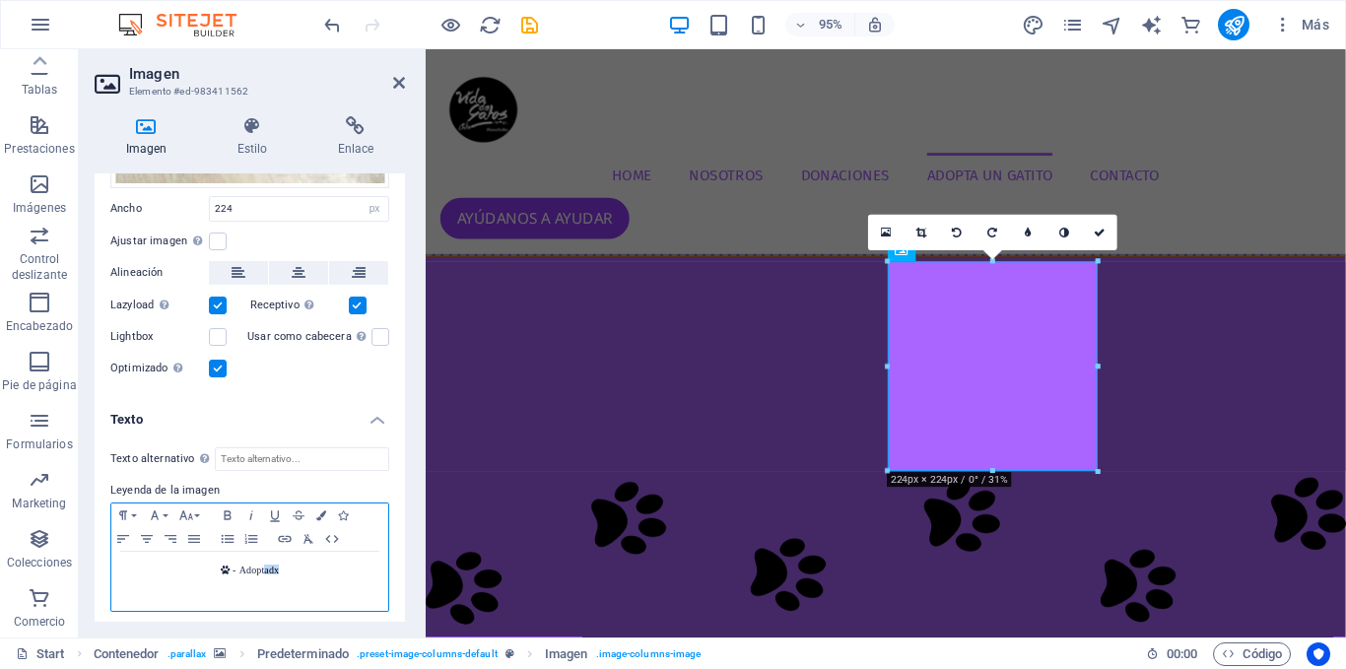
drag, startPoint x: 301, startPoint y: 566, endPoint x: 255, endPoint y: 564, distance: 46.3
click at [256, 564] on p " - Adoptadx" at bounding box center [249, 571] width 257 height 18
click at [232, 564] on icon " - Adoptadx" at bounding box center [250, 569] width 58 height 10
